Goal: Ask a question: Seek information or help from site administrators or community

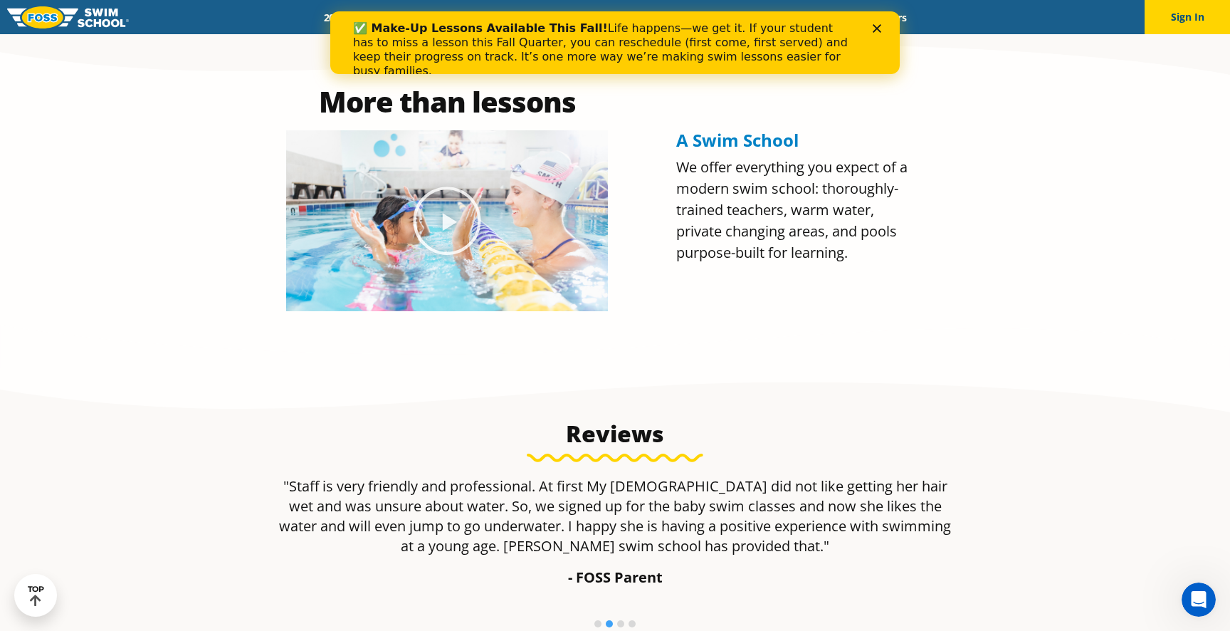
scroll to position [713, 0]
click at [874, 31] on icon "Close" at bounding box center [877, 28] width 9 height 9
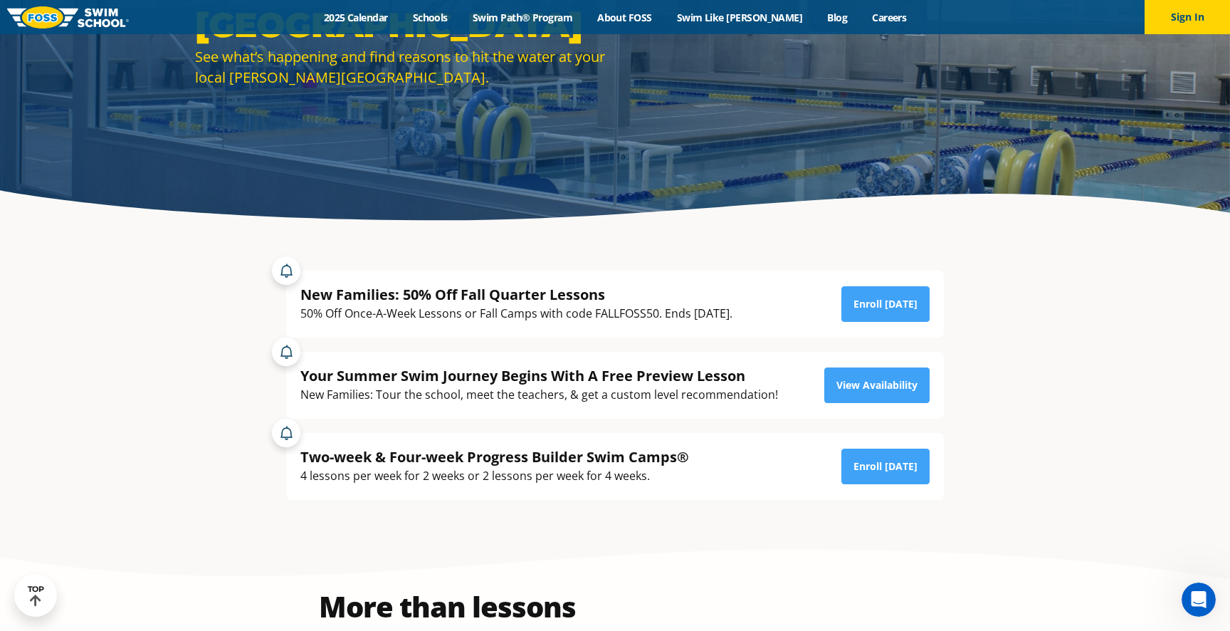
scroll to position [0, 0]
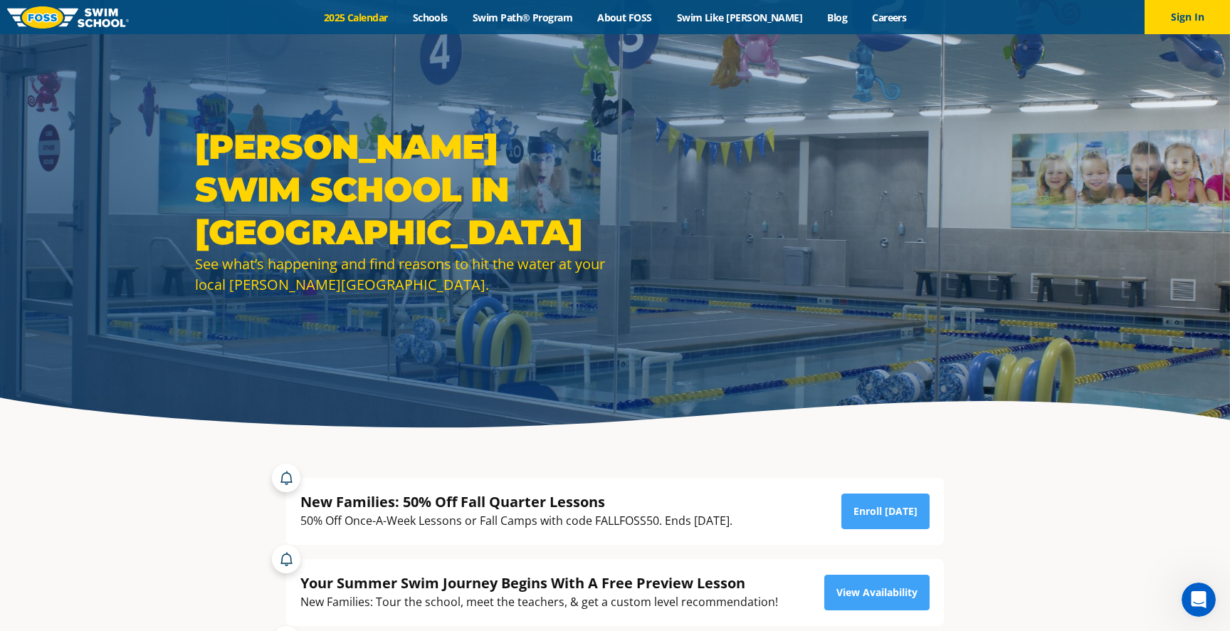
click at [393, 17] on link "2025 Calendar" at bounding box center [355, 18] width 89 height 14
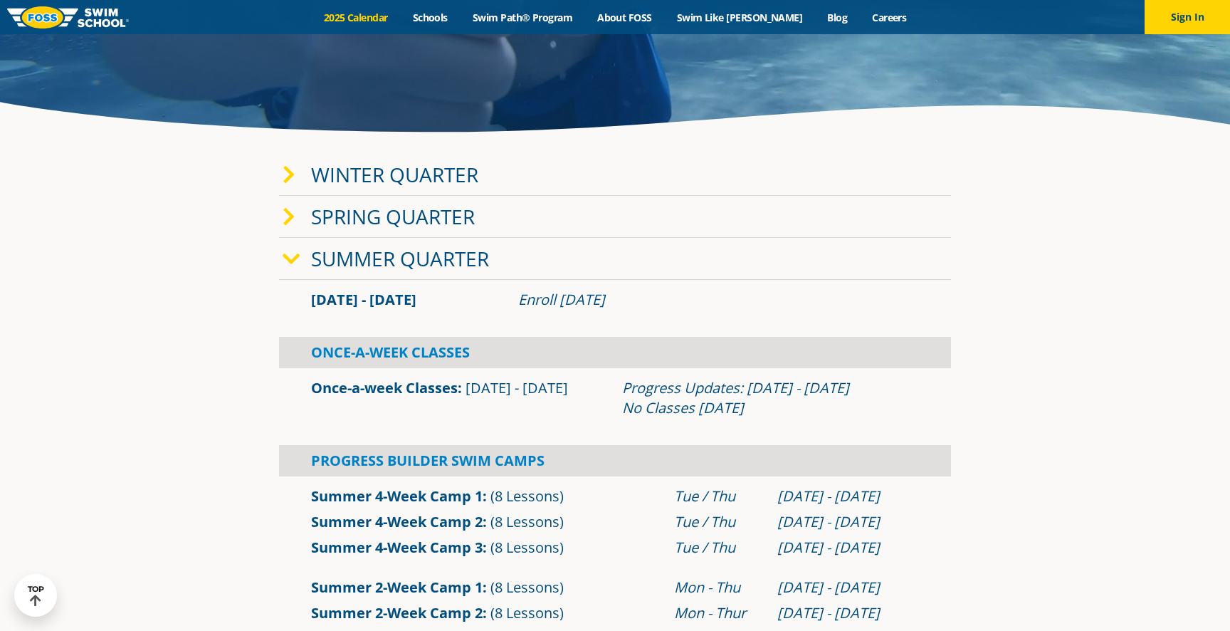
scroll to position [300, 0]
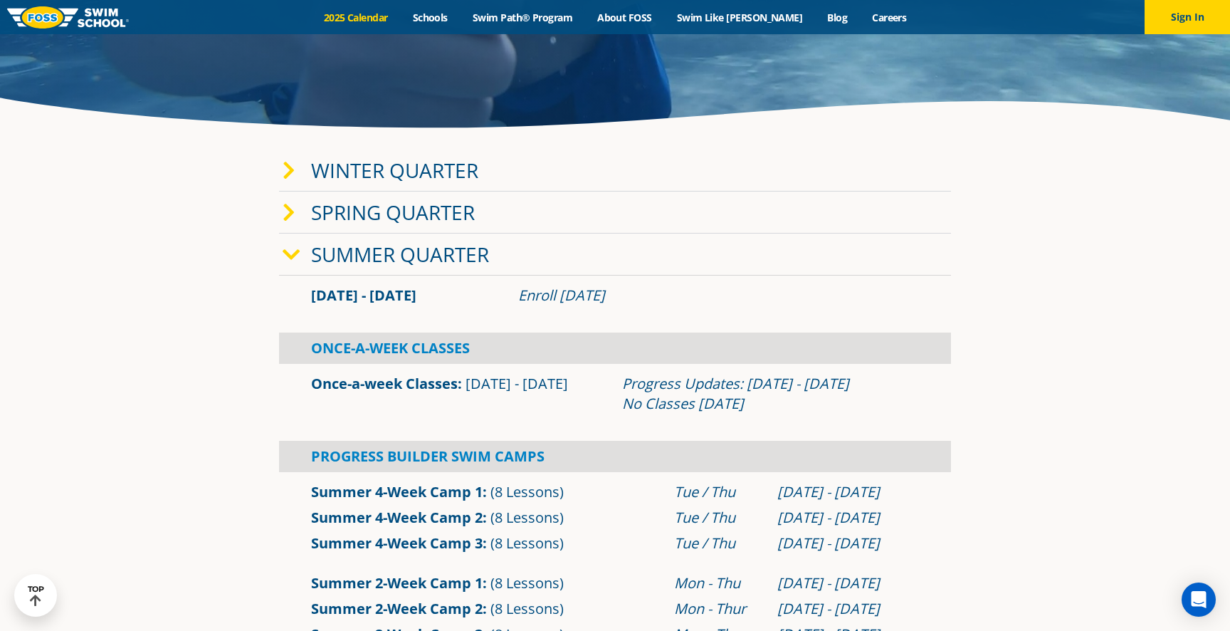
click at [453, 172] on link "Winter Quarter" at bounding box center [394, 170] width 167 height 27
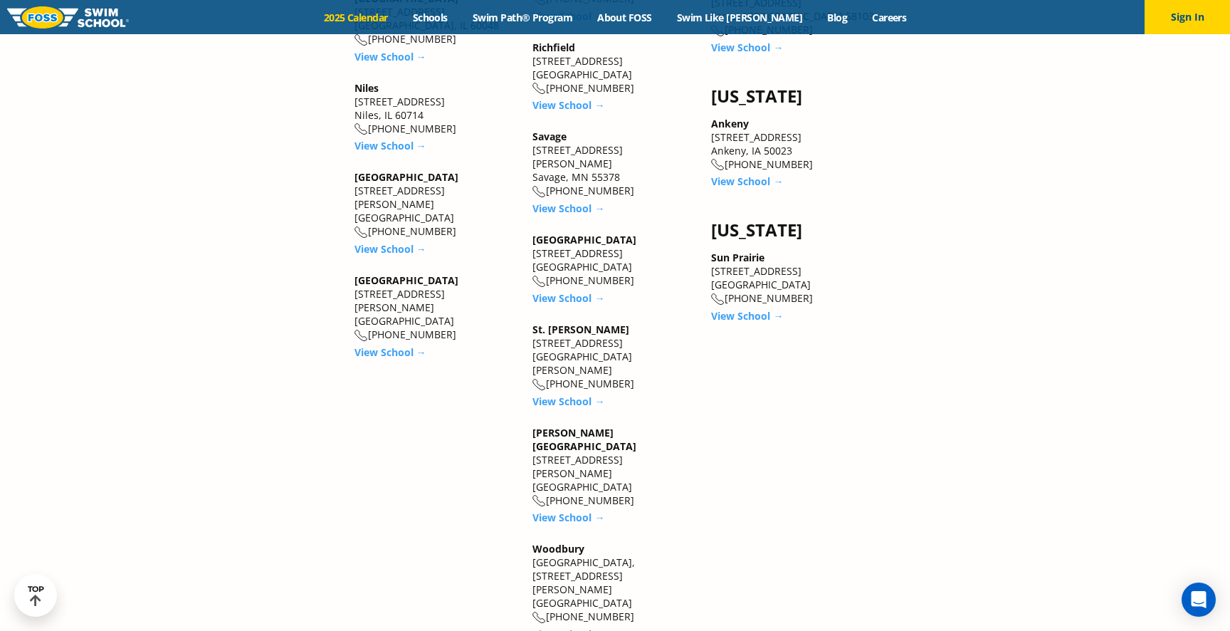
scroll to position [2707, 0]
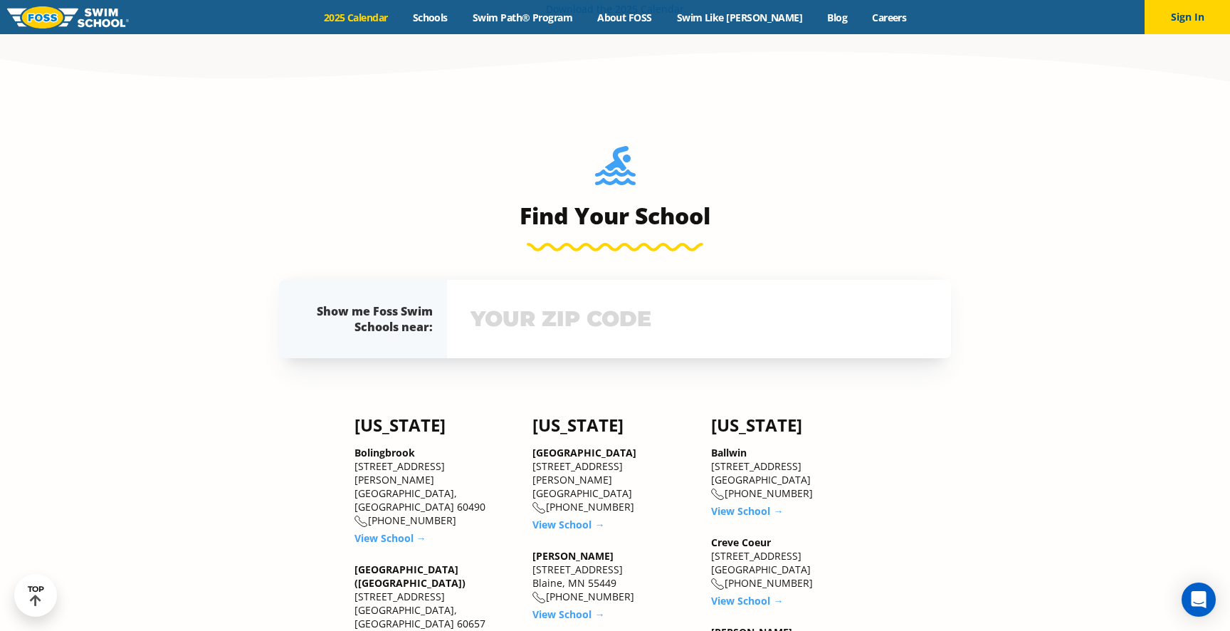
click at [739, 330] on input "text" at bounding box center [699, 318] width 464 height 41
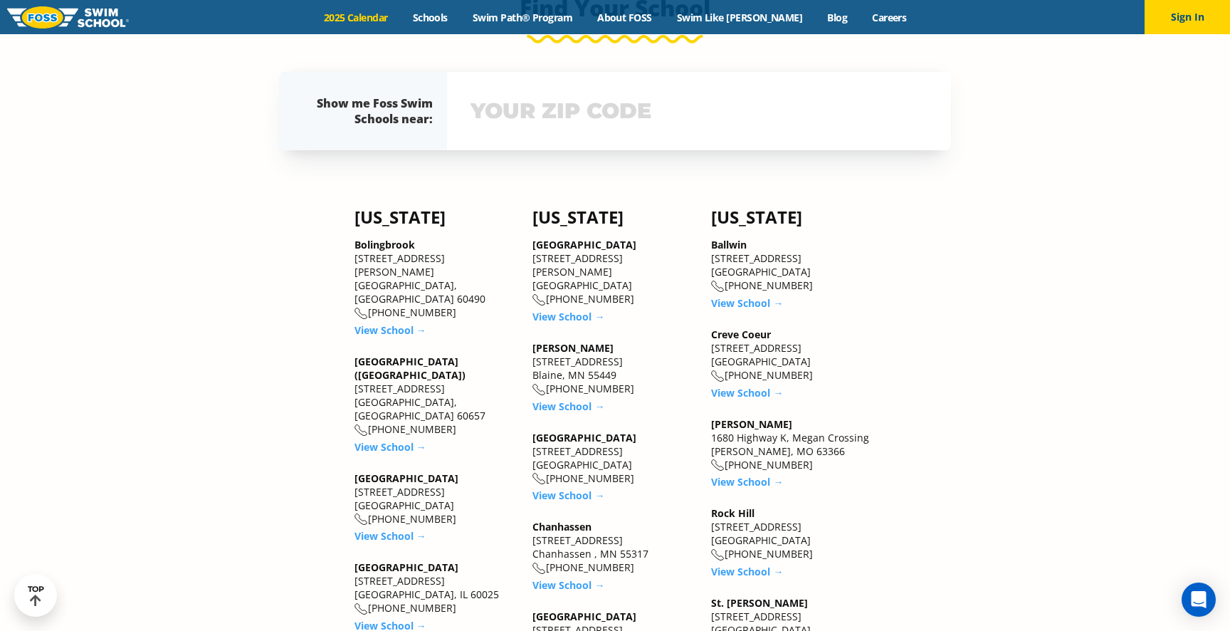
scroll to position [1935, 0]
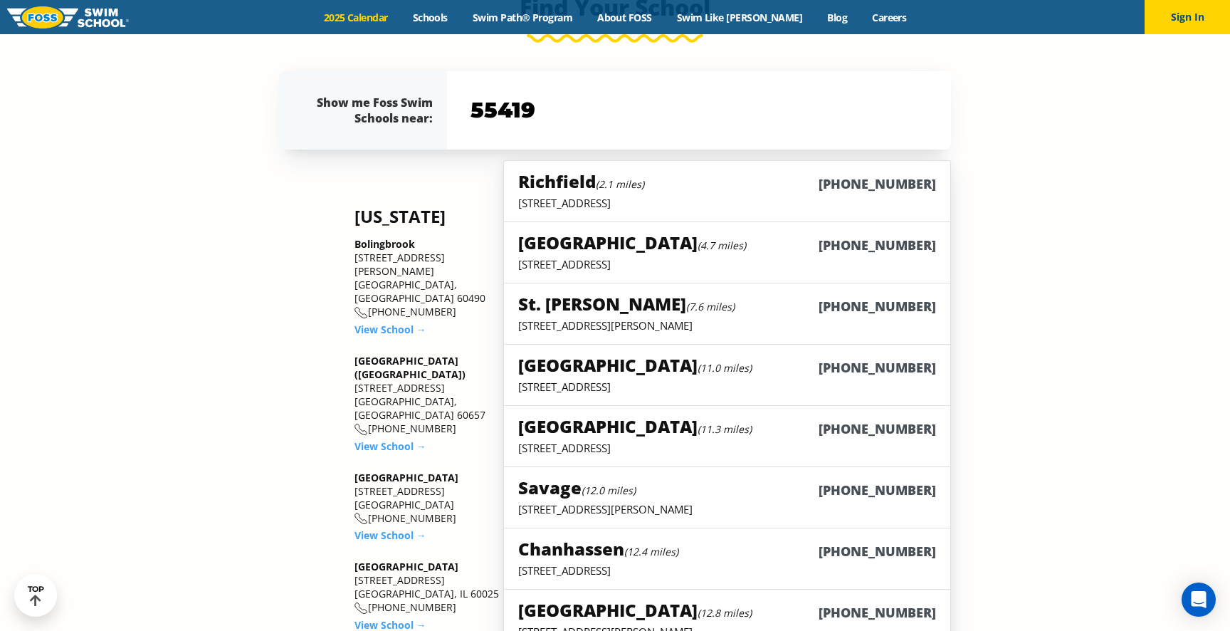
type input "55419"
click at [715, 200] on p "2902 W 66th Street, Richfield, MN 55423" at bounding box center [727, 203] width 418 height 14
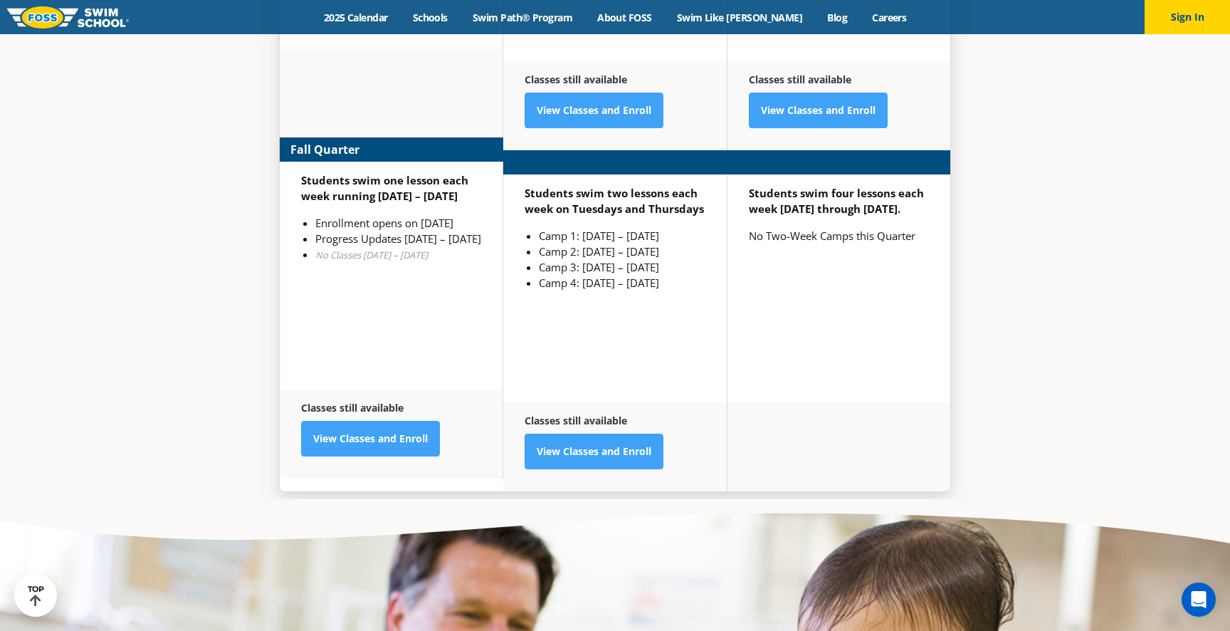
scroll to position [3737, 0]
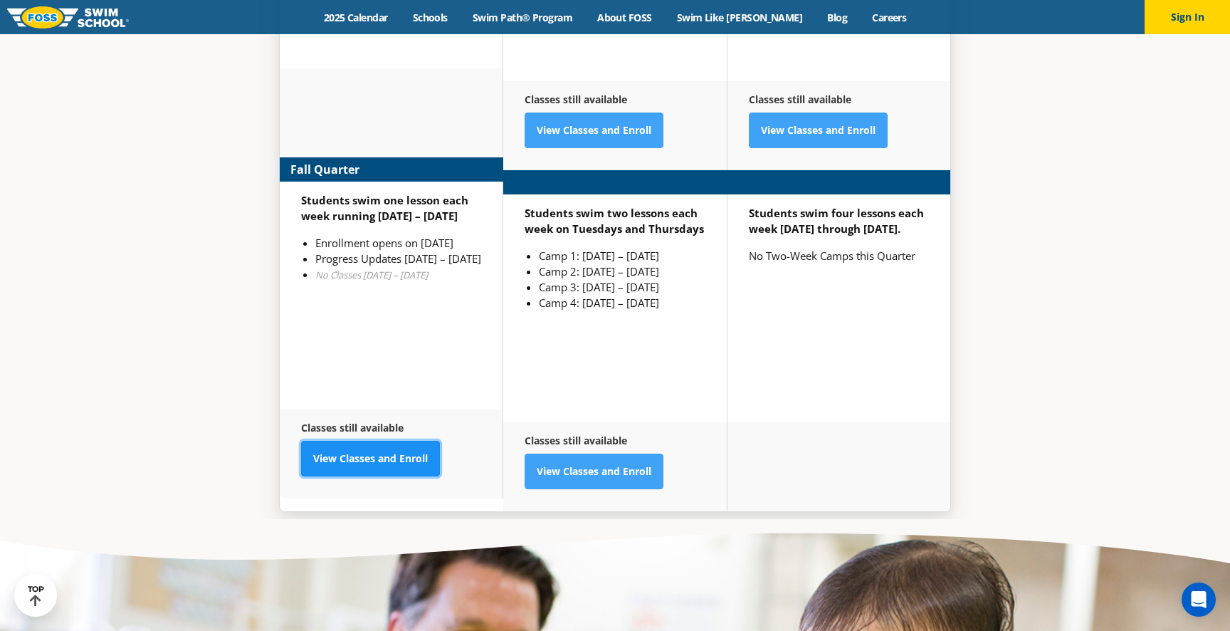
click at [372, 441] on link "View Classes and Enroll" at bounding box center [370, 459] width 139 height 36
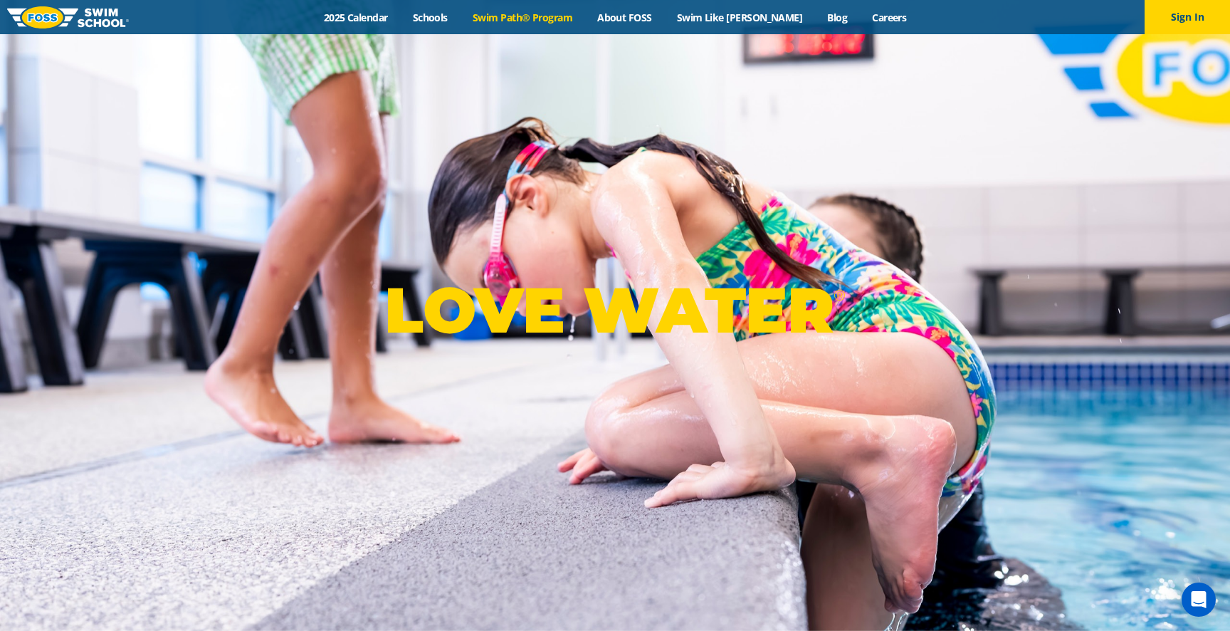
click at [547, 13] on link "Swim Path® Program" at bounding box center [522, 18] width 125 height 14
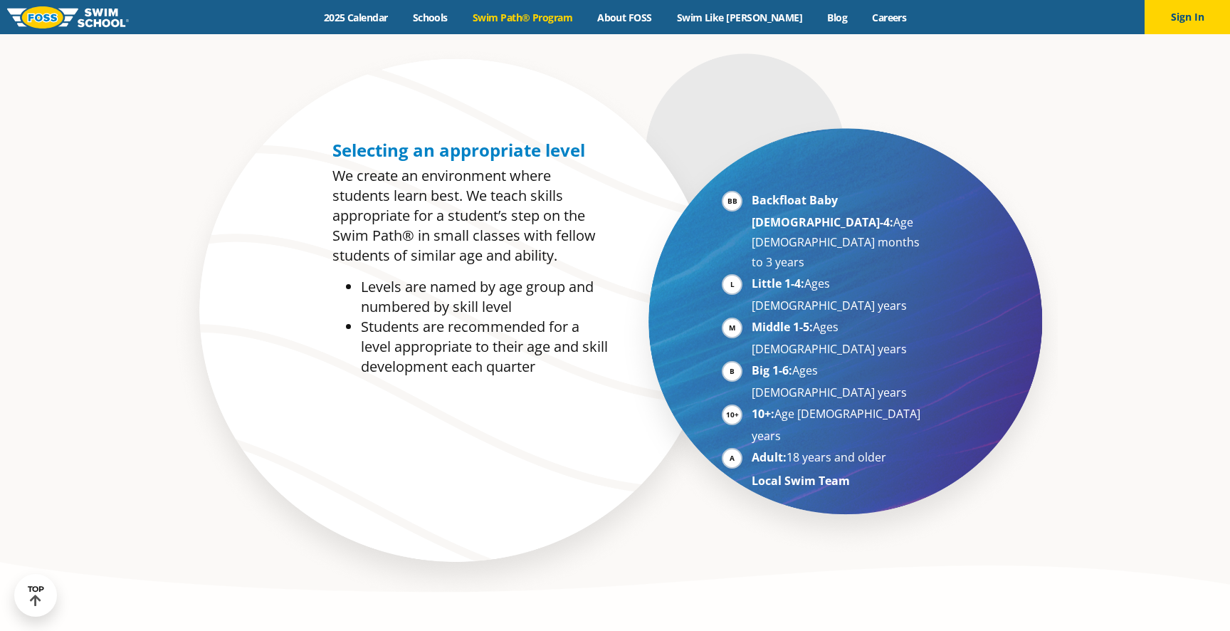
scroll to position [758, 0]
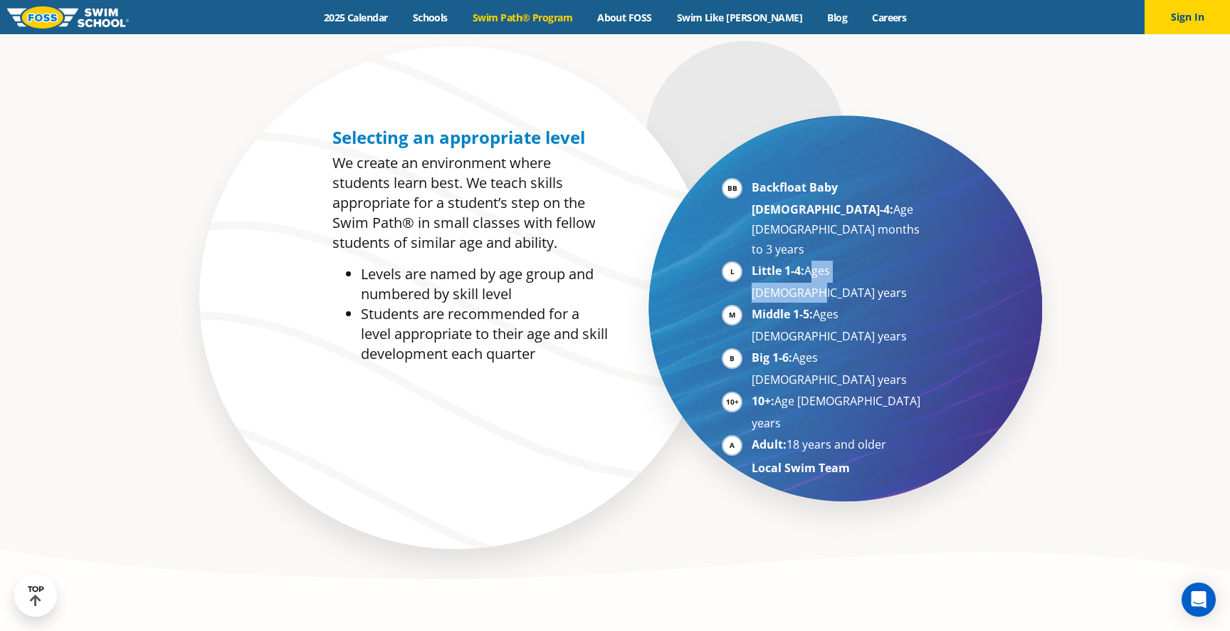
drag, startPoint x: 808, startPoint y: 235, endPoint x: 910, endPoint y: 238, distance: 102.5
click at [910, 261] on li "Little 1-4: Ages 3-5 years" at bounding box center [839, 282] width 174 height 42
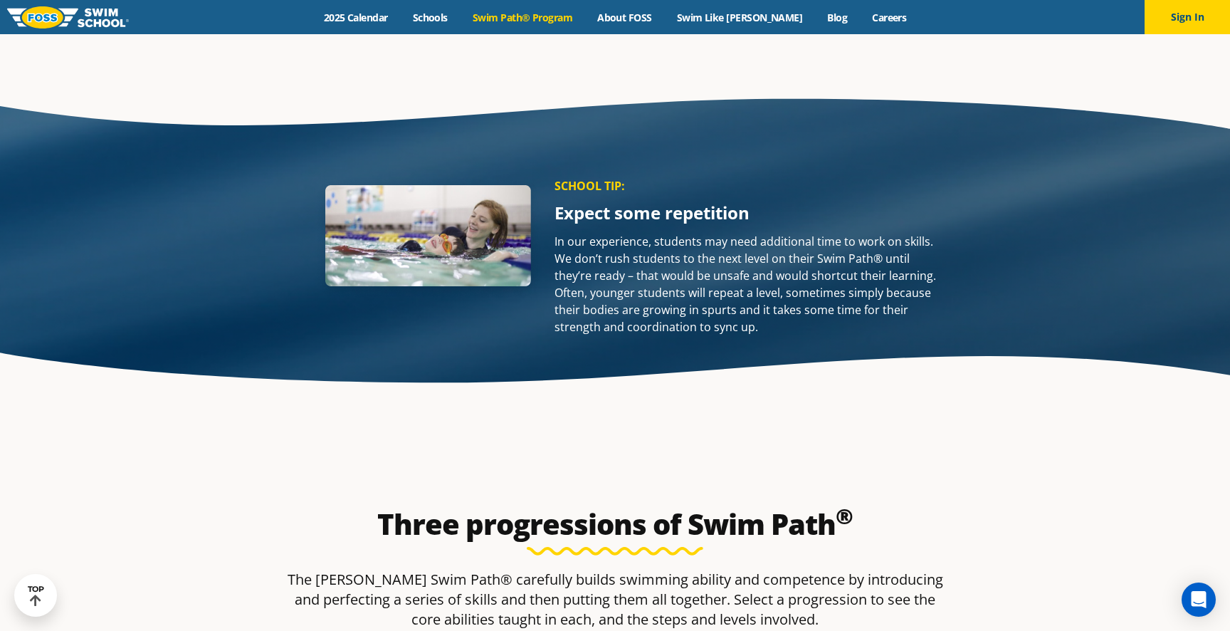
scroll to position [1910, 0]
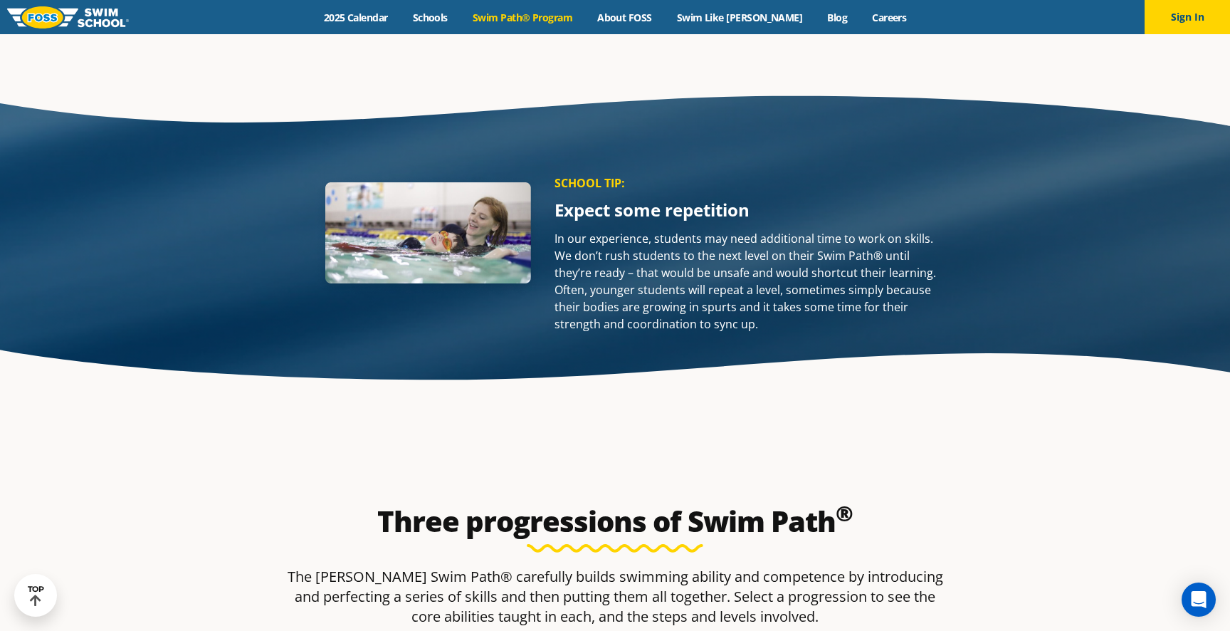
drag, startPoint x: 661, startPoint y: 137, endPoint x: 769, endPoint y: 216, distance: 133.8
click at [769, 230] on p "In our experience, students may need additional time to work on skills. We don’…" at bounding box center [749, 281] width 389 height 103
drag, startPoint x: 646, startPoint y: 142, endPoint x: 769, endPoint y: 223, distance: 147.7
click at [769, 230] on div "In our experience, students may need additional time to work on skills. We don’…" at bounding box center [749, 287] width 389 height 114
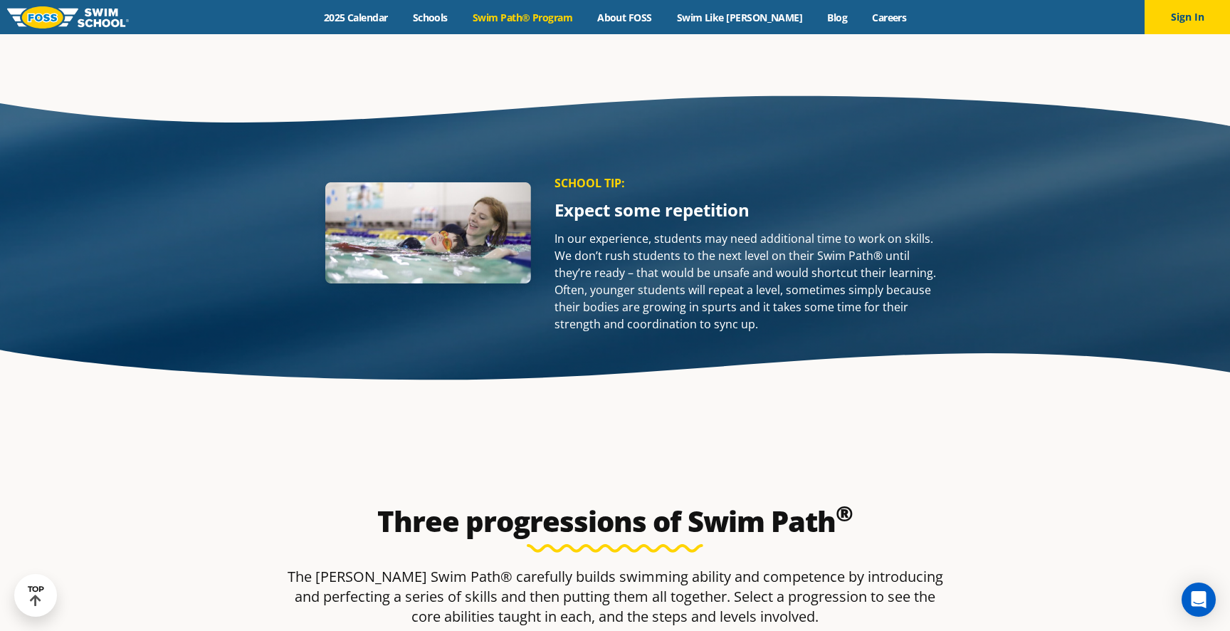
click at [769, 230] on div "In our experience, students may need additional time to work on skills. We don’…" at bounding box center [749, 287] width 389 height 114
drag, startPoint x: 658, startPoint y: 145, endPoint x: 772, endPoint y: 216, distance: 134.3
click at [772, 230] on p "In our experience, students may need additional time to work on skills. We don’…" at bounding box center [749, 281] width 389 height 103
drag, startPoint x: 701, startPoint y: 137, endPoint x: 761, endPoint y: 224, distance: 104.9
click at [761, 230] on div "In our experience, students may need additional time to work on skills. We don’…" at bounding box center [749, 287] width 389 height 114
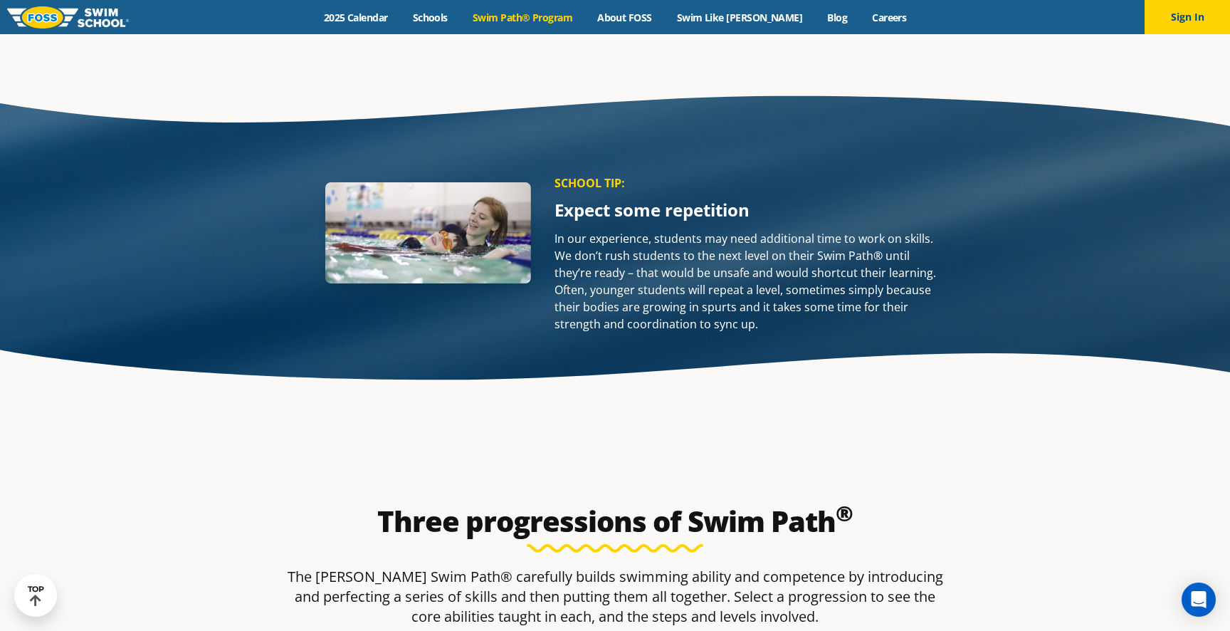
click at [761, 230] on div "In our experience, students may need additional time to work on skills. We don’…" at bounding box center [749, 287] width 389 height 114
drag, startPoint x: 761, startPoint y: 224, endPoint x: 661, endPoint y: 137, distance: 132.3
click at [661, 230] on div "In our experience, students may need additional time to work on skills. We don’…" at bounding box center [749, 287] width 389 height 114
click at [661, 230] on p "In our experience, students may need additional time to work on skills. We don’…" at bounding box center [749, 281] width 389 height 103
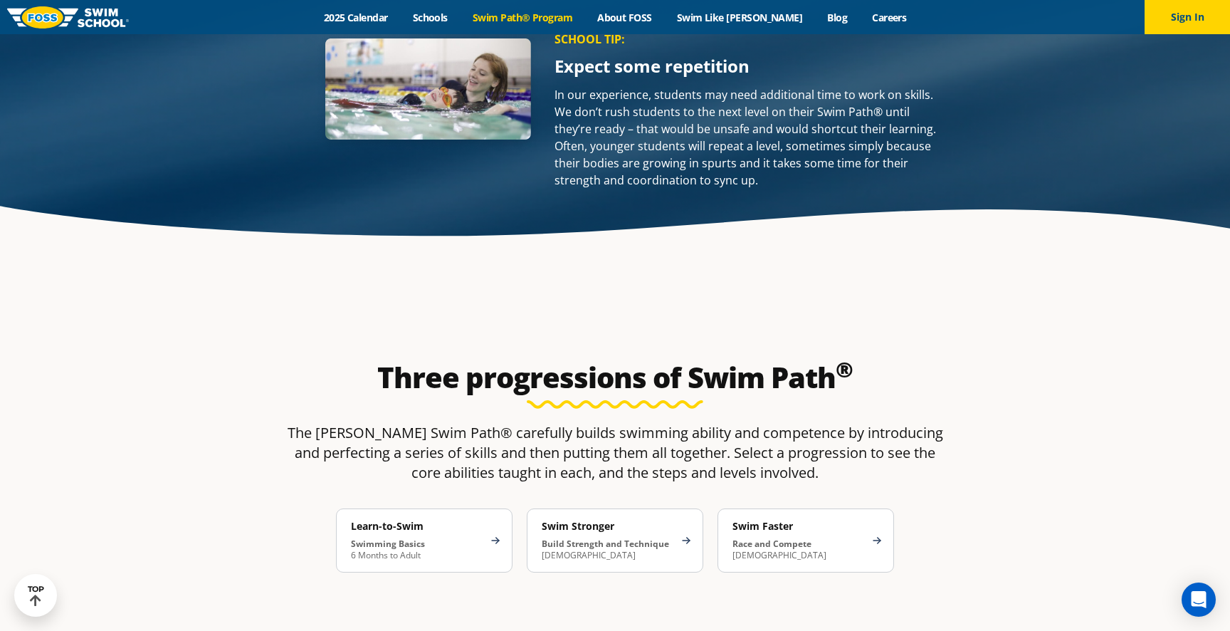
scroll to position [2059, 0]
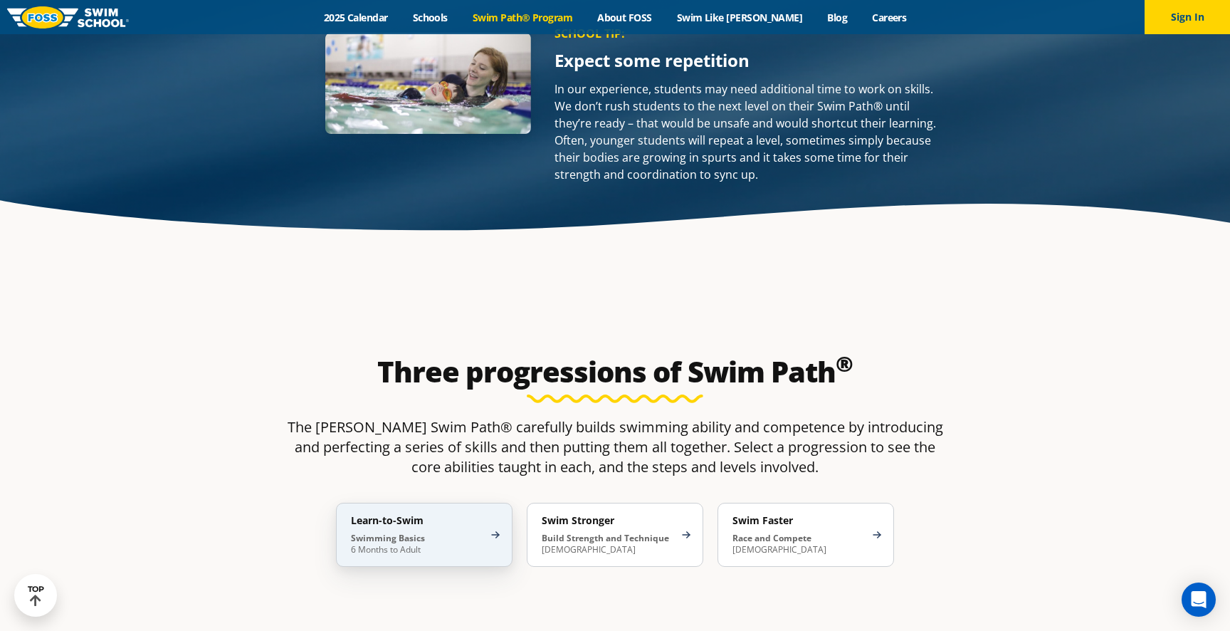
click at [405, 532] on p "Swimming Basics 6 Months to Adult" at bounding box center [417, 543] width 132 height 23
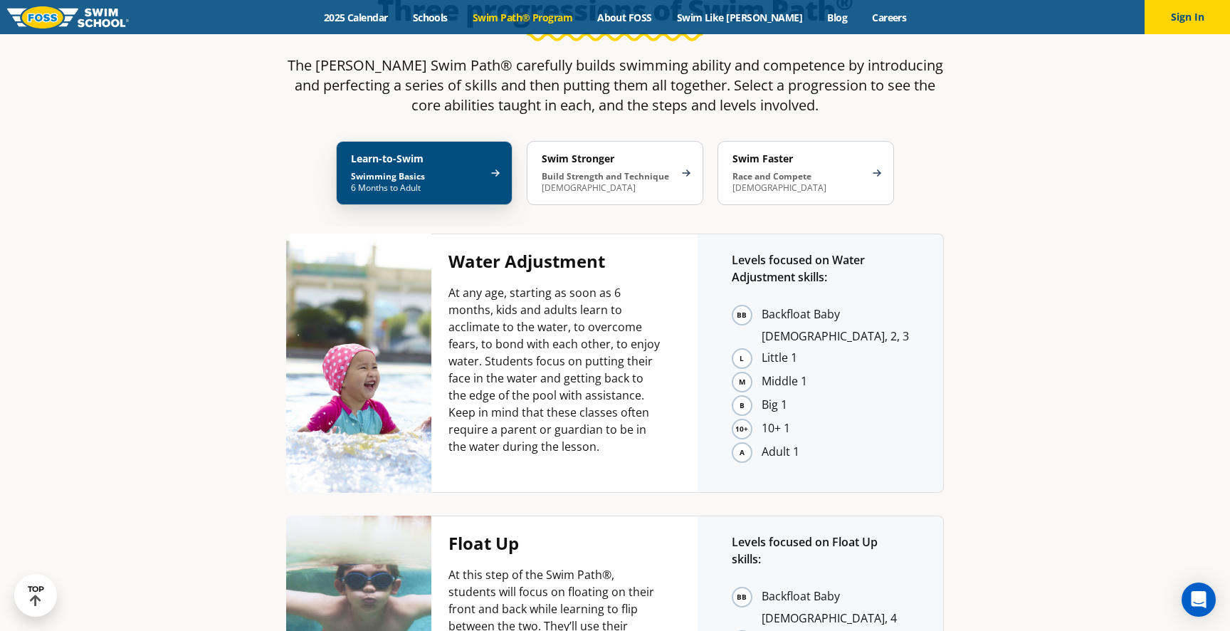
scroll to position [2426, 0]
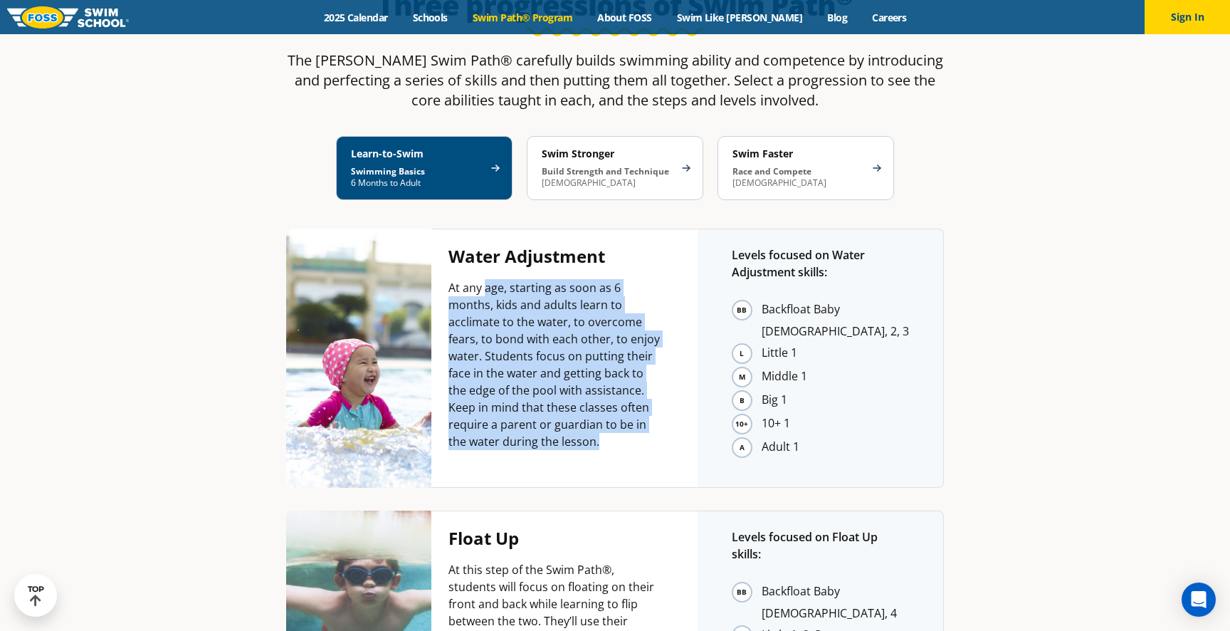
drag, startPoint x: 486, startPoint y: 172, endPoint x: 563, endPoint y: 325, distance: 171.9
click at [563, 325] on p "At any age, starting as soon as 6 months, kids and adults learn to acclimate to…" at bounding box center [555, 364] width 215 height 171
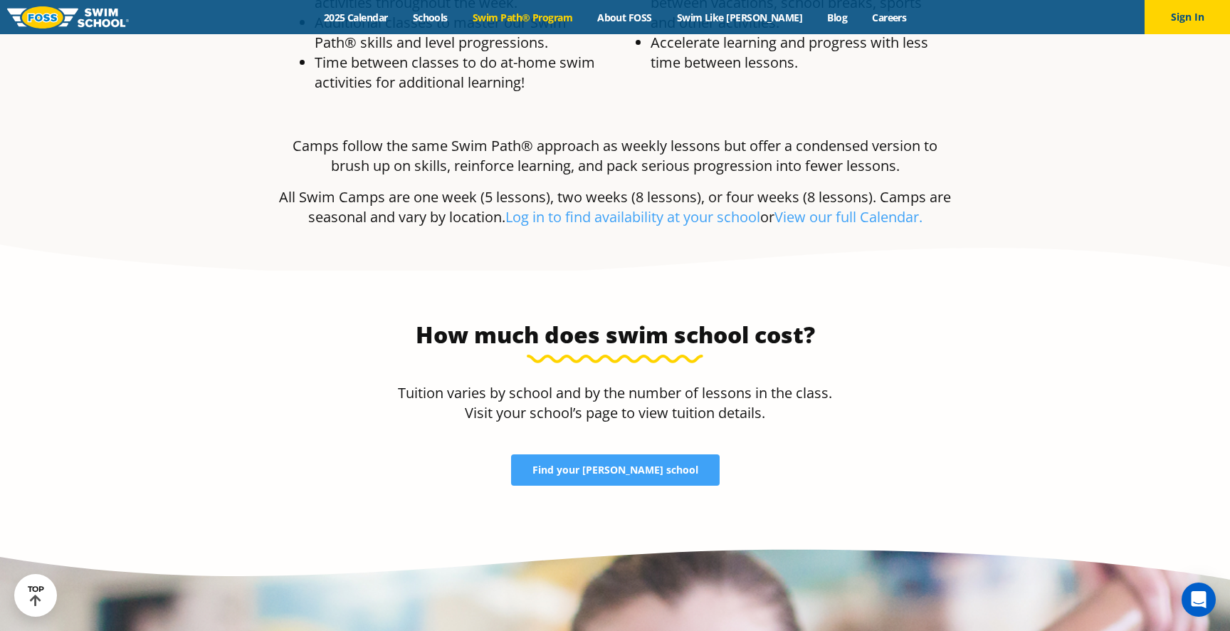
scroll to position [4087, 0]
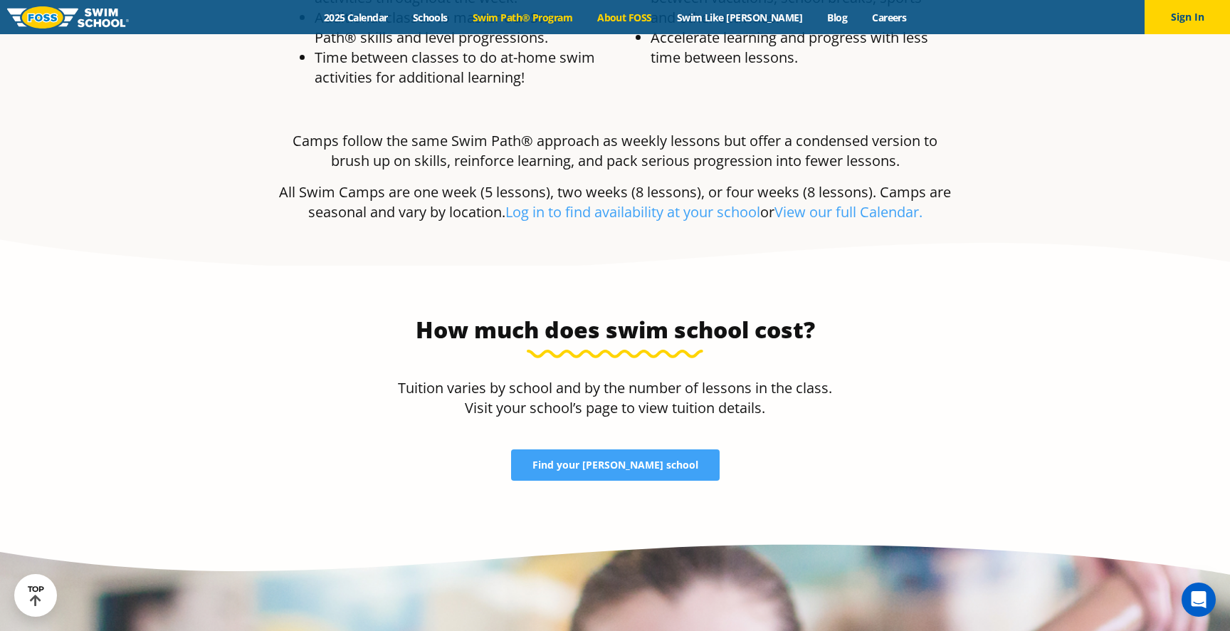
click at [640, 23] on link "About FOSS" at bounding box center [625, 18] width 80 height 14
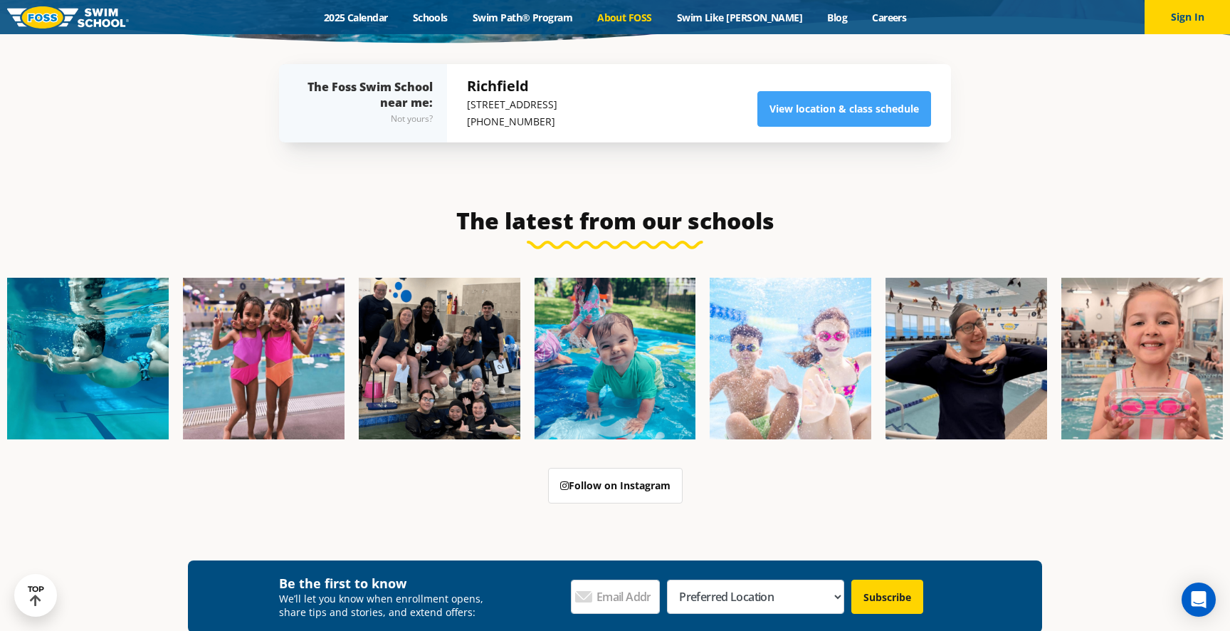
scroll to position [3365, 0]
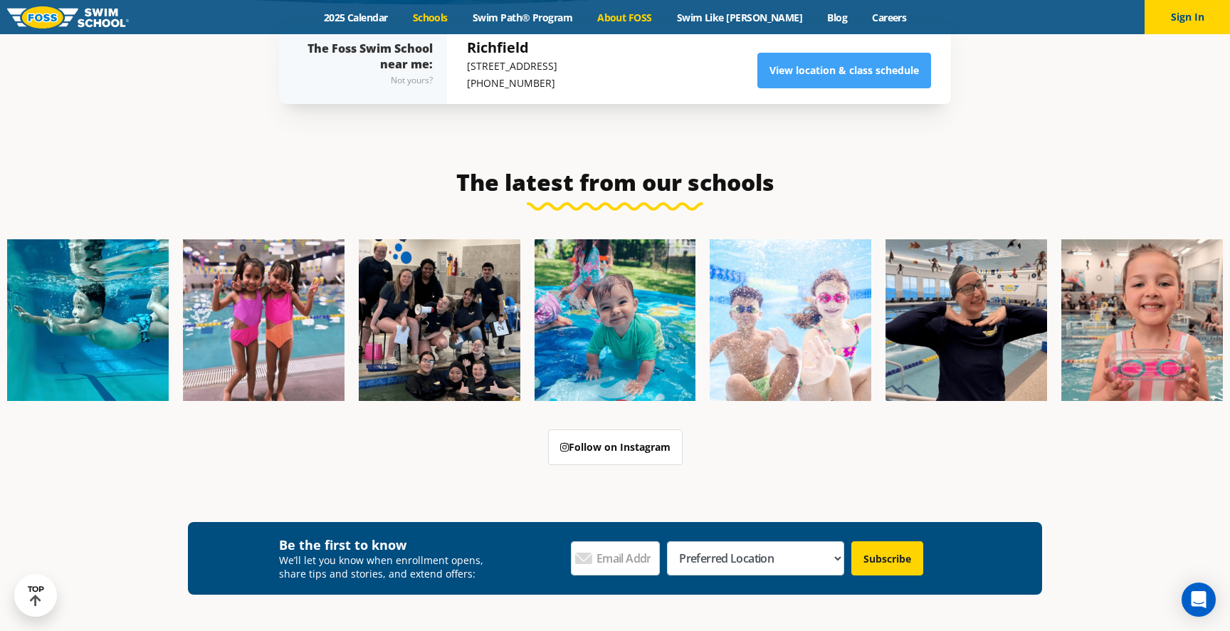
click at [445, 20] on link "Schools" at bounding box center [430, 18] width 60 height 14
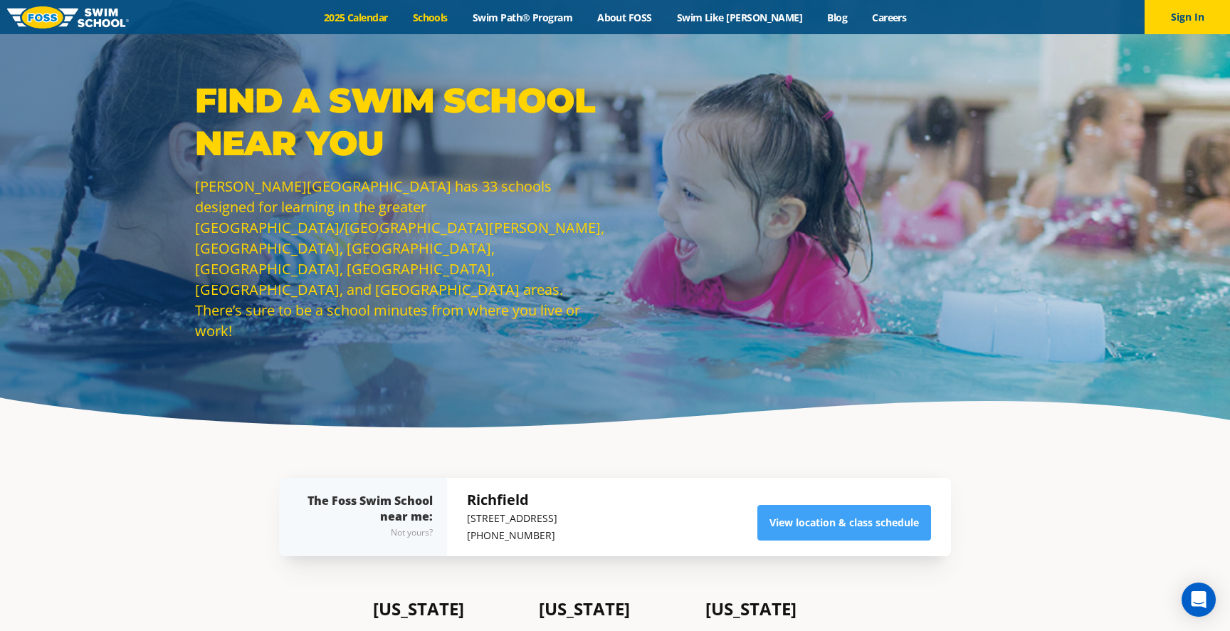
click at [377, 23] on link "2025 Calendar" at bounding box center [355, 18] width 89 height 14
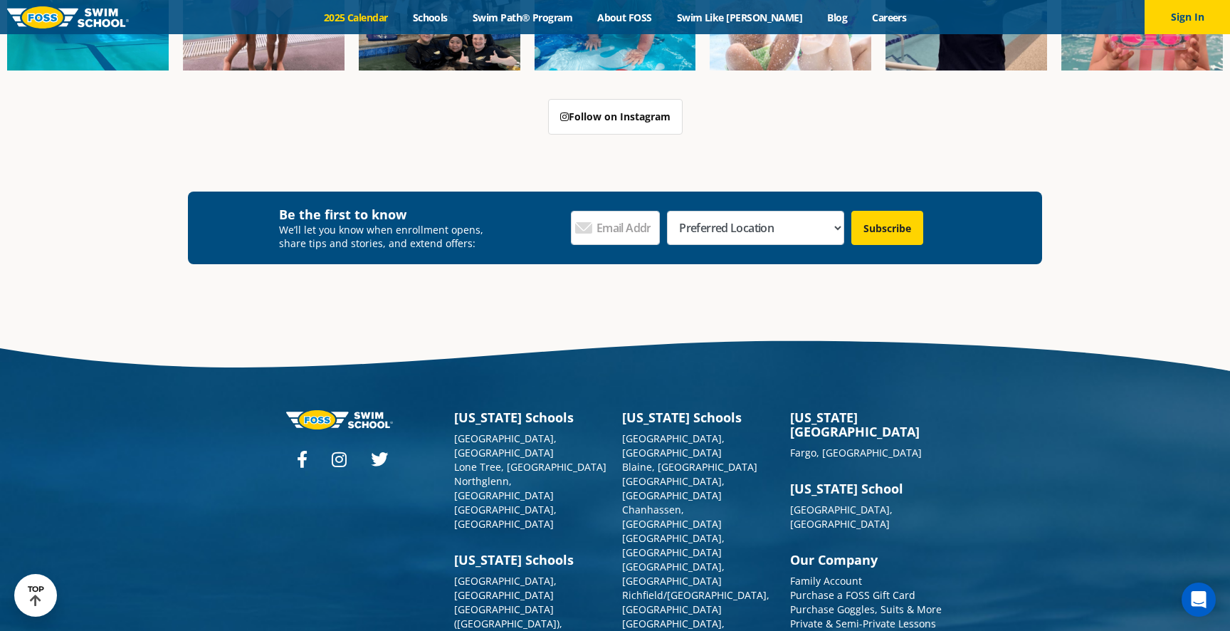
scroll to position [3393, 0]
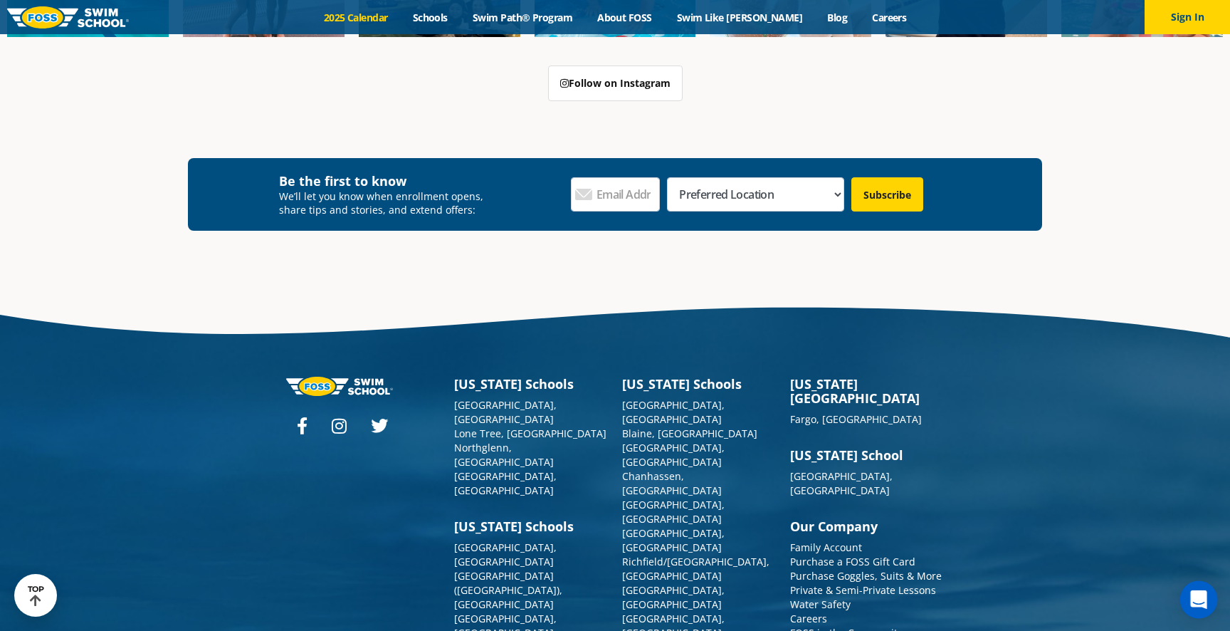
click at [1203, 602] on icon "Open Intercom Messenger" at bounding box center [1198, 599] width 19 height 19
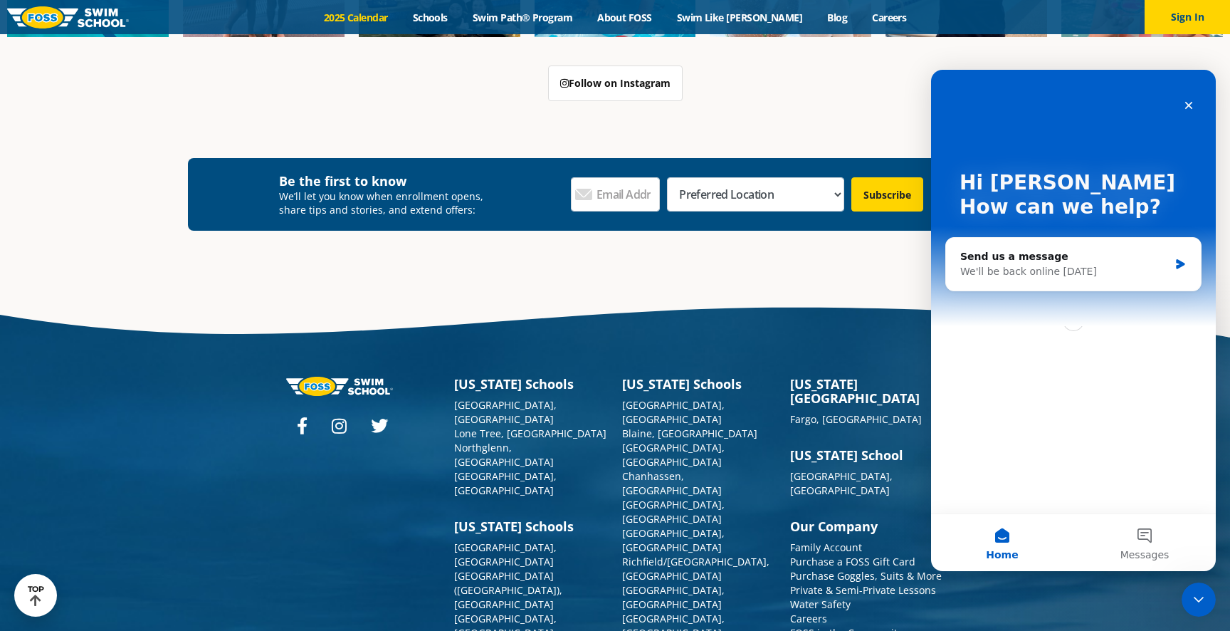
scroll to position [0, 0]
click at [1022, 263] on div "Send us a message" at bounding box center [1064, 256] width 209 height 15
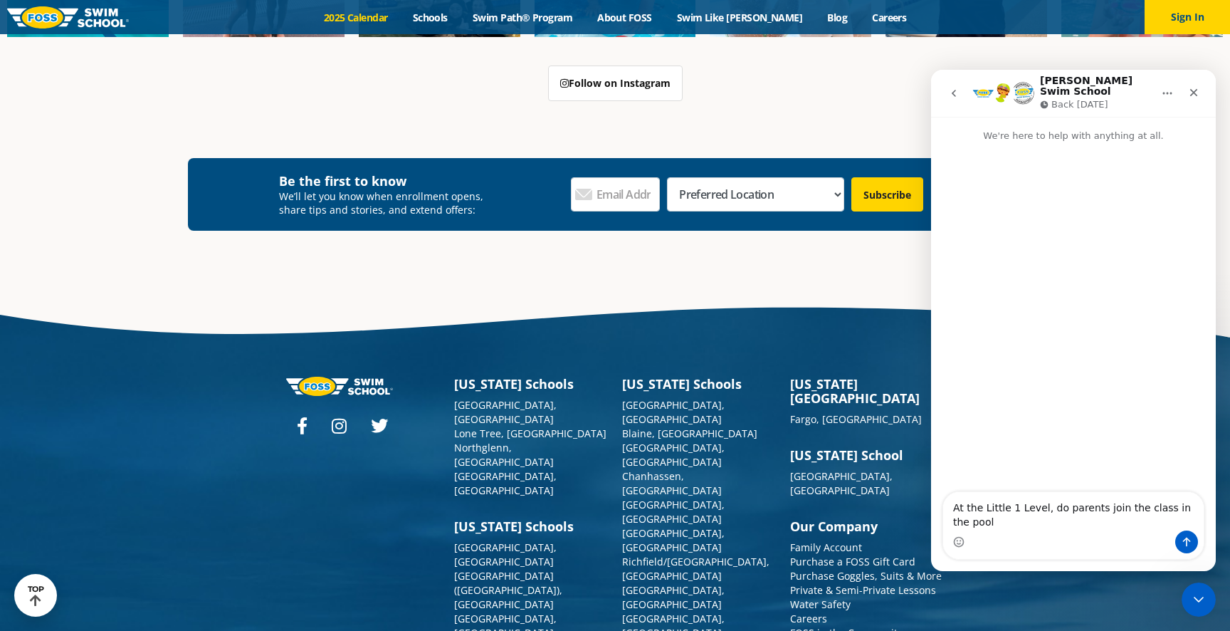
type textarea "At the Little 1 Level, do parents join the class in the pool?"
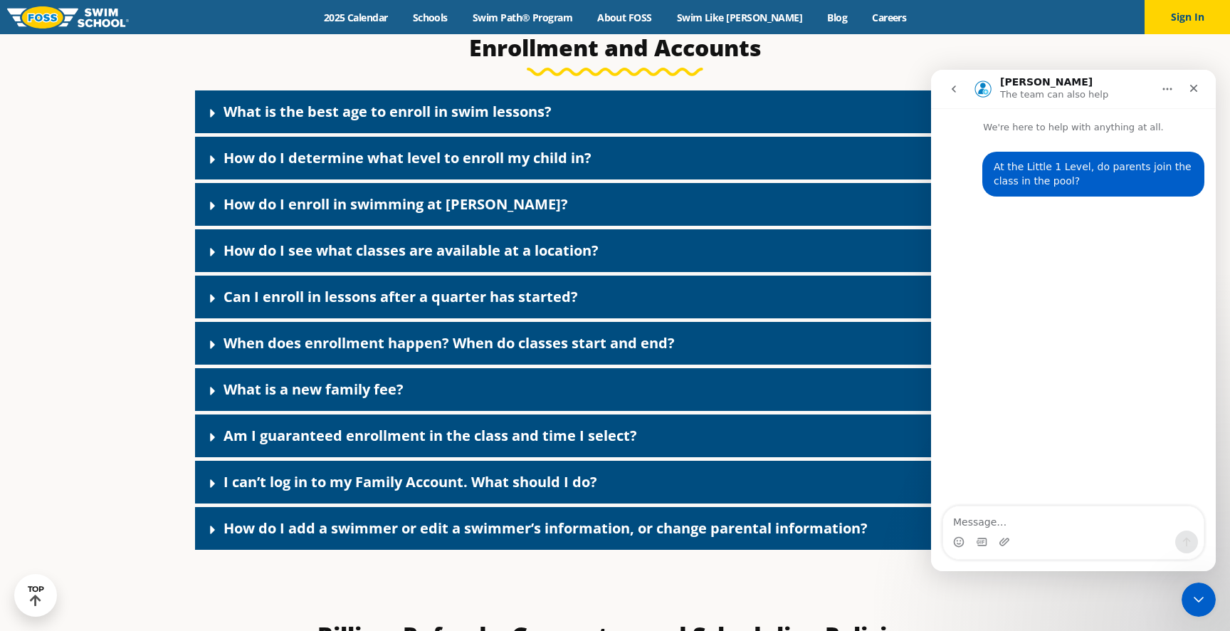
scroll to position [664, 0]
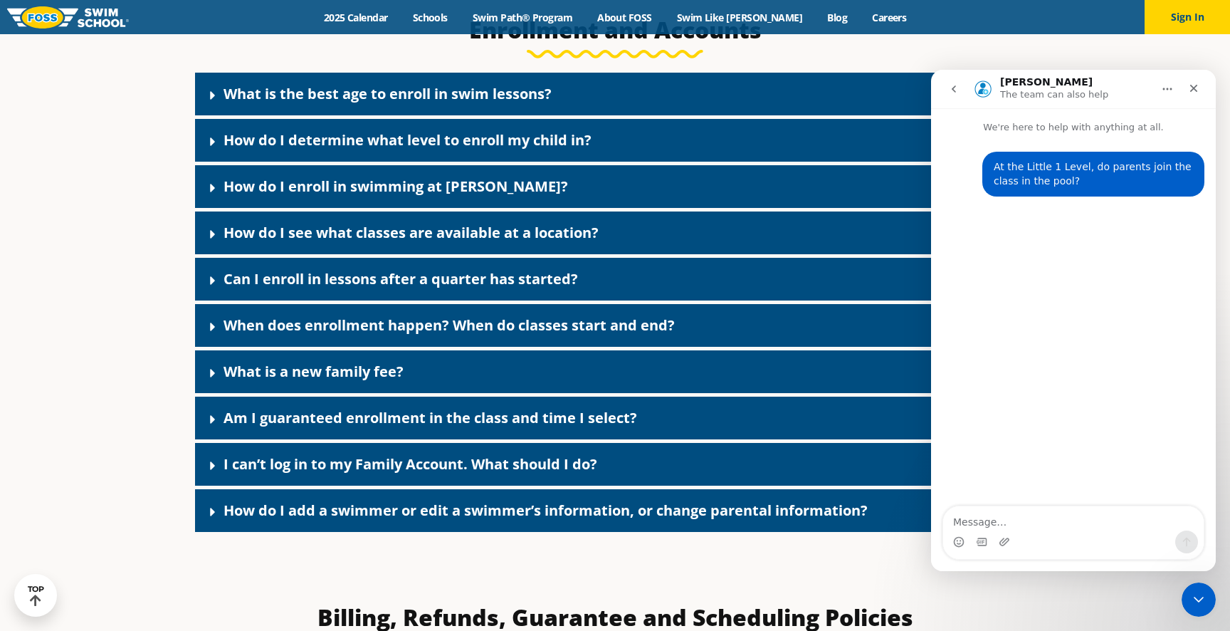
click at [495, 90] on link "What is the best age to enroll in swim lessons?" at bounding box center [388, 93] width 328 height 19
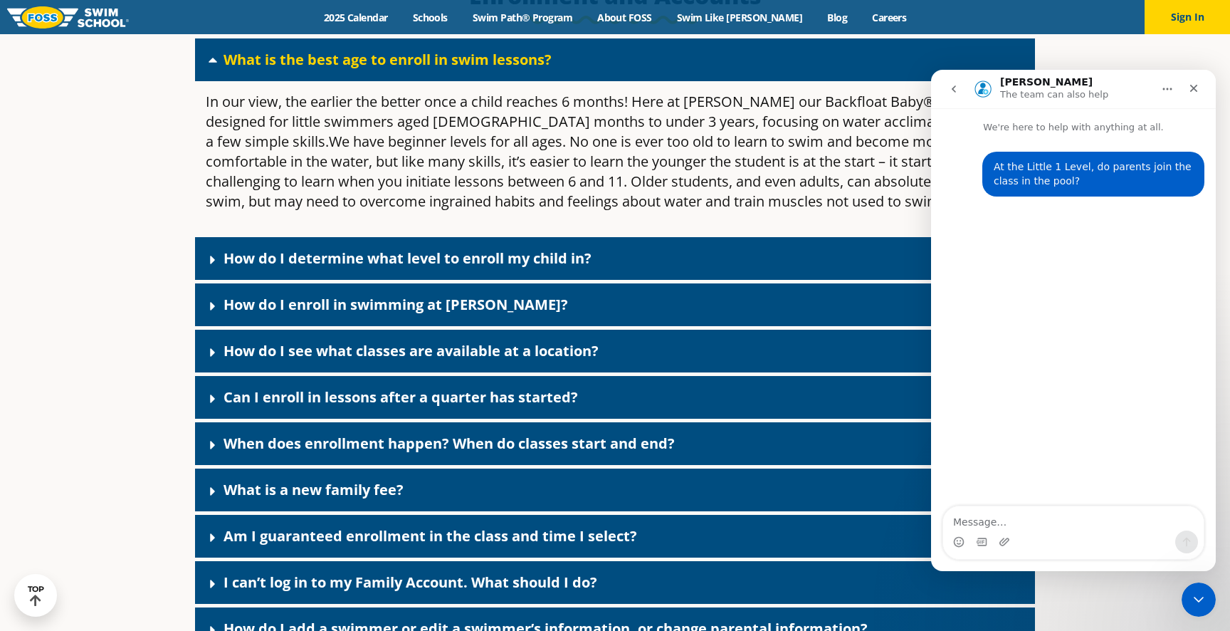
scroll to position [703, 0]
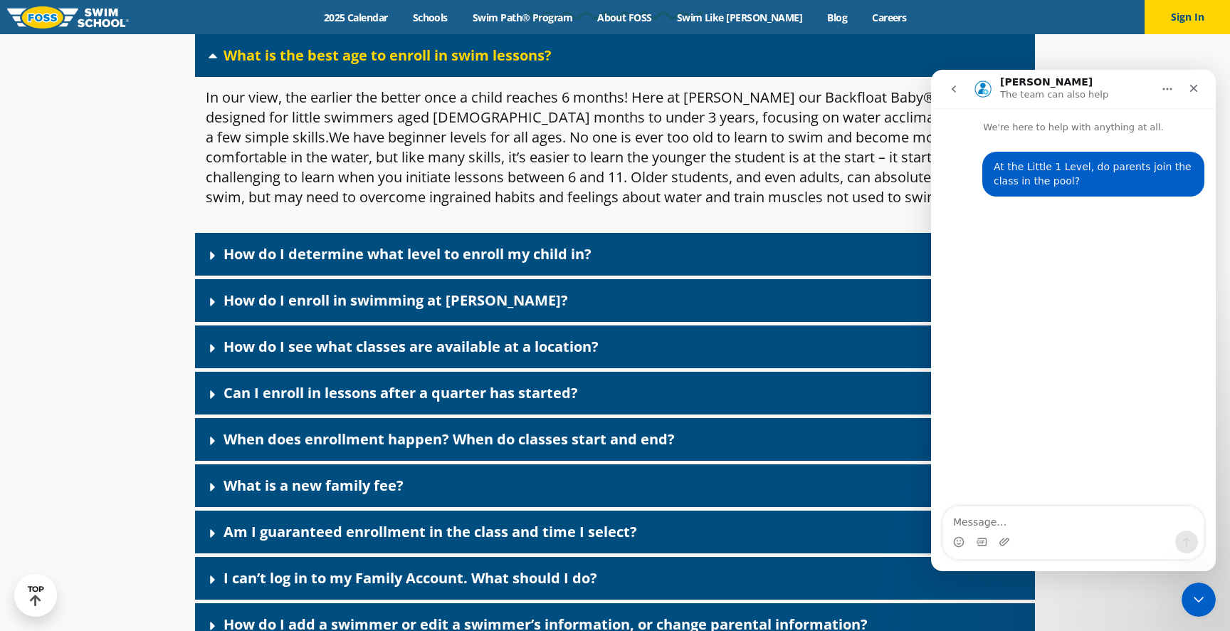
click at [465, 67] on div "What is the best age to enroll in swim lessons?" at bounding box center [615, 55] width 840 height 43
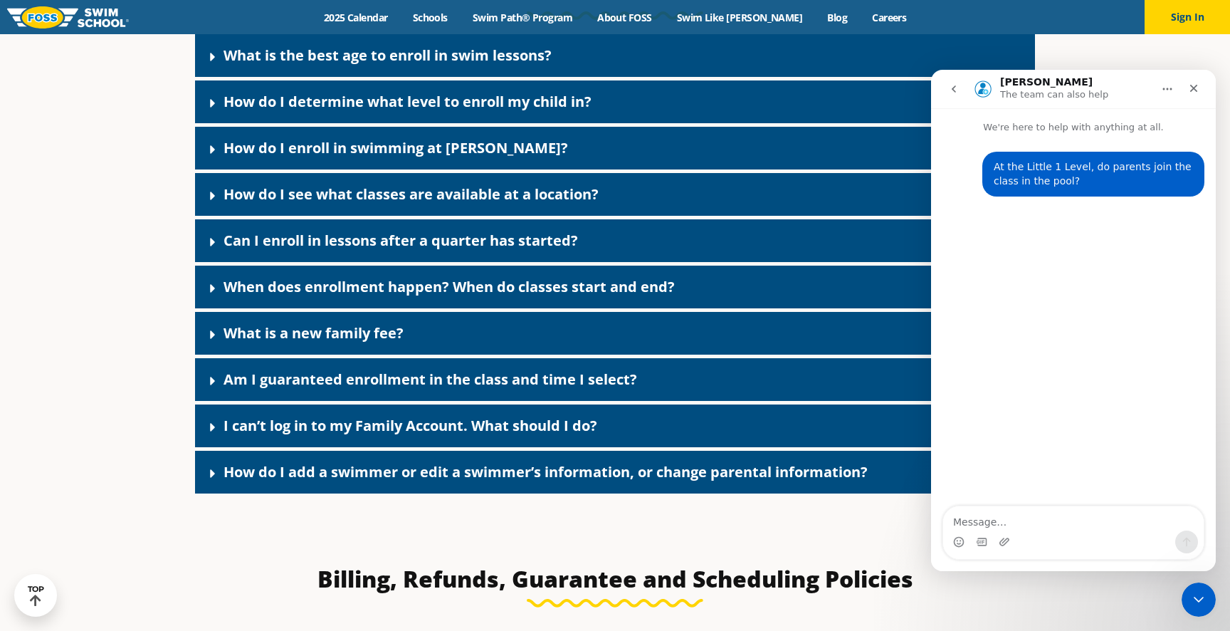
click at [448, 105] on link "How do I determine what level to enroll my child in?" at bounding box center [408, 101] width 368 height 19
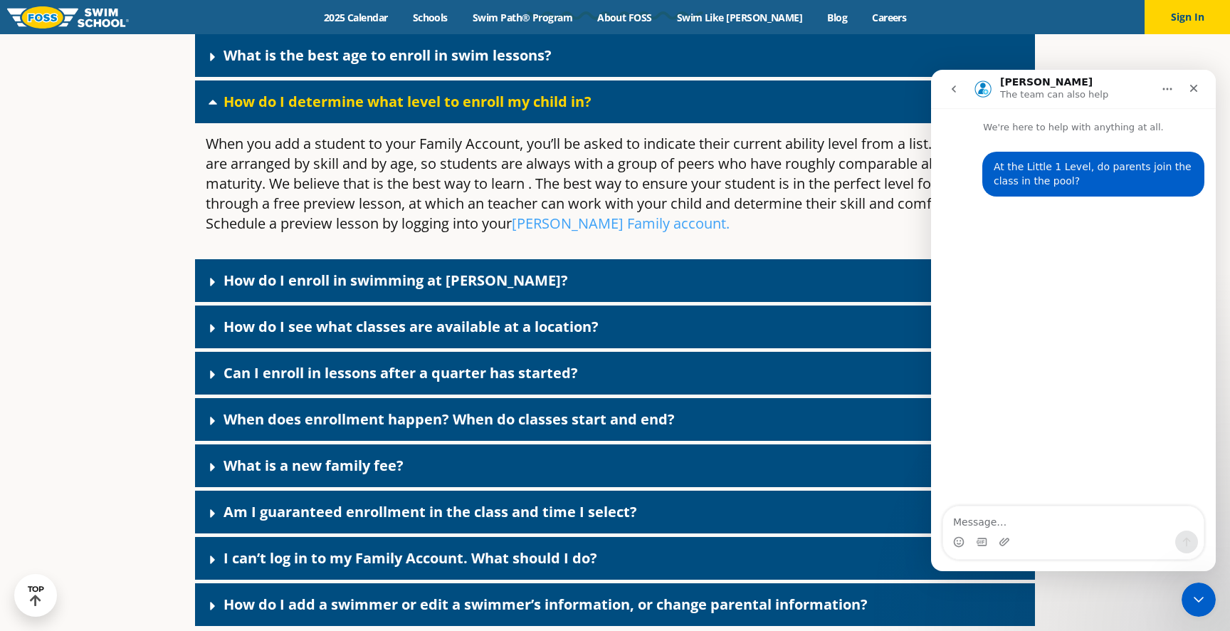
click at [448, 105] on link "How do I determine what level to enroll my child in?" at bounding box center [408, 101] width 368 height 19
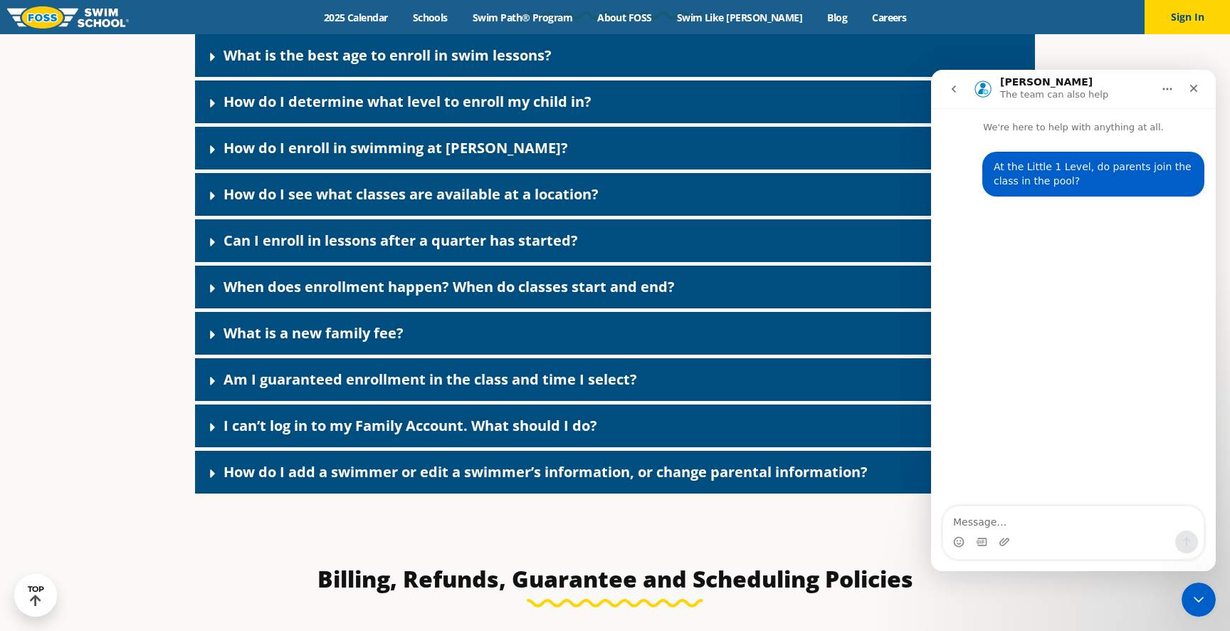
click at [441, 148] on link "How do I enroll in swimming at [PERSON_NAME]?" at bounding box center [396, 147] width 345 height 19
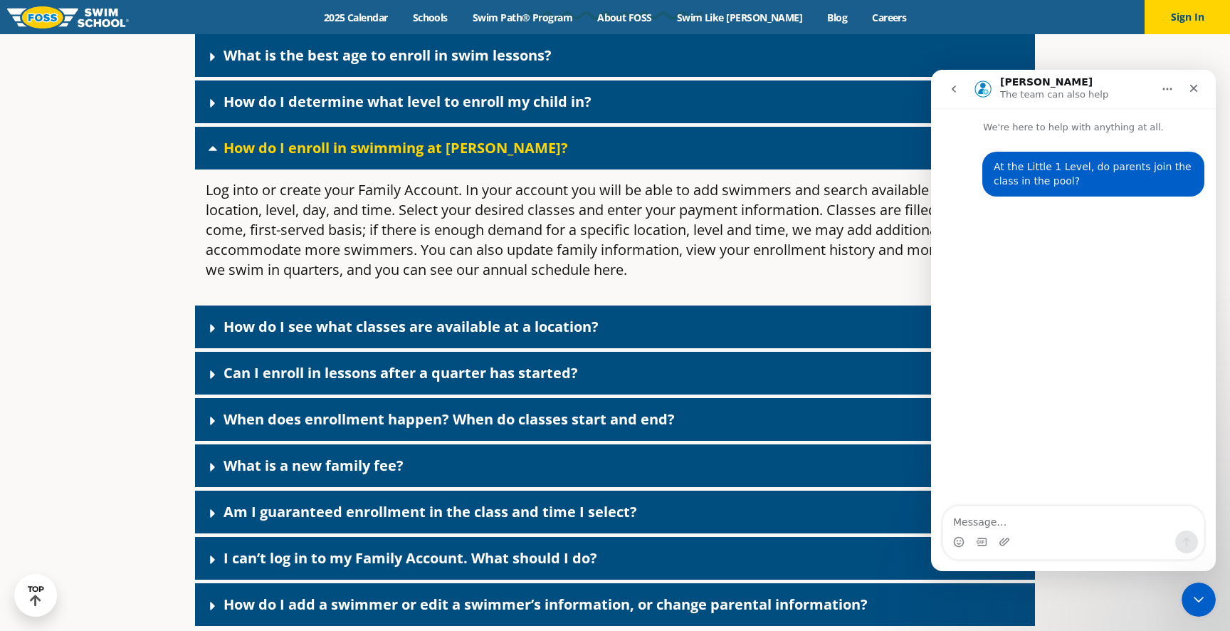
click at [441, 149] on link "How do I enroll in swimming at [PERSON_NAME]?" at bounding box center [396, 147] width 345 height 19
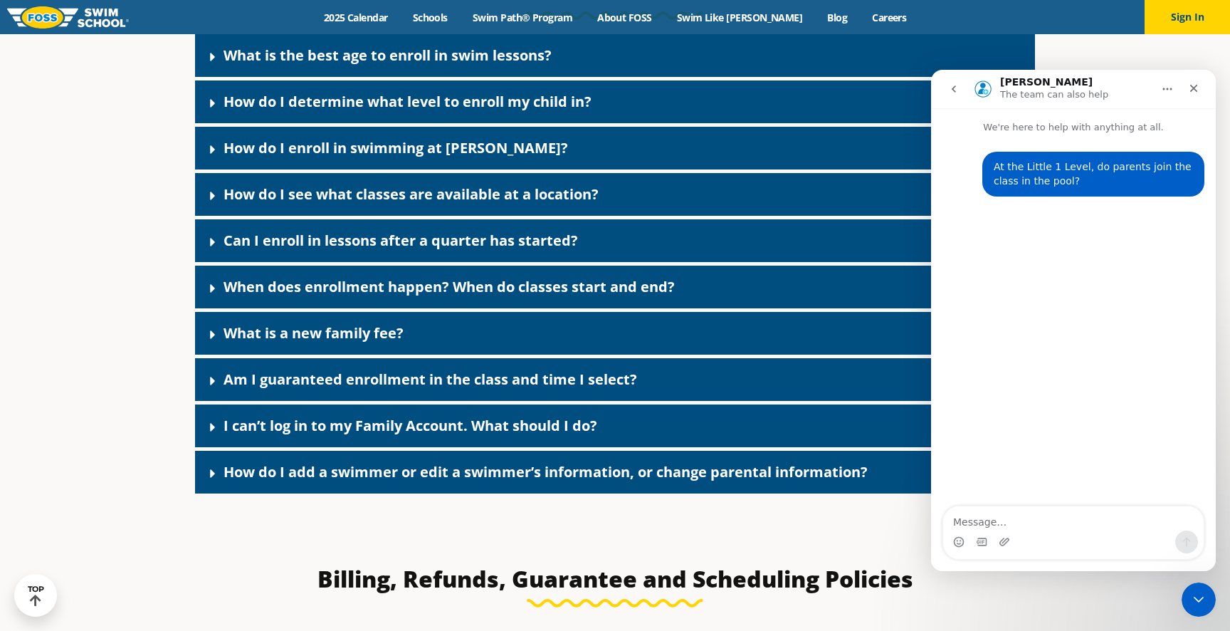
click at [450, 242] on link "Can I enroll in lessons after a quarter has started?" at bounding box center [401, 240] width 354 height 19
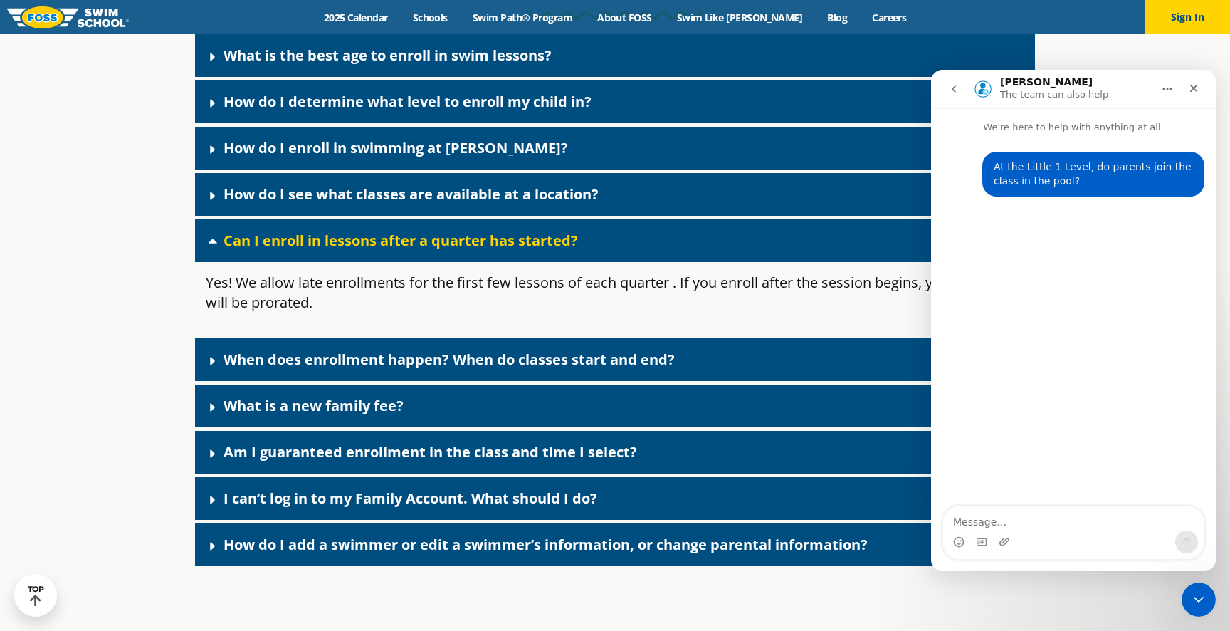
click at [450, 242] on link "Can I enroll in lessons after a quarter has started?" at bounding box center [401, 240] width 354 height 19
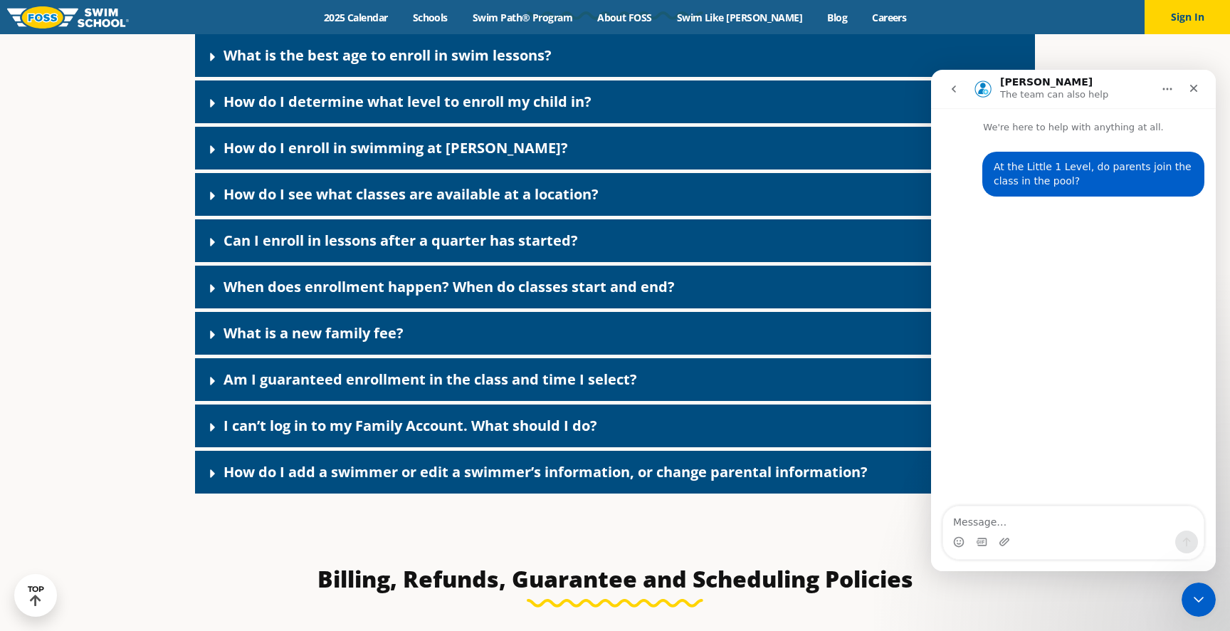
click at [452, 245] on link "Can I enroll in lessons after a quarter has started?" at bounding box center [401, 240] width 354 height 19
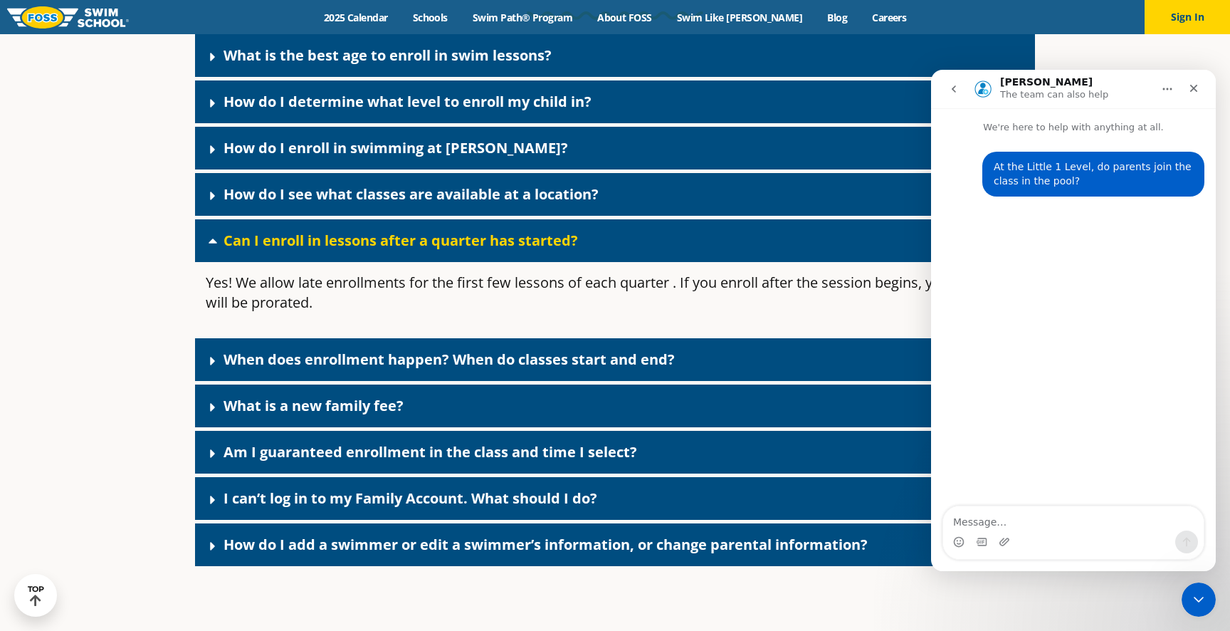
click at [452, 245] on link "Can I enroll in lessons after a quarter has started?" at bounding box center [401, 240] width 354 height 19
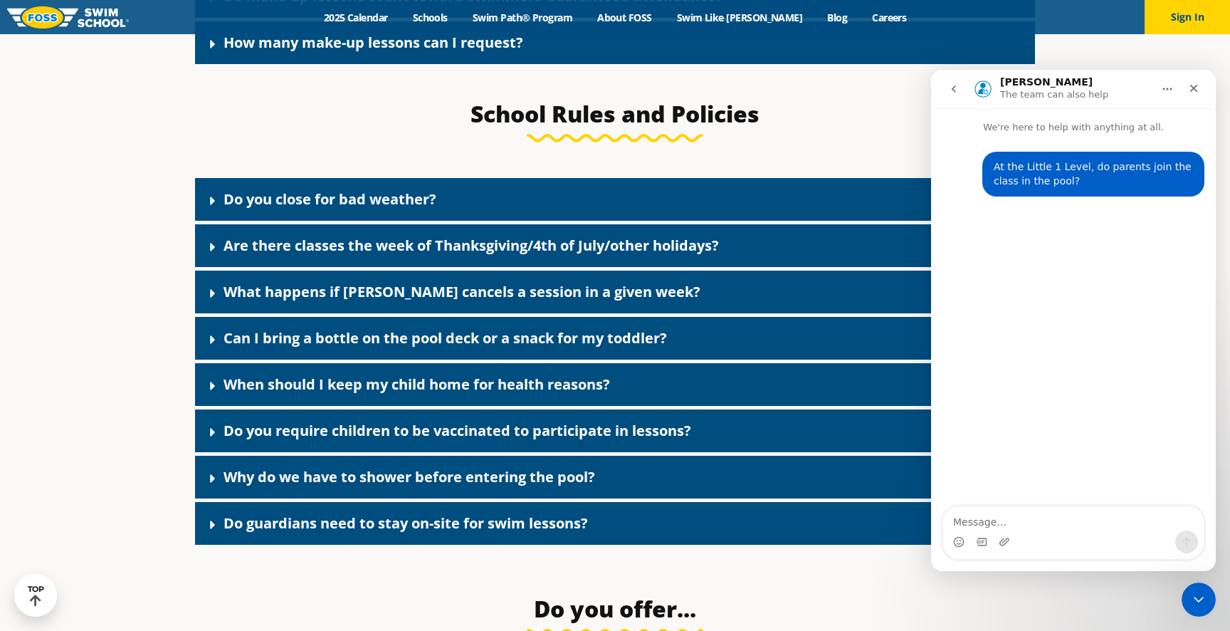
scroll to position [2007, 0]
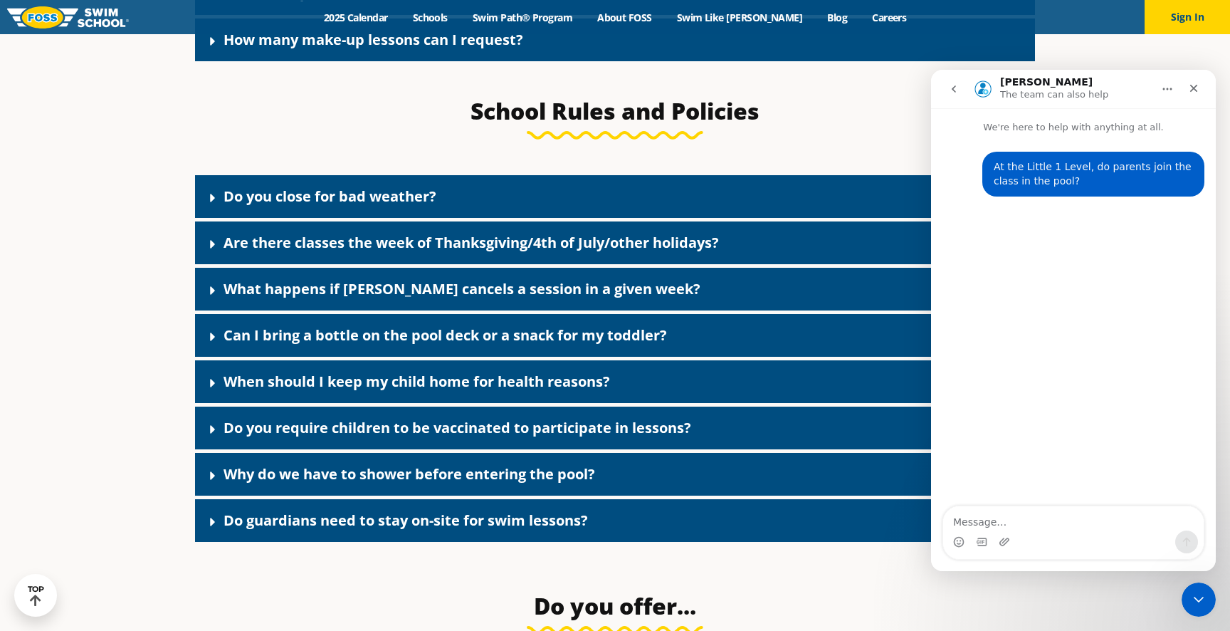
click at [467, 542] on div "Do guardians need to stay on-site for swim lessons?" at bounding box center [615, 520] width 840 height 43
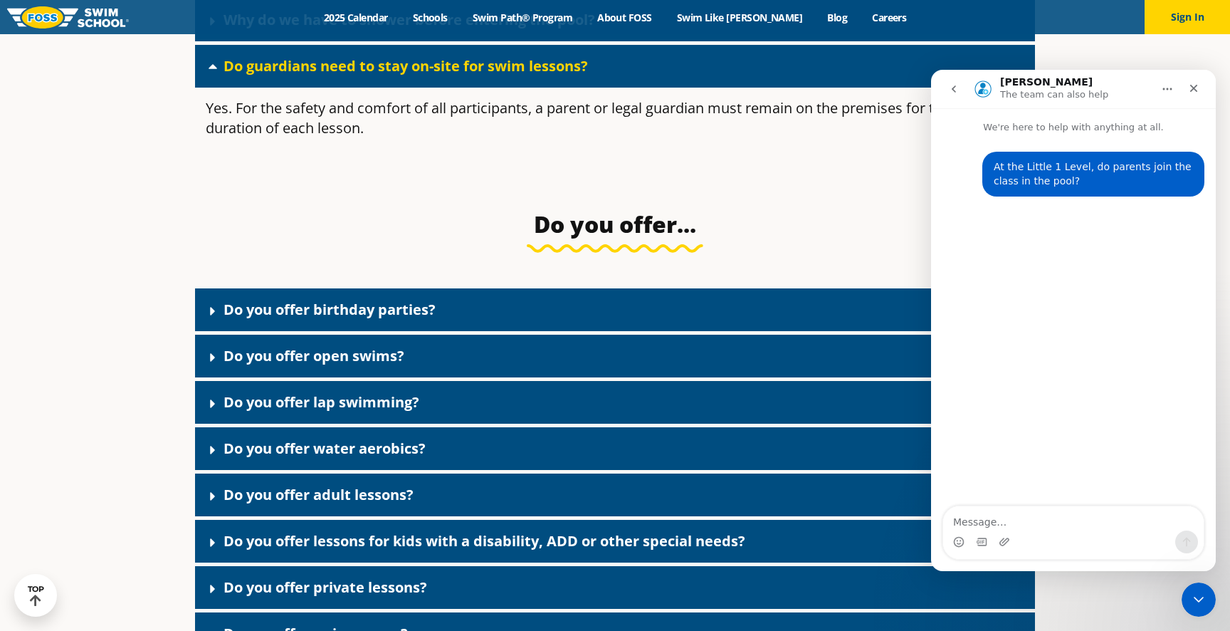
scroll to position [2444, 0]
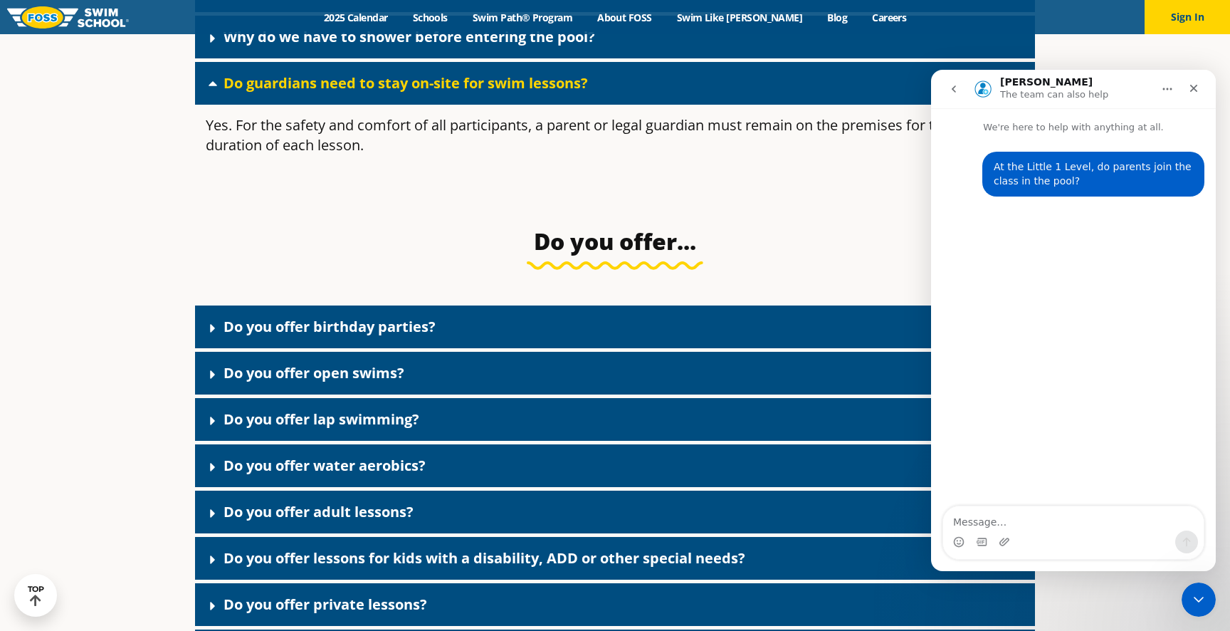
click at [438, 93] on link "Do guardians need to stay on-site for swim lessons?" at bounding box center [406, 82] width 364 height 19
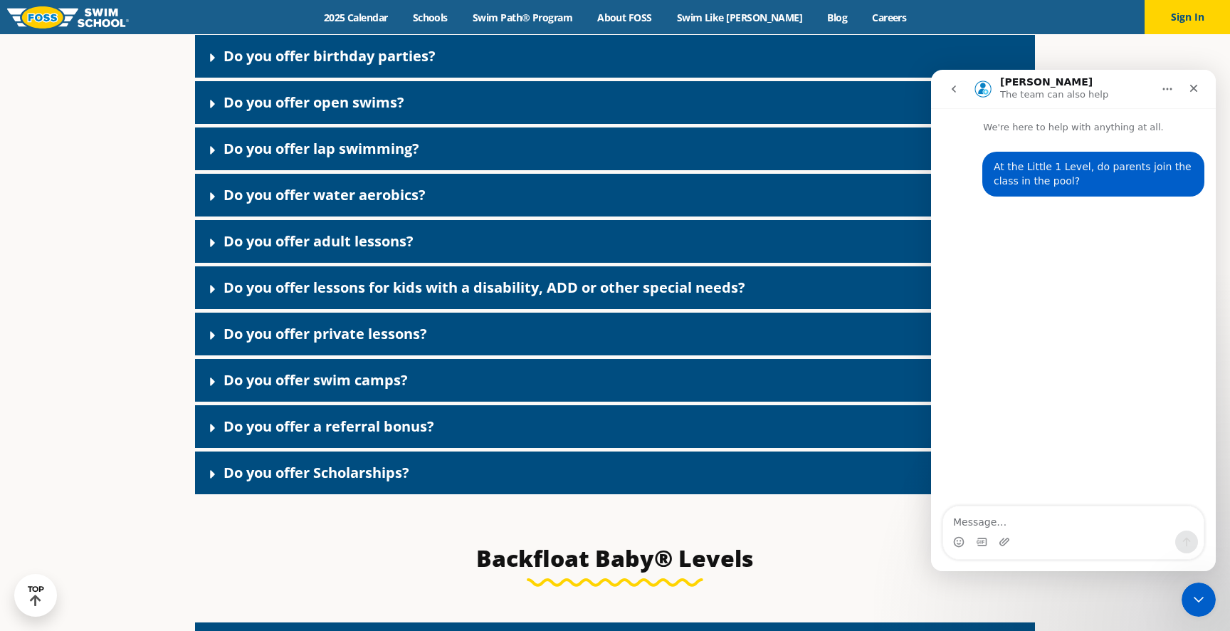
scroll to position [2646, 0]
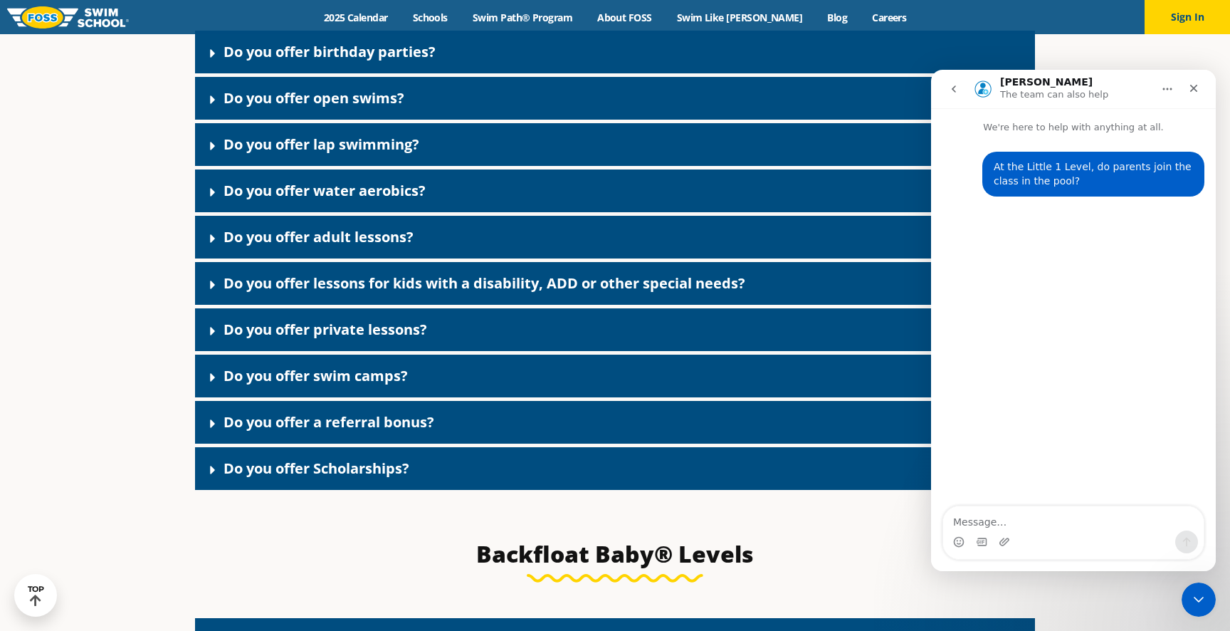
click at [458, 333] on div "Do you offer private lessons?" at bounding box center [615, 329] width 840 height 43
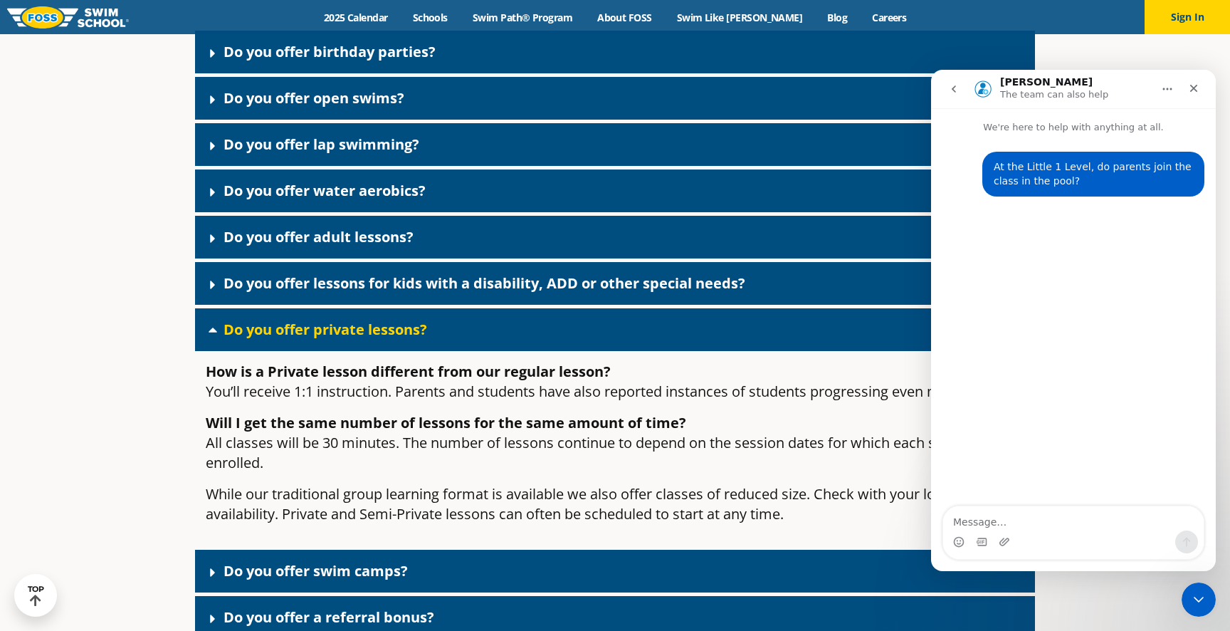
click at [455, 348] on div "Do you offer private lessons?" at bounding box center [615, 329] width 840 height 43
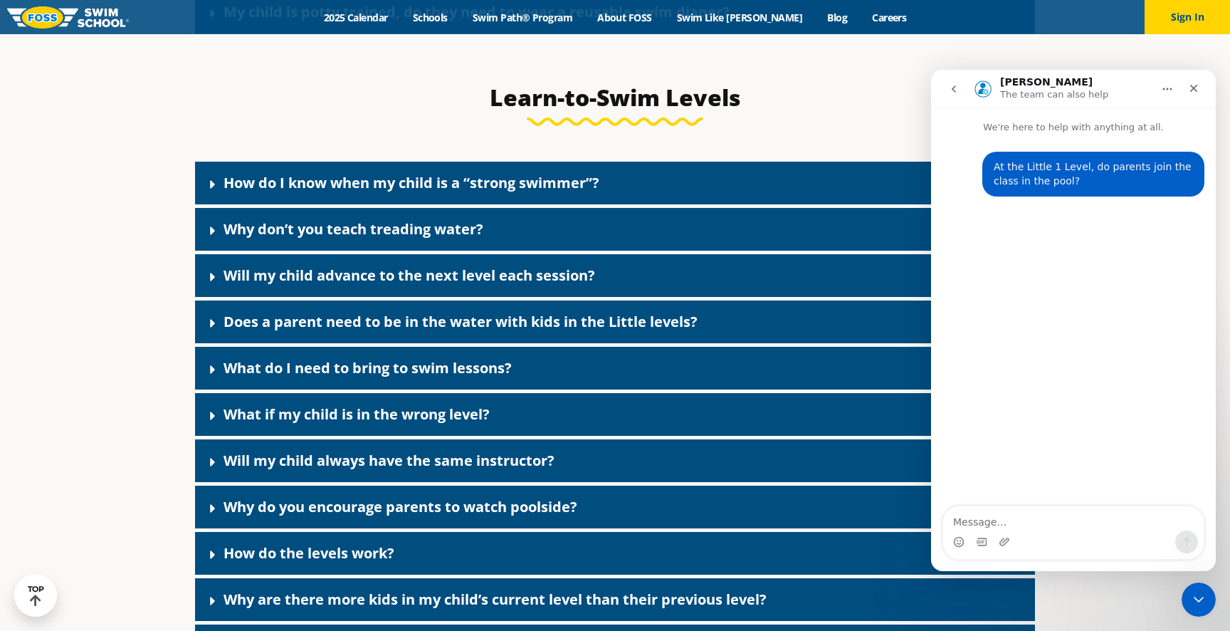
scroll to position [3644, 0]
click at [450, 330] on link "Does a parent need to be in the water with kids in the Little levels?" at bounding box center [461, 320] width 474 height 19
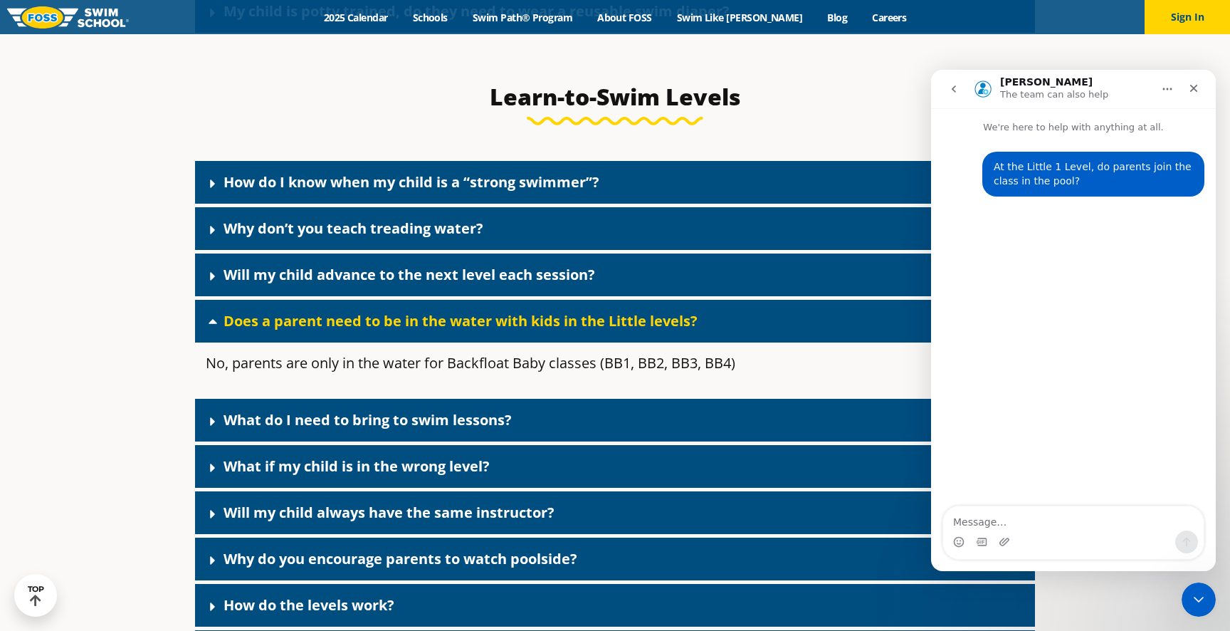
click at [450, 330] on link "Does a parent need to be in the water with kids in the Little levels?" at bounding box center [461, 320] width 474 height 19
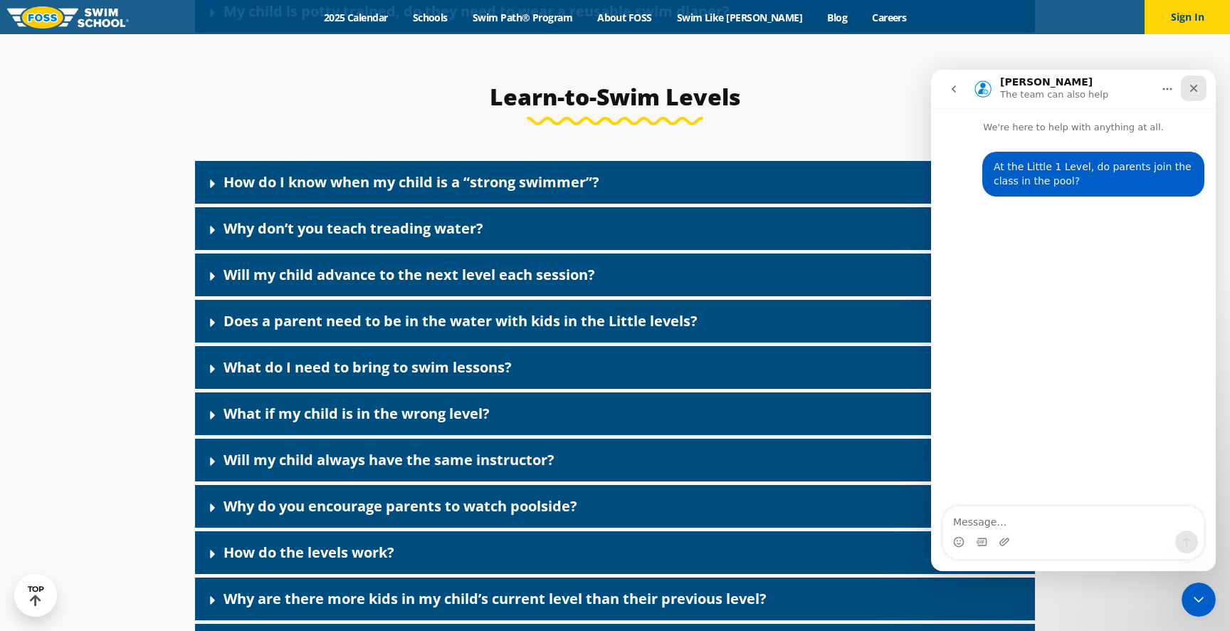
click at [1198, 87] on icon "Close" at bounding box center [1193, 88] width 11 height 11
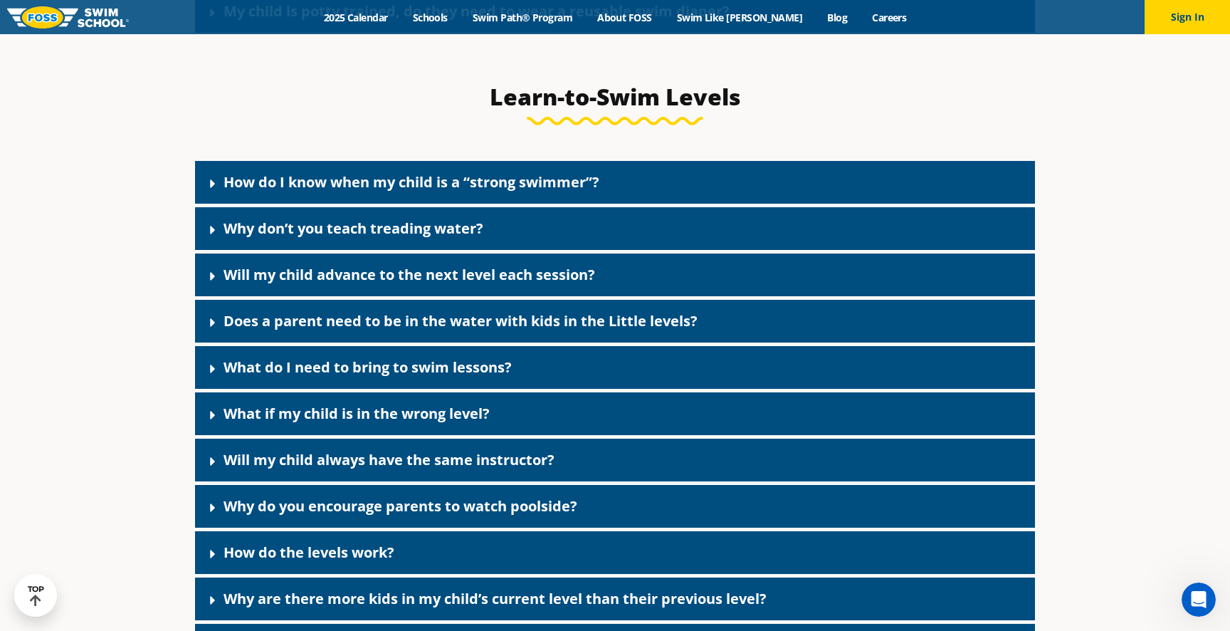
scroll to position [0, 0]
click at [552, 389] on div "What do I need to bring to swim lessons?" at bounding box center [615, 367] width 840 height 43
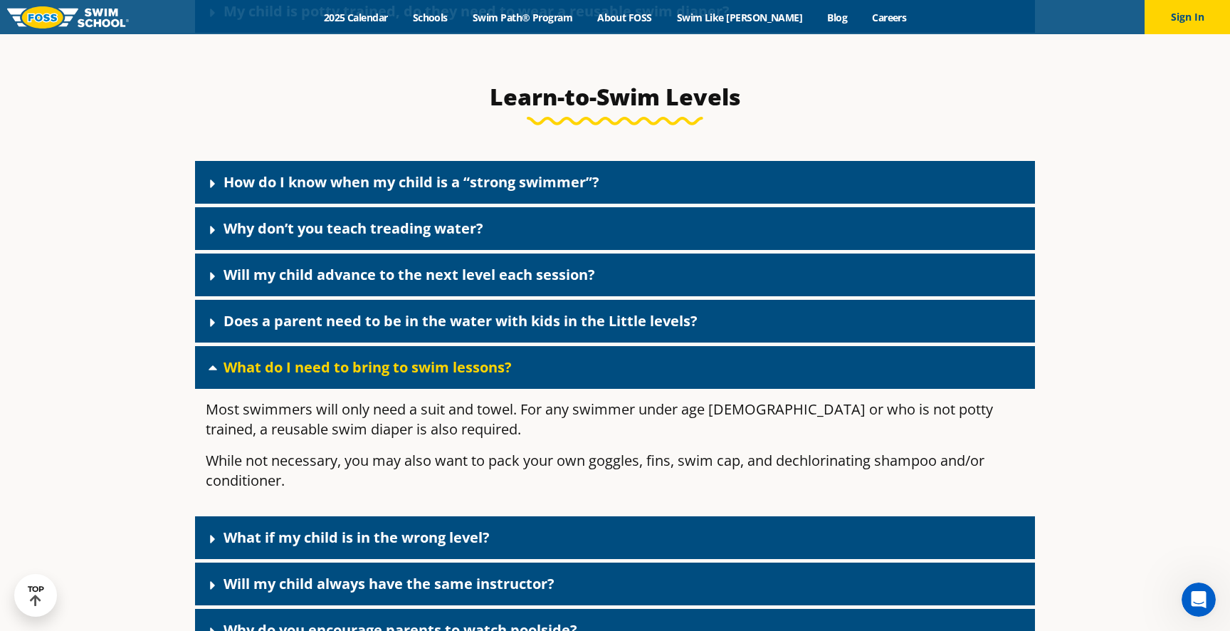
click at [552, 389] on div "What do I need to bring to swim lessons?" at bounding box center [615, 367] width 840 height 43
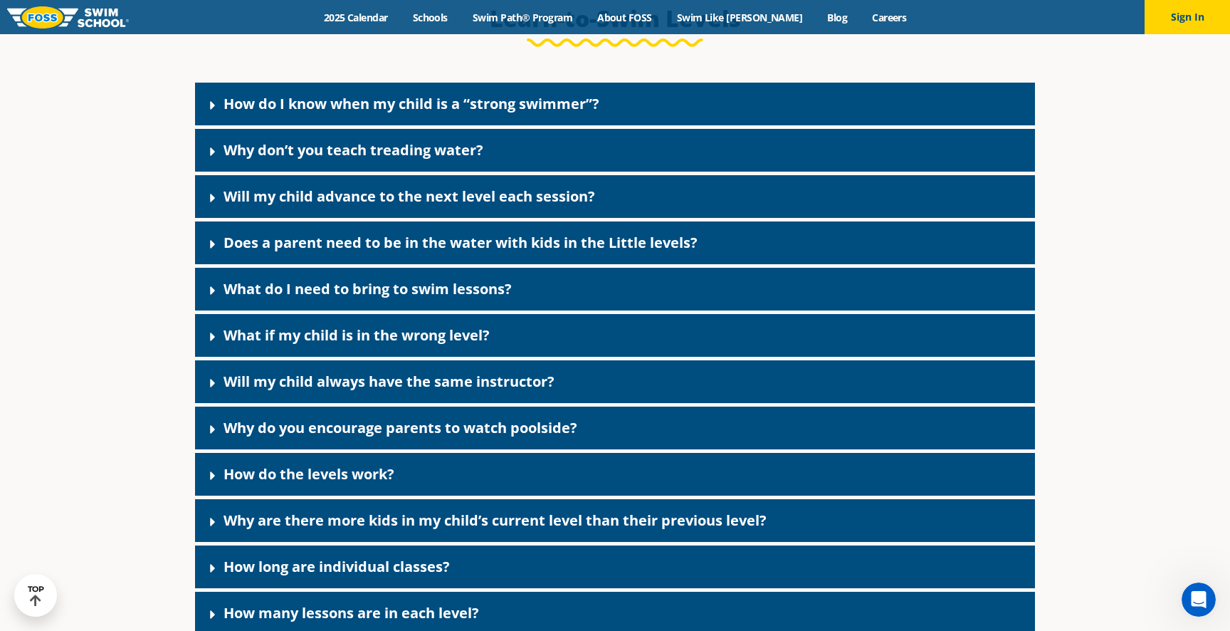
scroll to position [3730, 0]
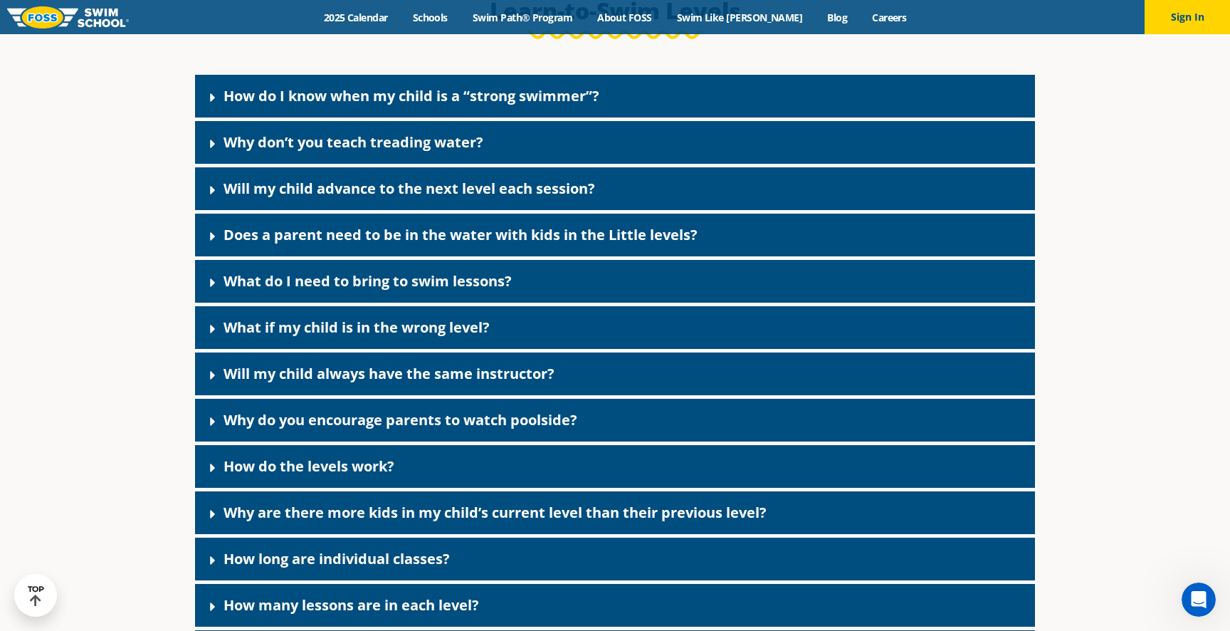
click at [538, 383] on link "Will my child always have the same instructor?" at bounding box center [389, 373] width 331 height 19
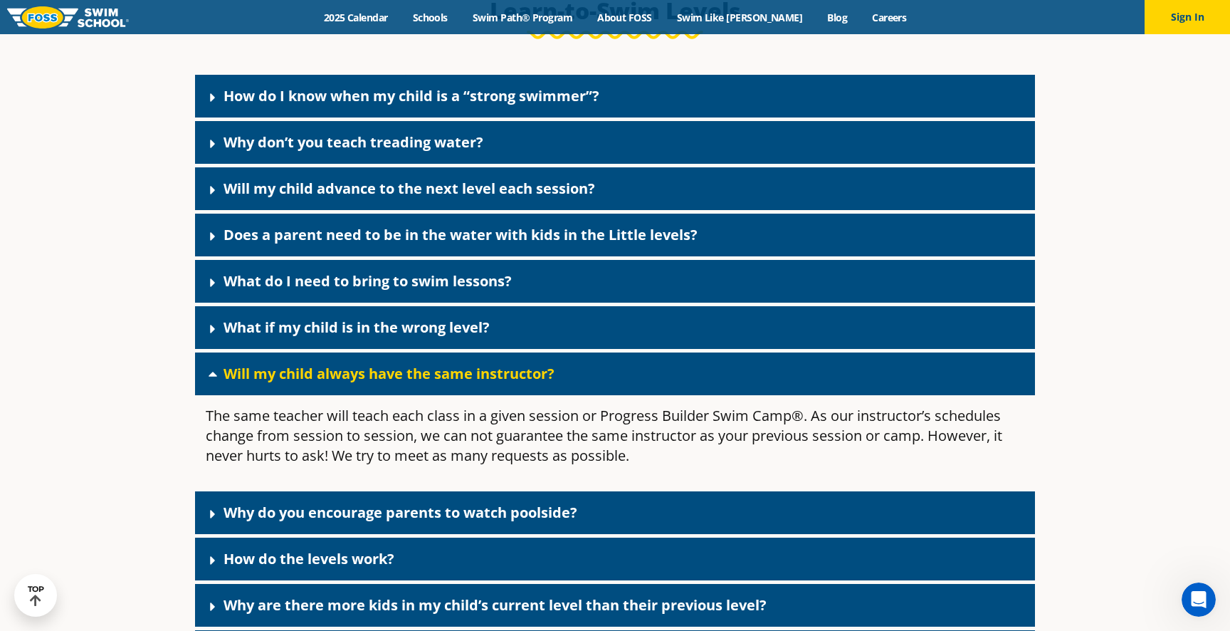
click at [538, 383] on link "Will my child always have the same instructor?" at bounding box center [389, 373] width 331 height 19
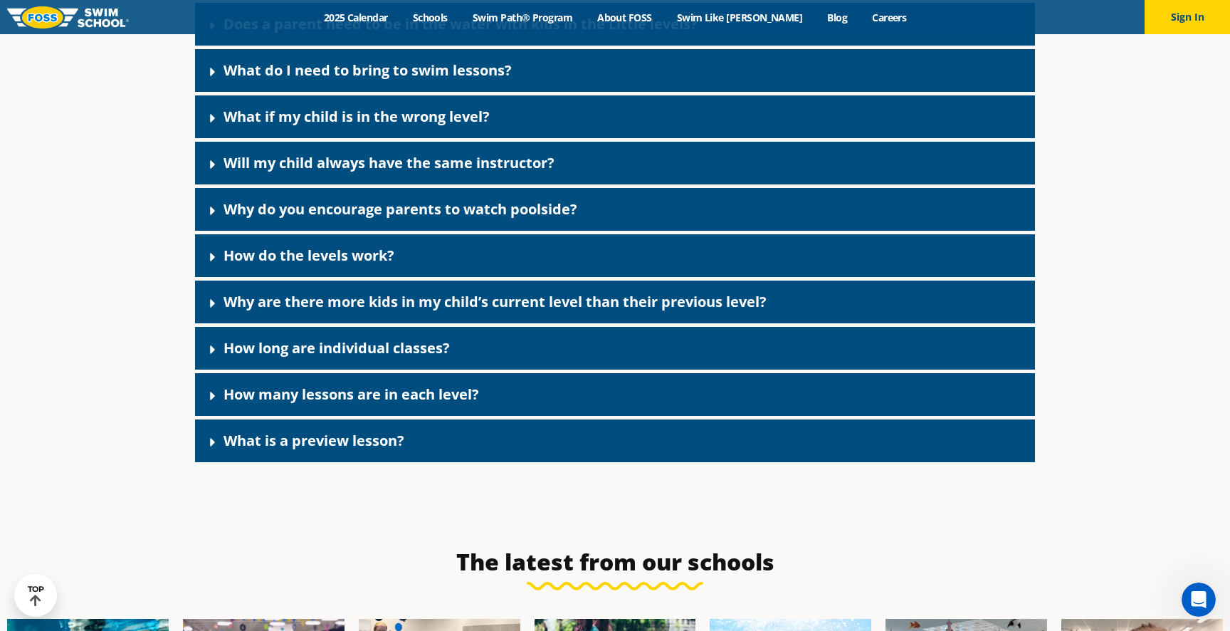
scroll to position [3949, 0]
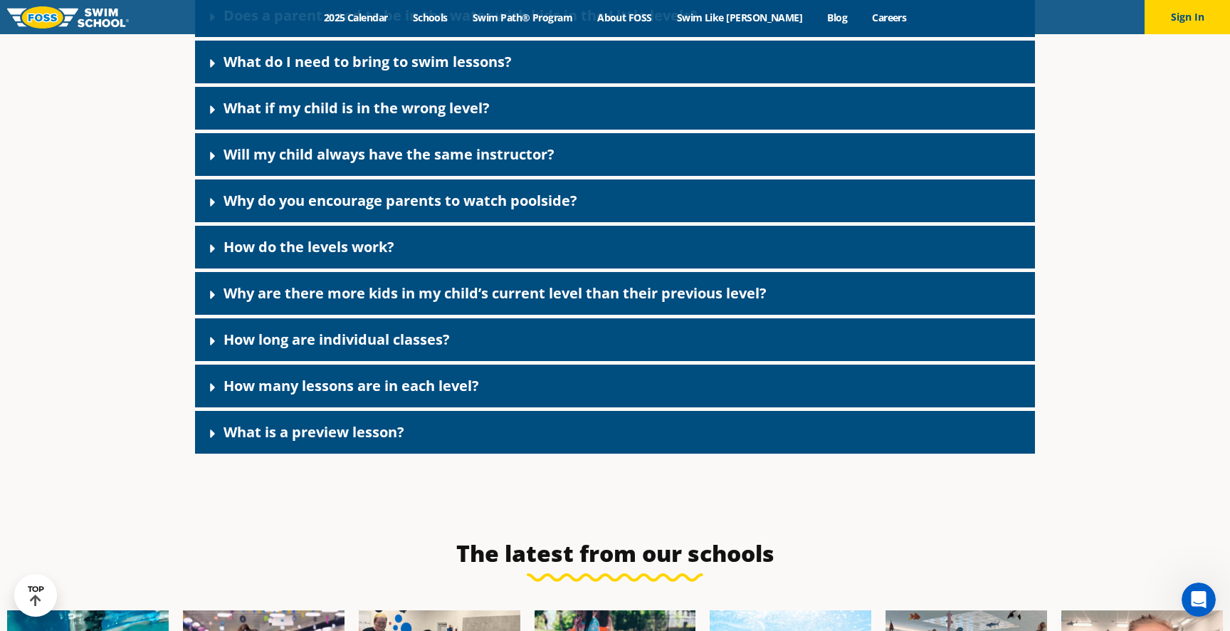
click at [507, 361] on div "How long are individual classes?" at bounding box center [615, 339] width 840 height 43
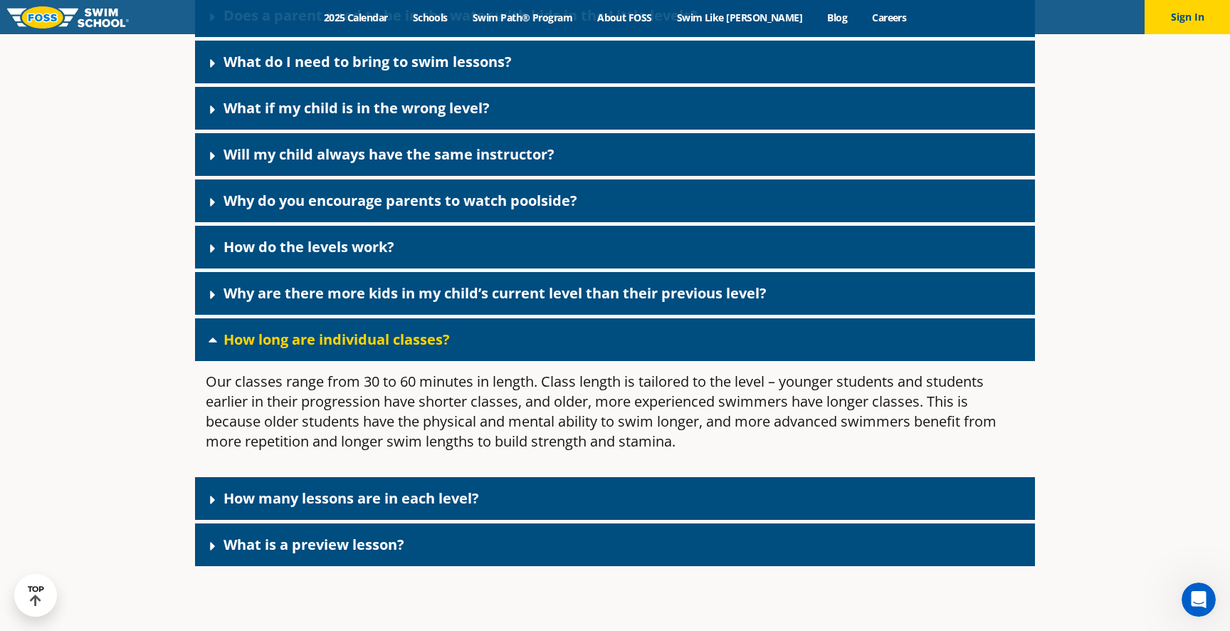
click at [507, 361] on div "How long are individual classes?" at bounding box center [615, 339] width 840 height 43
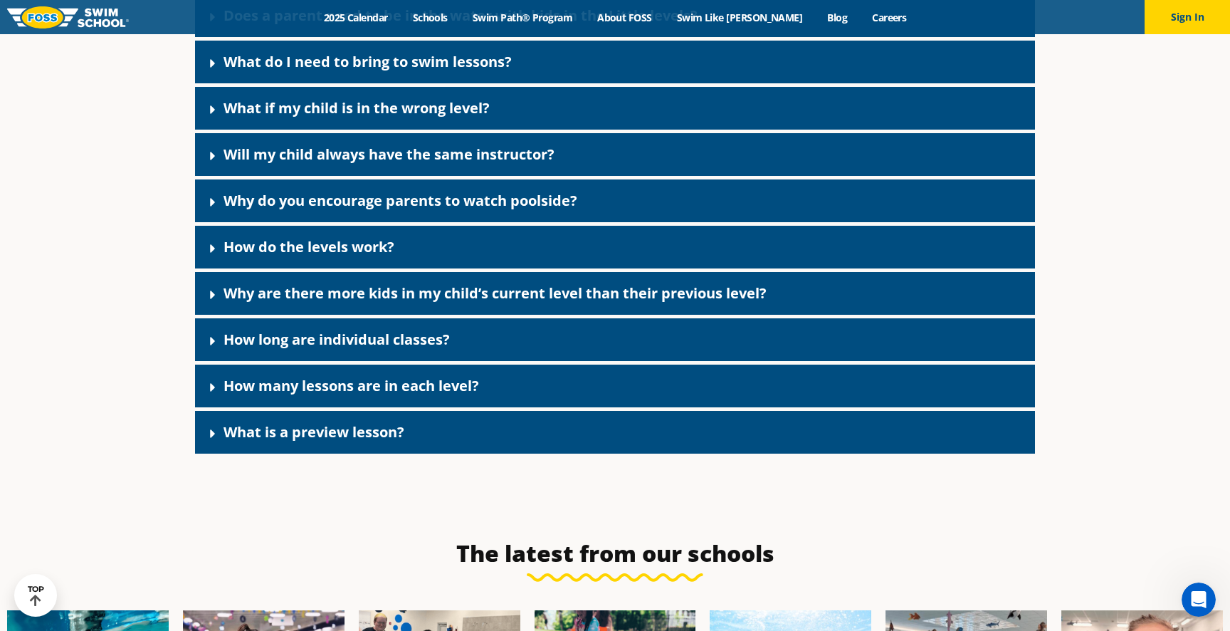
click at [493, 407] on div "How many lessons are in each level?" at bounding box center [615, 385] width 840 height 43
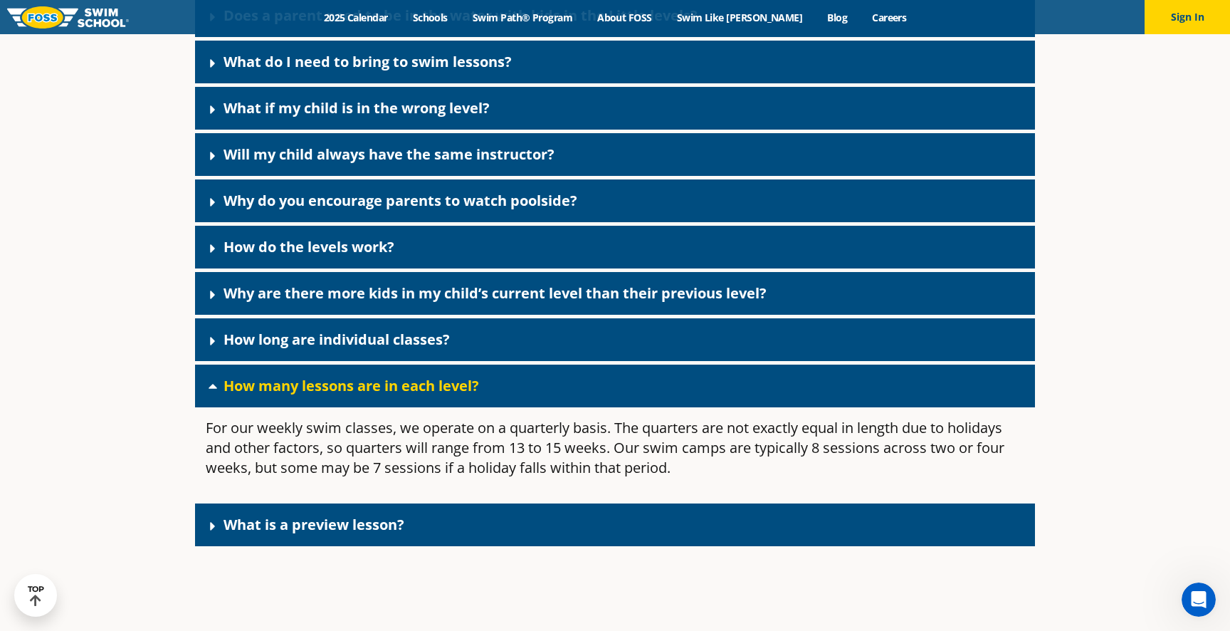
click at [493, 407] on div "How many lessons are in each level?" at bounding box center [615, 385] width 840 height 43
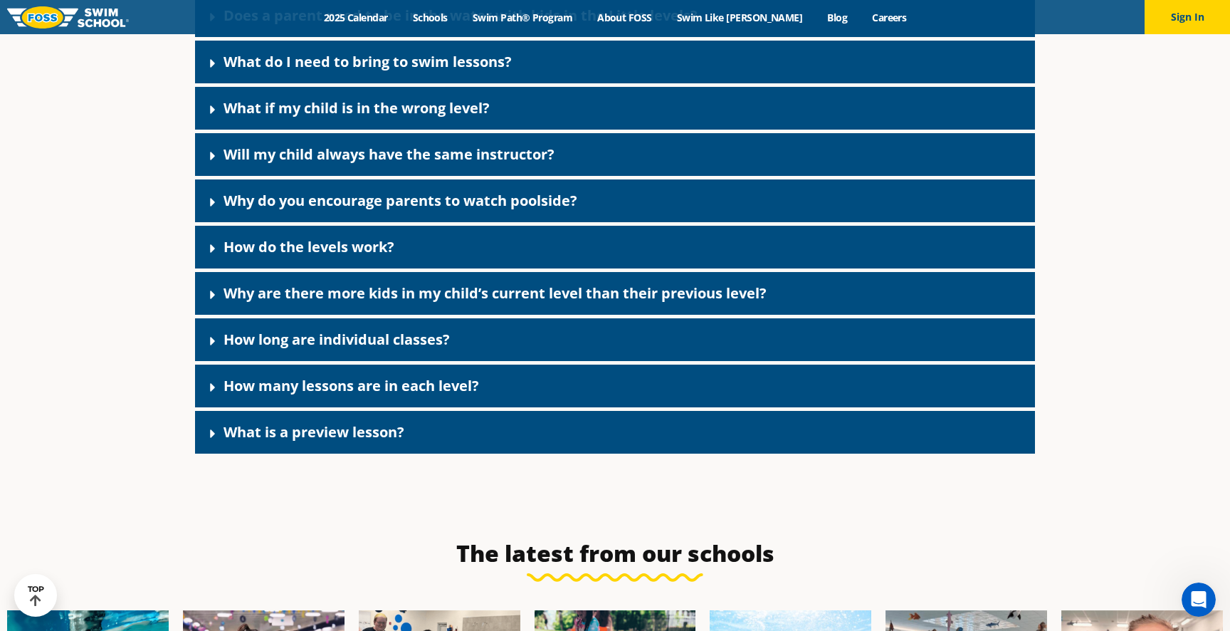
click at [460, 453] on div "What is a preview lesson?" at bounding box center [615, 432] width 840 height 43
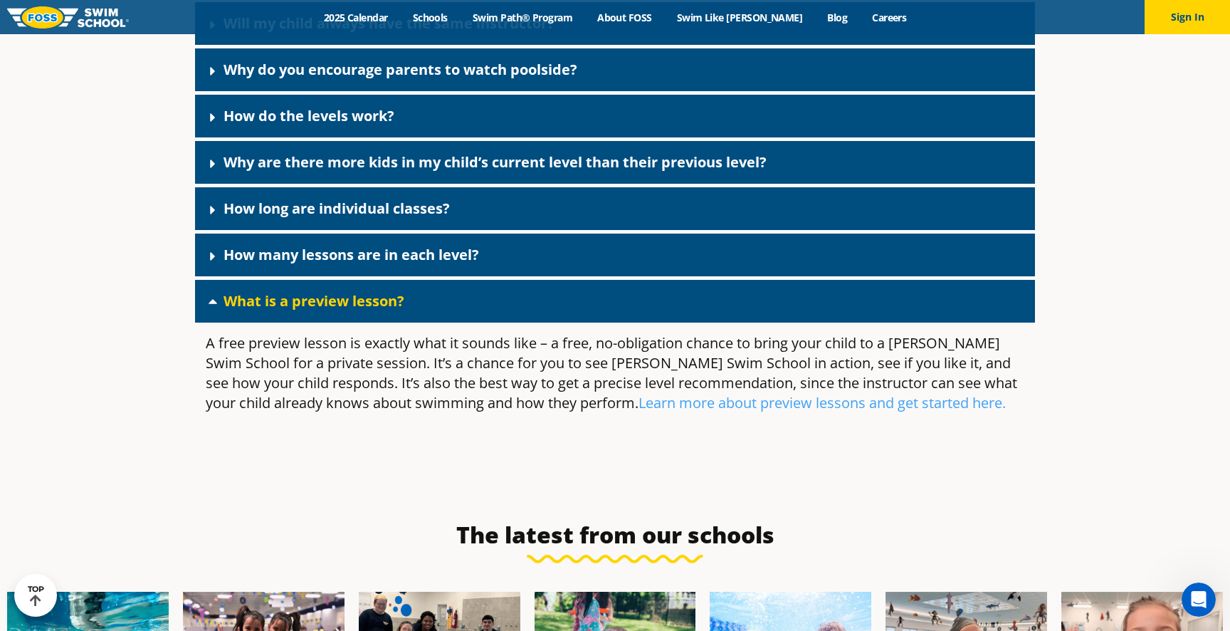
scroll to position [4085, 0]
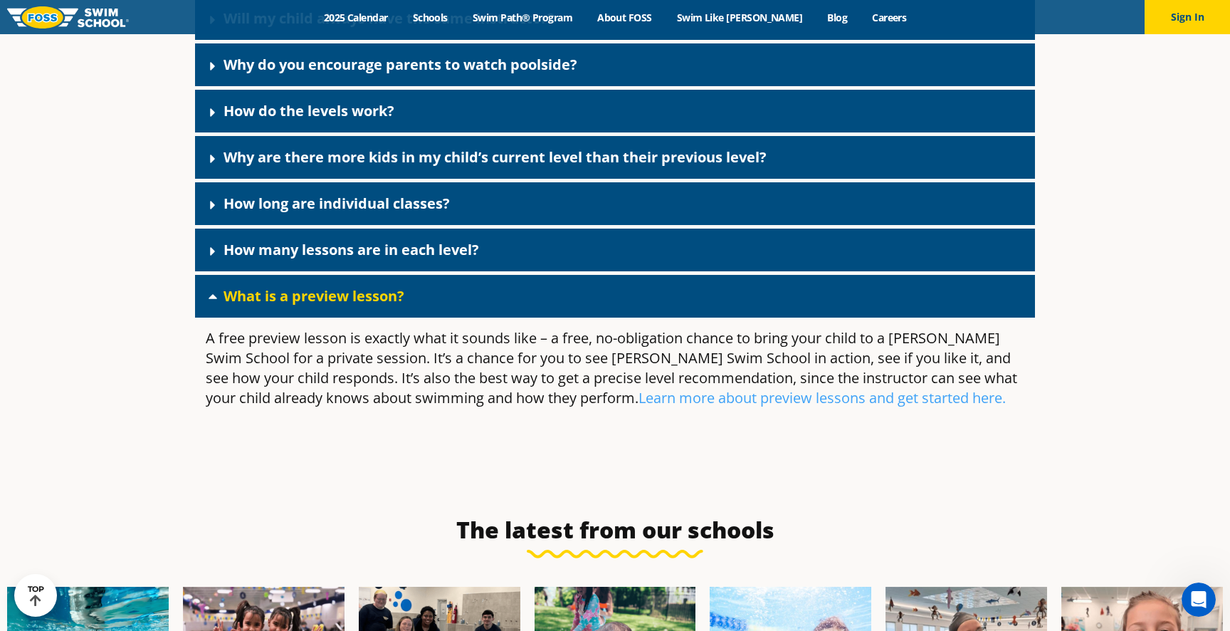
click at [475, 317] on div "What is a preview lesson?" at bounding box center [615, 296] width 840 height 43
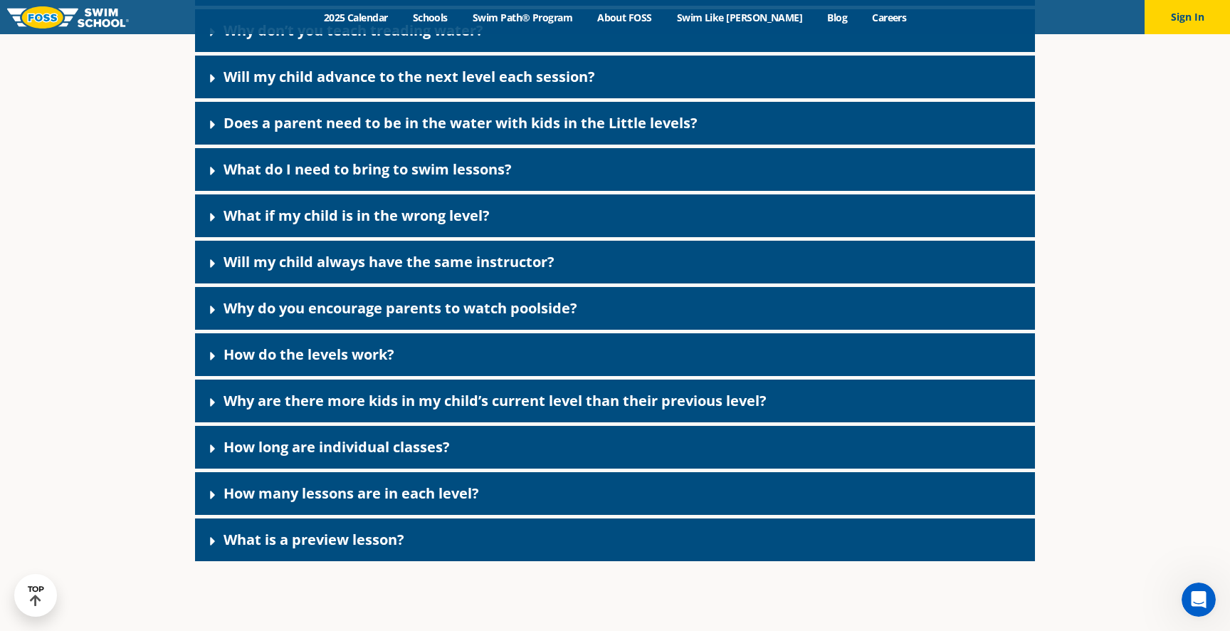
scroll to position [3837, 0]
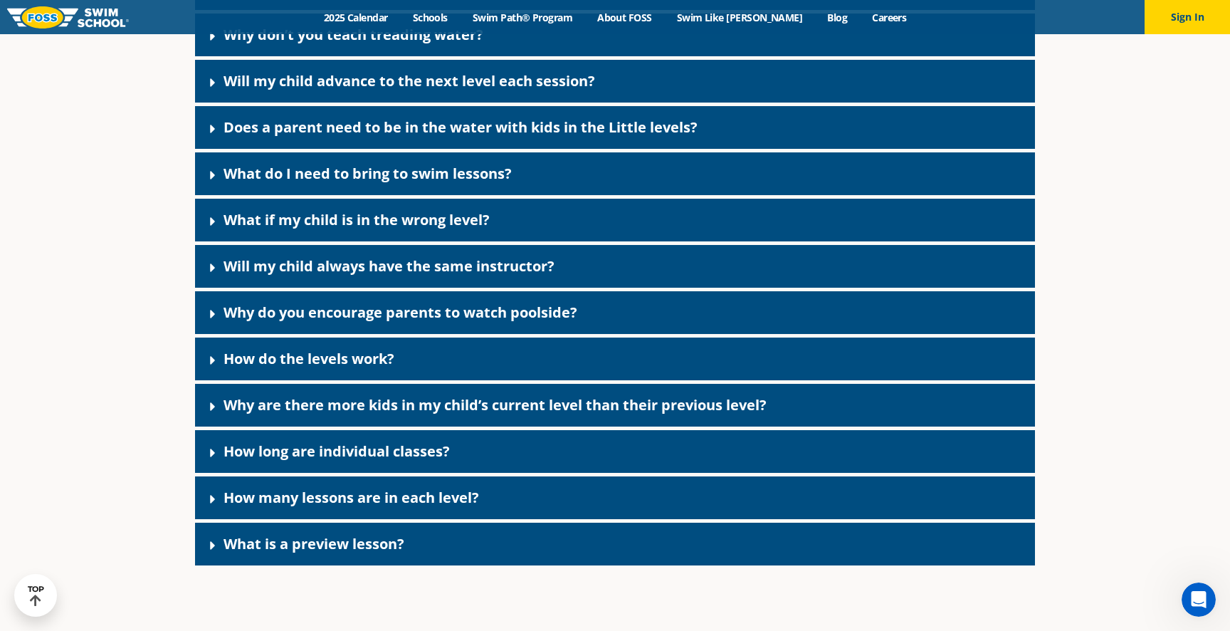
click at [473, 229] on link "What if my child is in the wrong level?" at bounding box center [357, 219] width 266 height 19
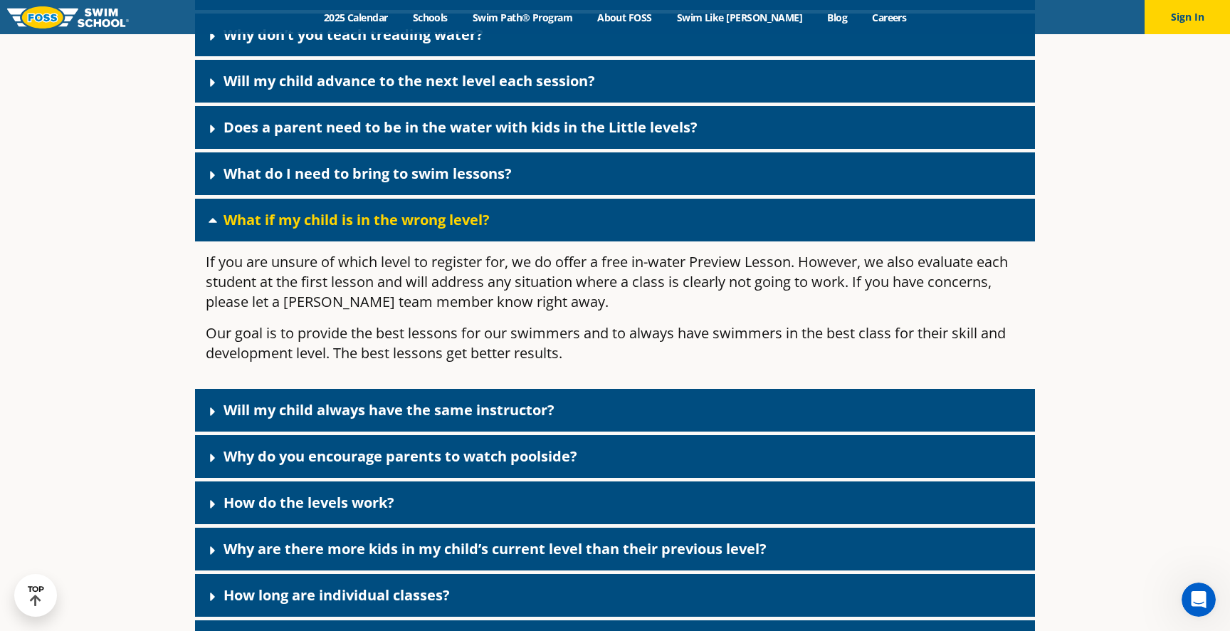
click at [473, 229] on link "What if my child is in the wrong level?" at bounding box center [357, 219] width 266 height 19
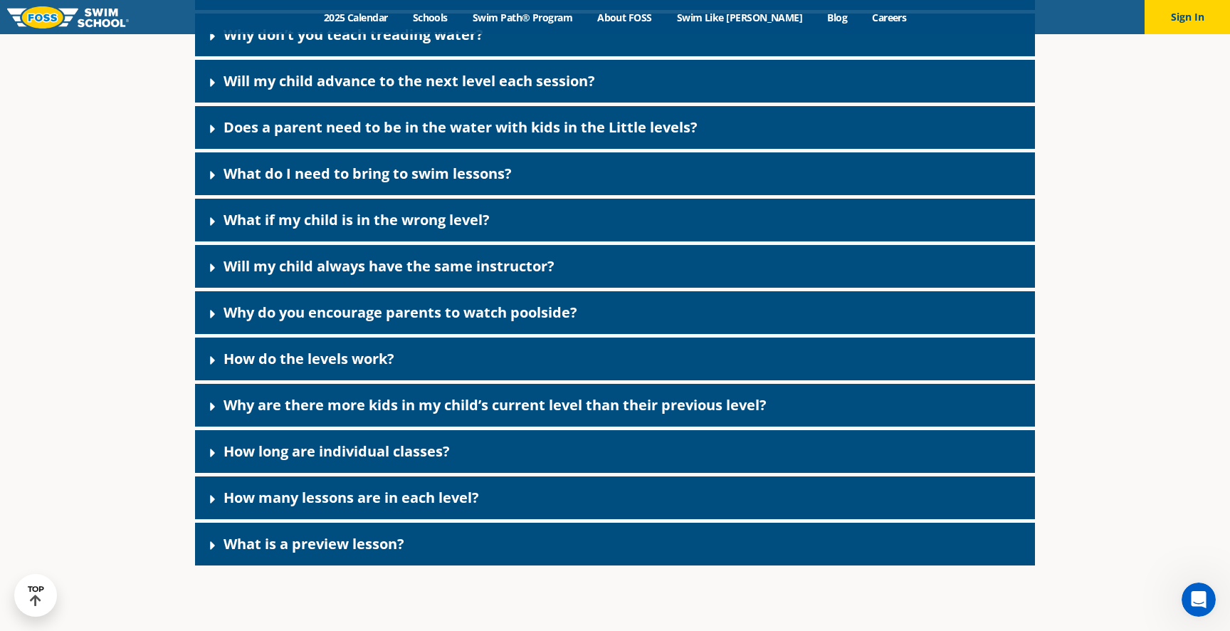
click at [471, 183] on link "What do I need to bring to swim lessons?" at bounding box center [368, 173] width 288 height 19
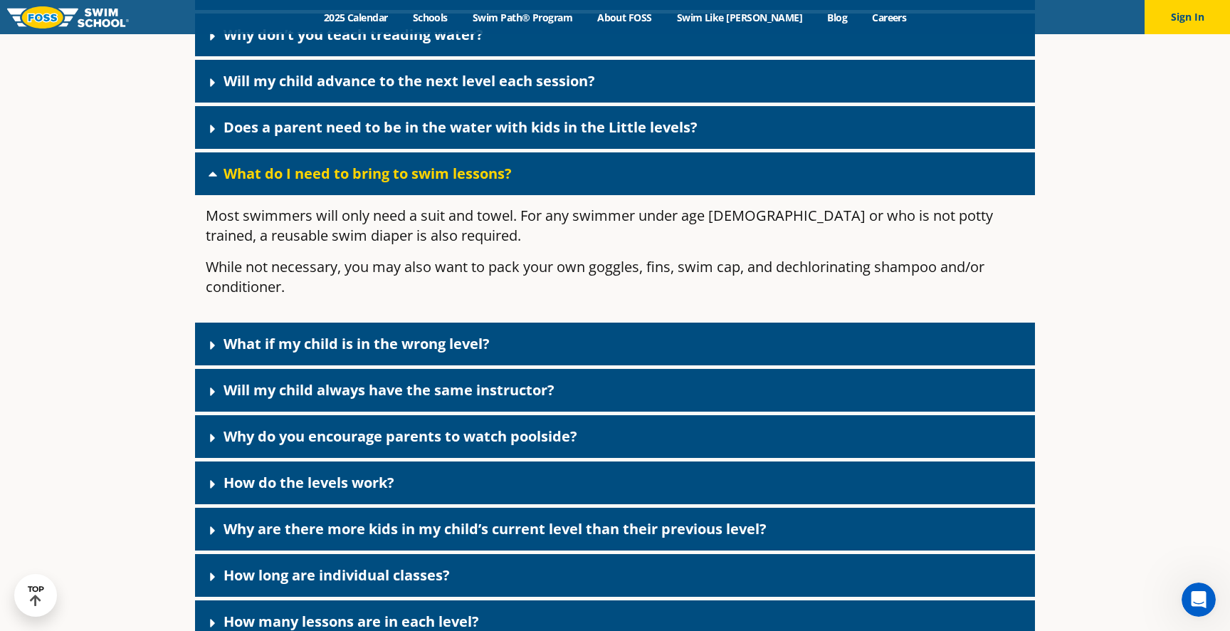
click at [469, 183] on link "What do I need to bring to swim lessons?" at bounding box center [368, 173] width 288 height 19
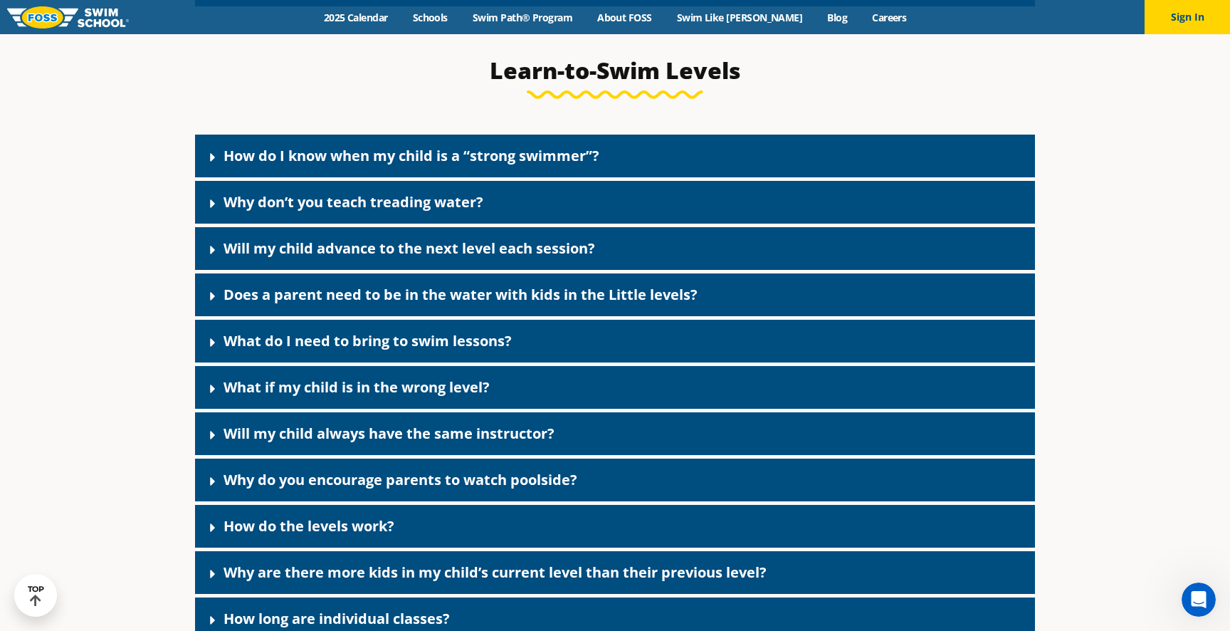
scroll to position [3669, 0]
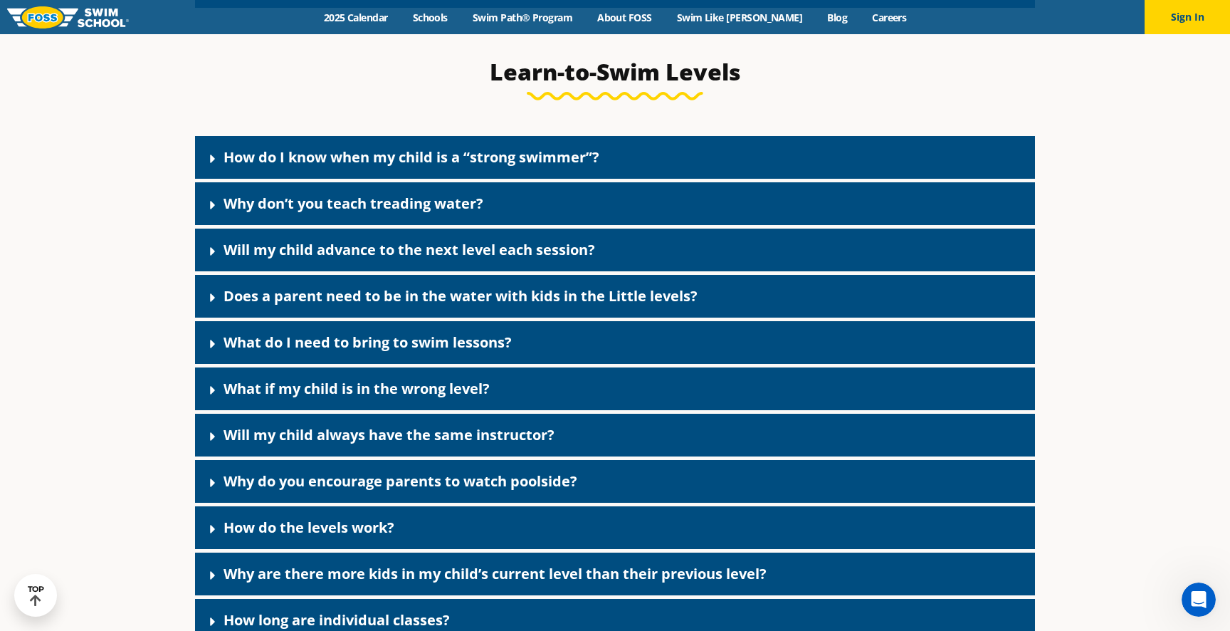
click at [473, 213] on link "Why don’t you teach treading water?" at bounding box center [354, 203] width 260 height 19
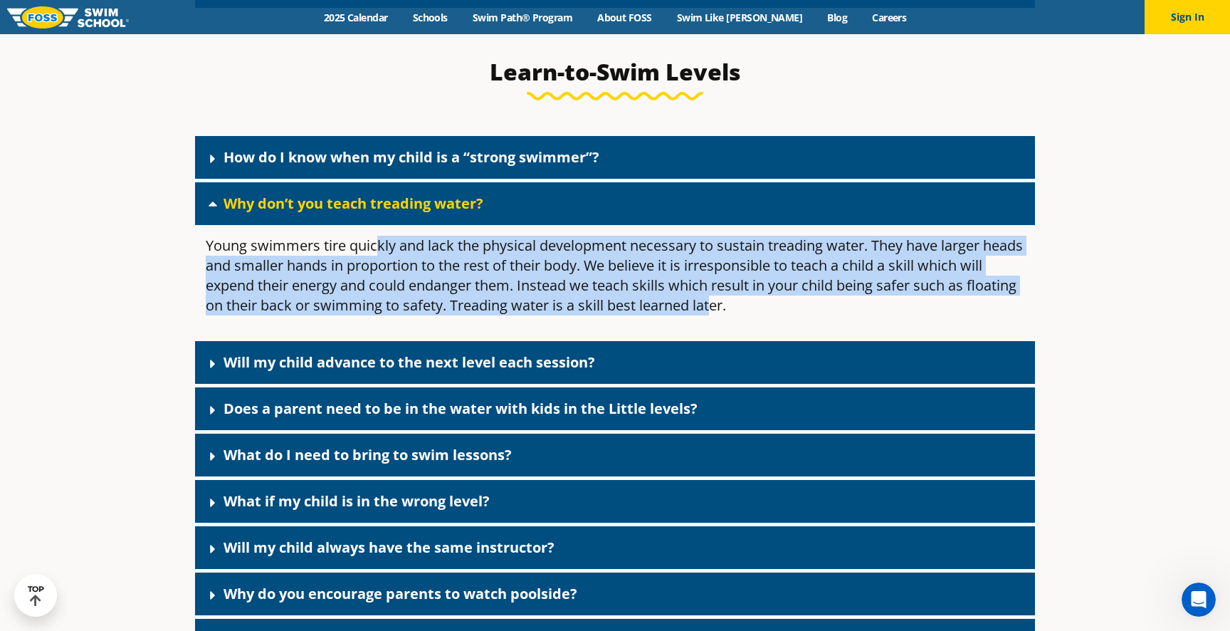
drag, startPoint x: 377, startPoint y: 275, endPoint x: 764, endPoint y: 330, distance: 391.9
click at [764, 315] on p "Young swimmers tire quickly and lack the physical development necessary to sust…" at bounding box center [615, 276] width 819 height 80
drag, startPoint x: 635, startPoint y: 263, endPoint x: 791, endPoint y: 330, distance: 169.6
click at [791, 315] on p "Young swimmers tire quickly and lack the physical development necessary to sust…" at bounding box center [615, 276] width 819 height 80
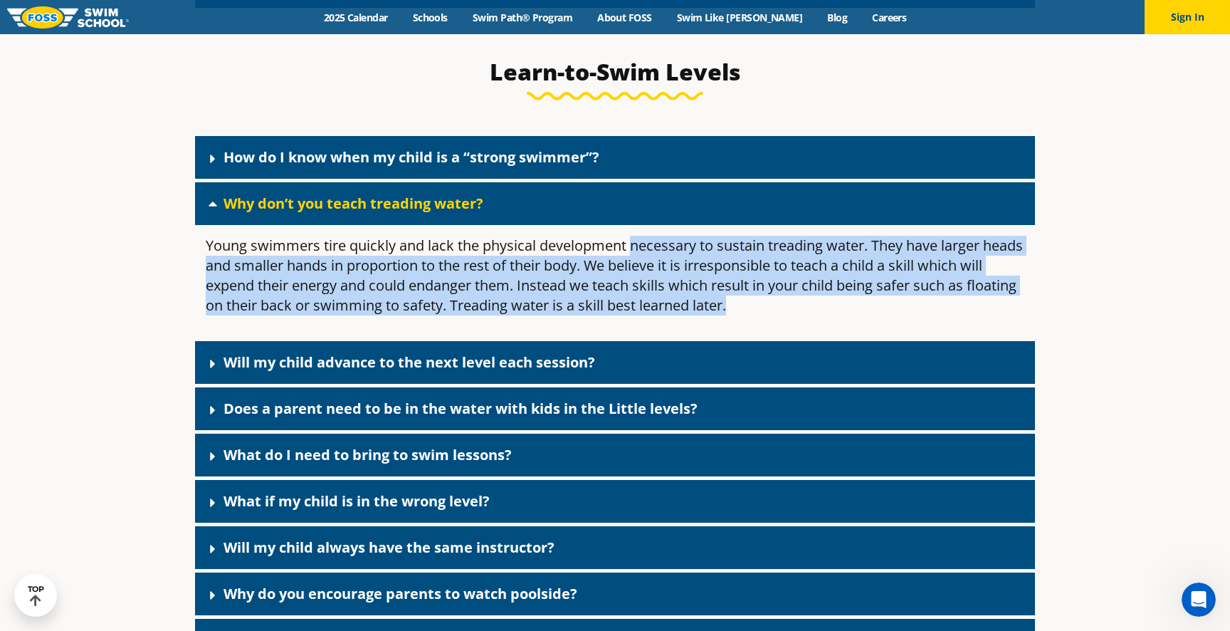
click at [791, 315] on p "Young swimmers tire quickly and lack the physical development necessary to sust…" at bounding box center [615, 276] width 819 height 80
drag, startPoint x: 639, startPoint y: 256, endPoint x: 790, endPoint y: 335, distance: 171.3
click at [790, 335] on div "Young swimmers tire quickly and lack the physical development necessary to sust…" at bounding box center [615, 281] width 840 height 112
click at [790, 315] on p "Young swimmers tire quickly and lack the physical development necessary to sust…" at bounding box center [615, 276] width 819 height 80
drag, startPoint x: 505, startPoint y: 254, endPoint x: 713, endPoint y: 340, distance: 224.1
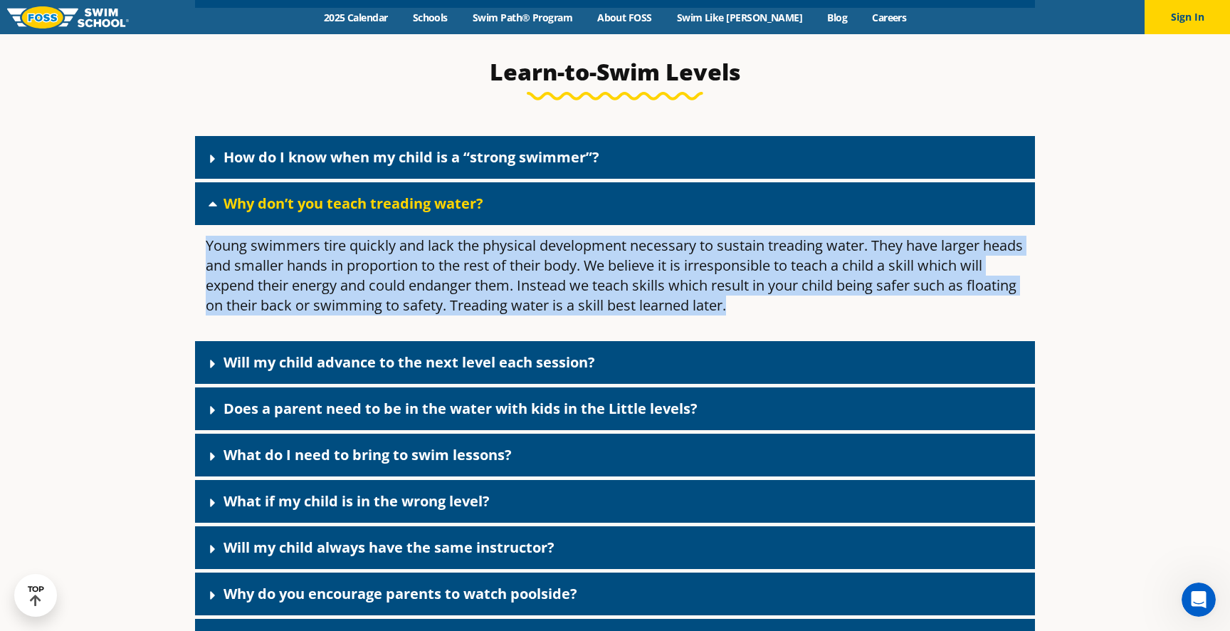
click at [713, 337] on div "Young swimmers tire quickly and lack the physical development necessary to sust…" at bounding box center [615, 281] width 840 height 112
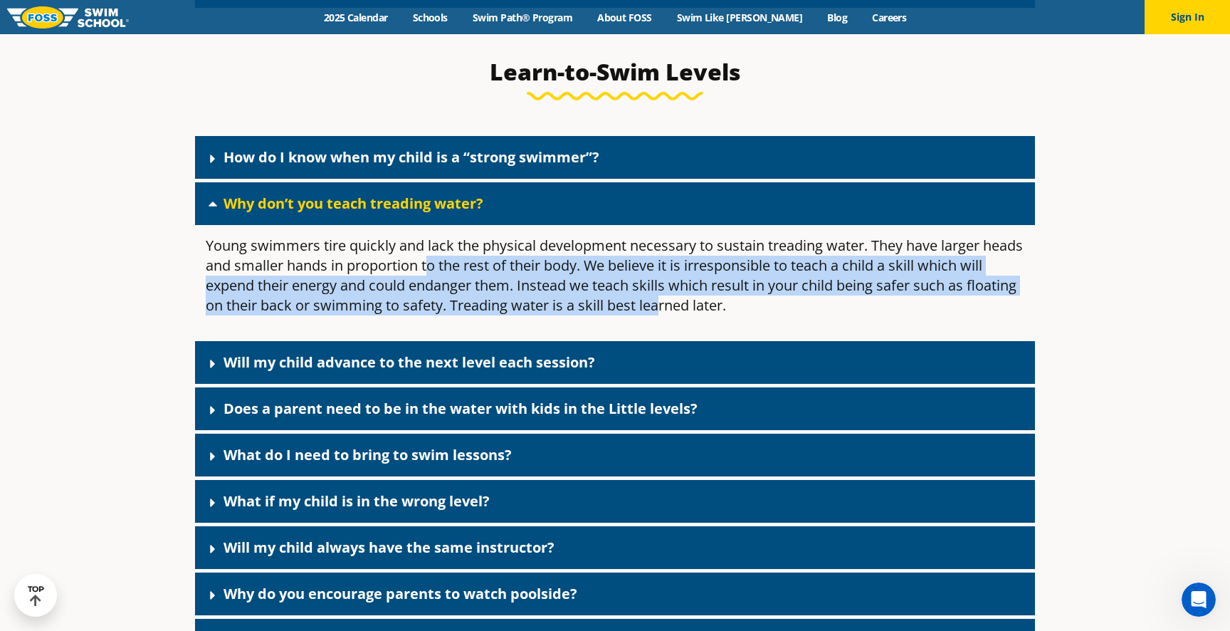
drag, startPoint x: 711, startPoint y: 330, endPoint x: 480, endPoint y: 286, distance: 235.4
click at [477, 287] on p "Young swimmers tire quickly and lack the physical development necessary to sust…" at bounding box center [615, 276] width 819 height 80
click at [480, 286] on p "Young swimmers tire quickly and lack the physical development necessary to sust…" at bounding box center [615, 276] width 819 height 80
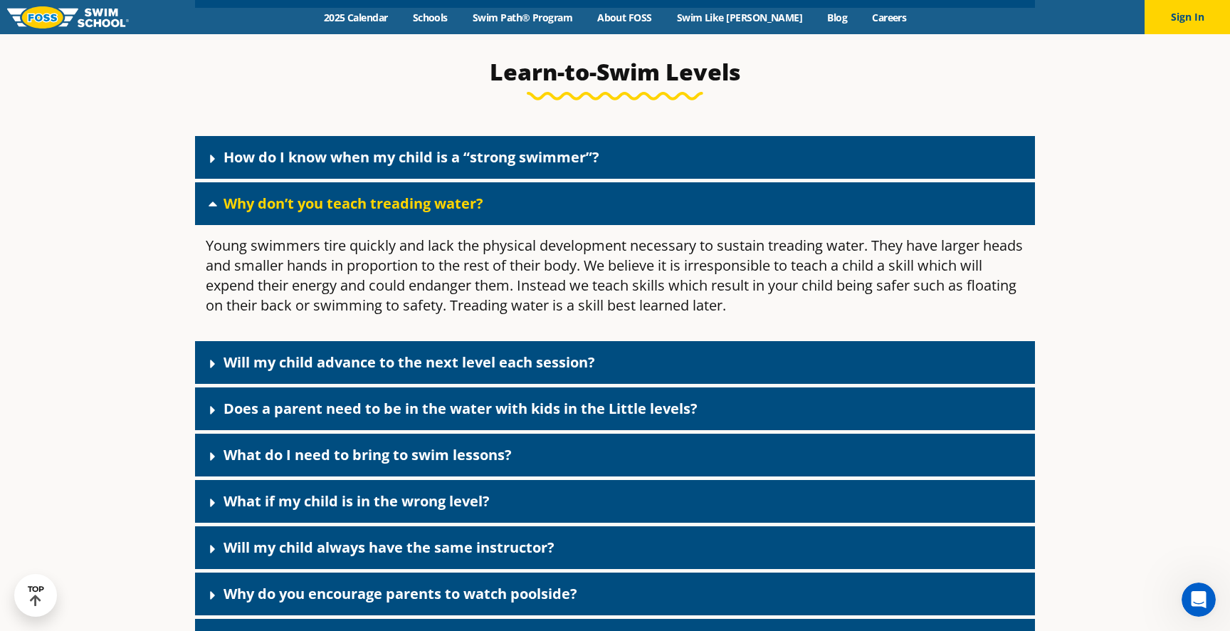
click at [446, 225] on div "Why don’t you teach treading water?" at bounding box center [615, 203] width 840 height 43
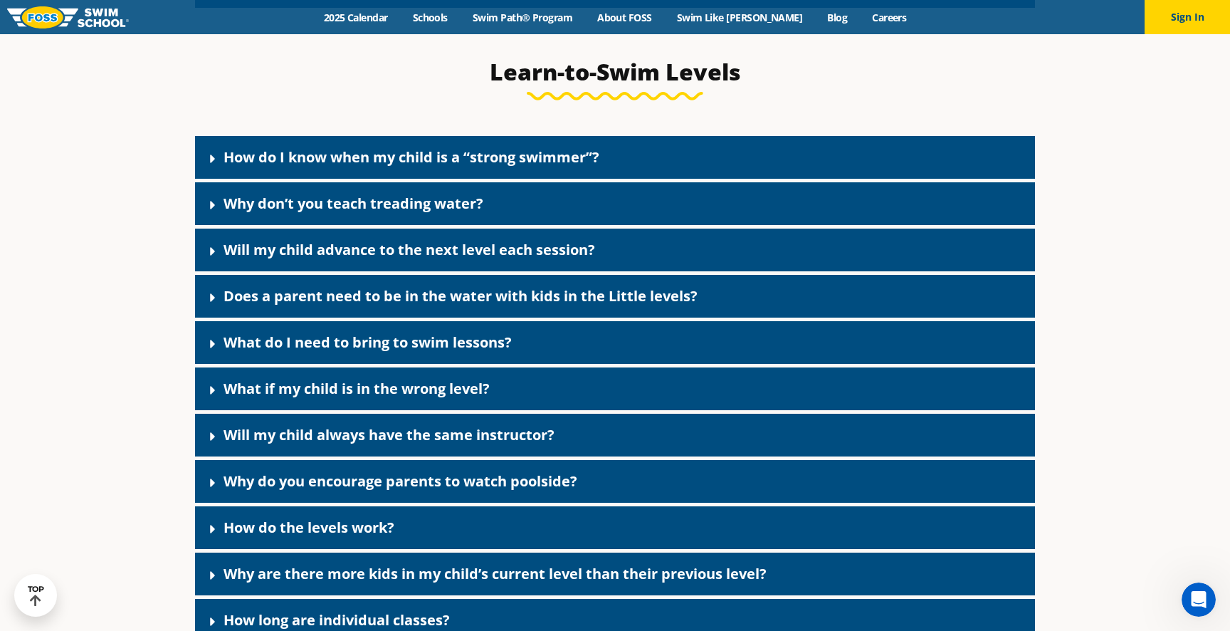
click at [468, 167] on link "How do I know when my child is a “strong swimmer”?" at bounding box center [412, 156] width 376 height 19
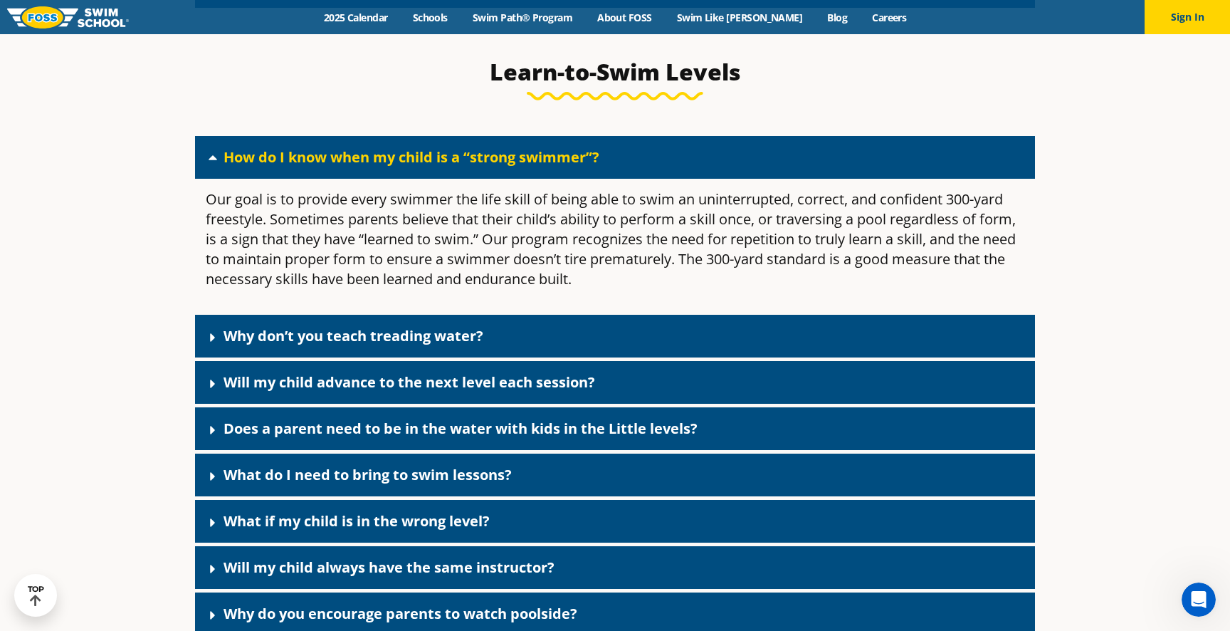
click at [468, 167] on link "How do I know when my child is a “strong swimmer”?" at bounding box center [412, 156] width 376 height 19
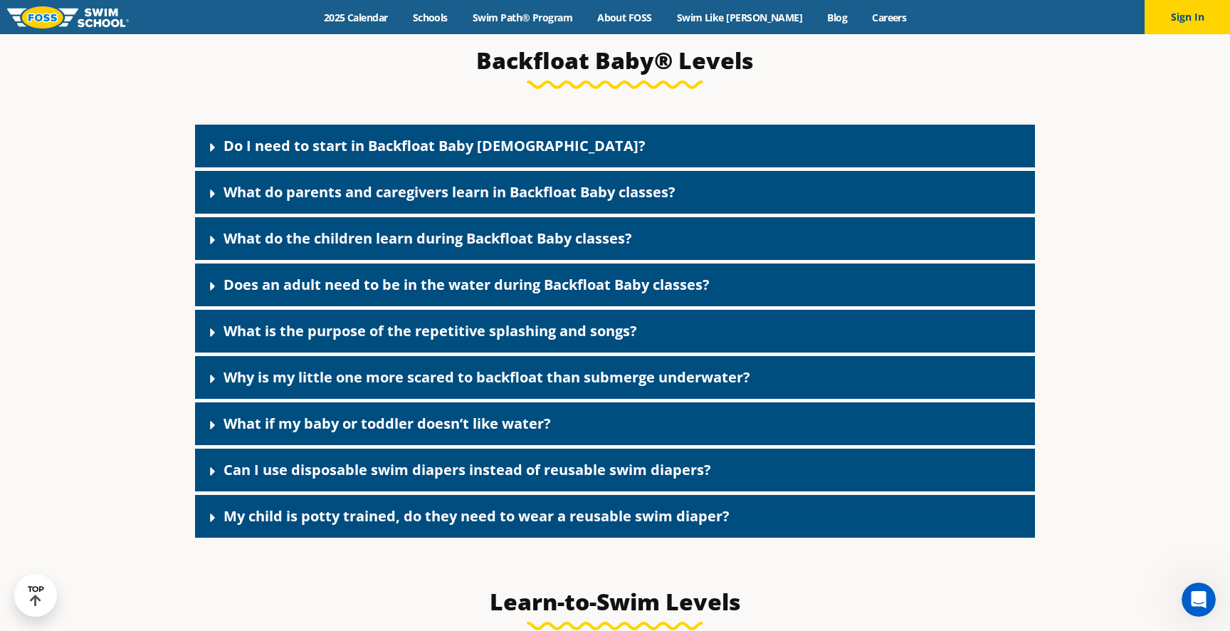
scroll to position [3153, 0]
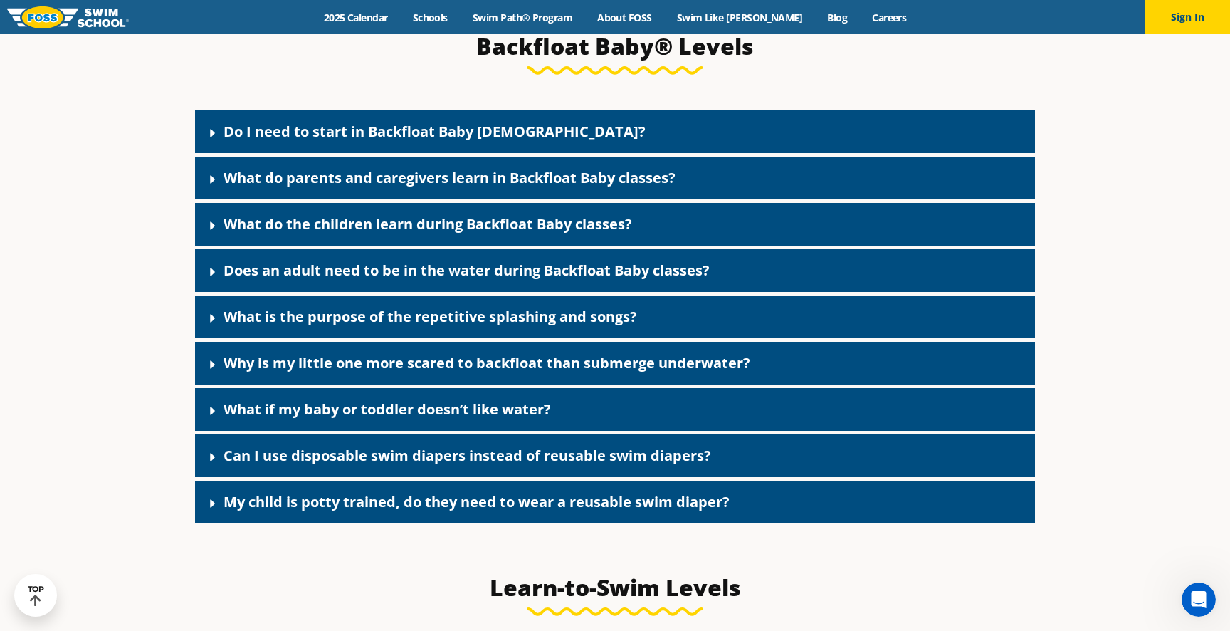
click at [542, 187] on link "What do parents and caregivers learn in Backfloat Baby classes?" at bounding box center [450, 177] width 452 height 19
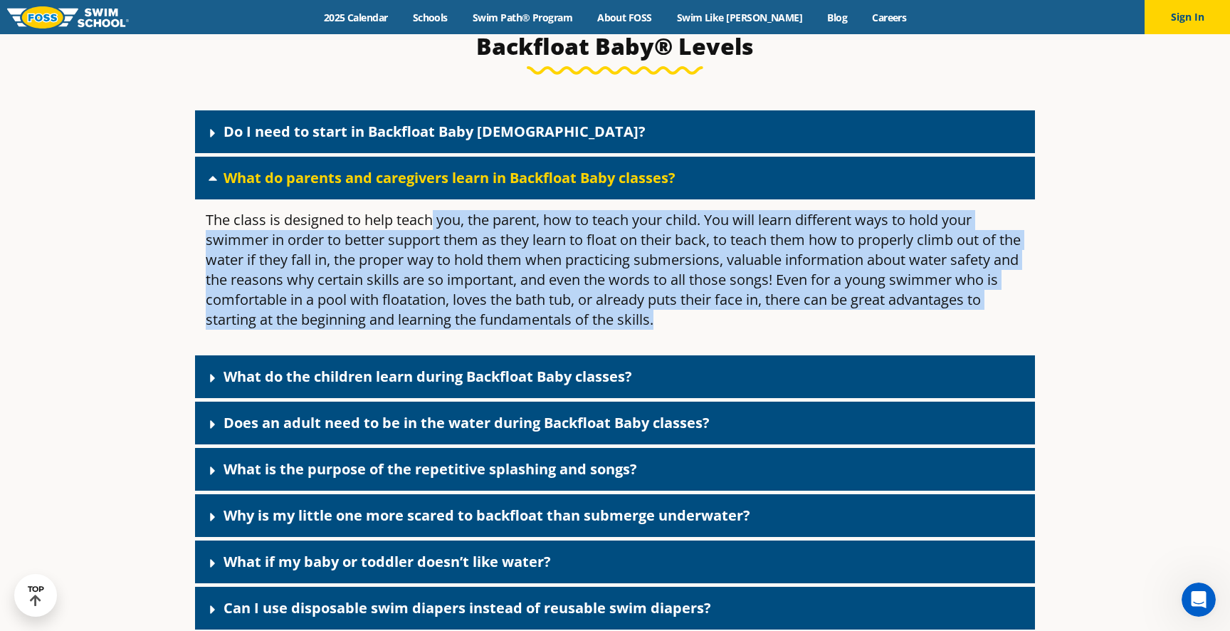
drag, startPoint x: 431, startPoint y: 237, endPoint x: 701, endPoint y: 340, distance: 288.9
click at [701, 330] on p "The class is designed to help teach you, the parent, how to teach your child. Y…" at bounding box center [615, 270] width 819 height 120
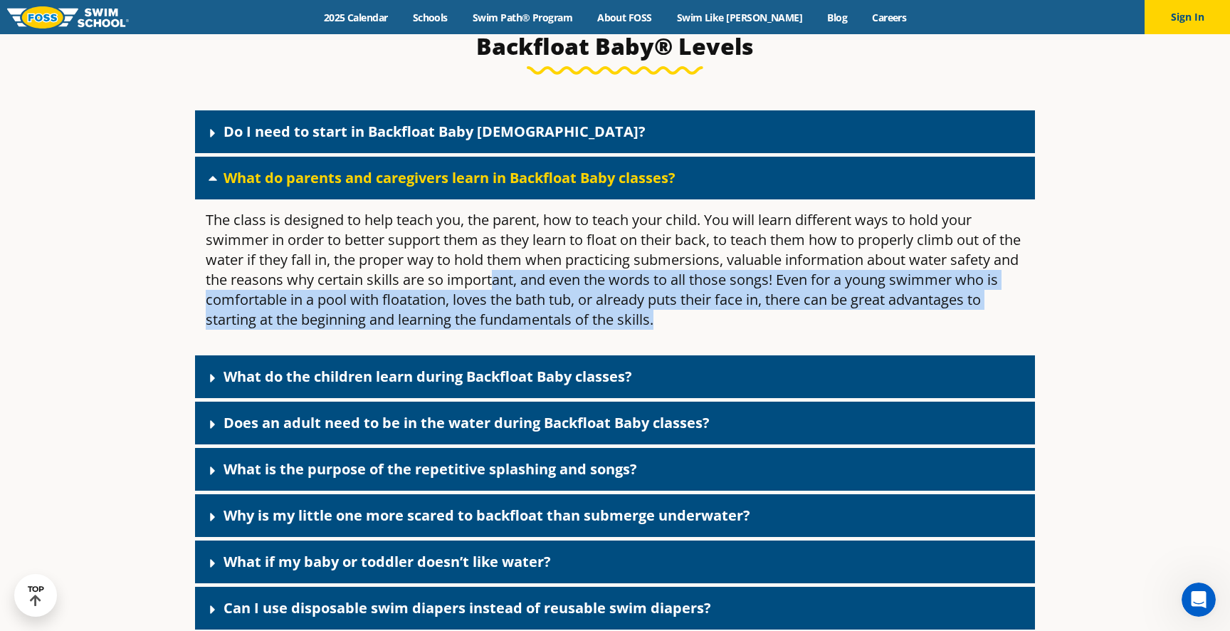
drag, startPoint x: 701, startPoint y: 340, endPoint x: 523, endPoint y: 290, distance: 185.0
click at [523, 290] on p "The class is designed to help teach you, the parent, how to teach your child. Y…" at bounding box center [615, 270] width 819 height 120
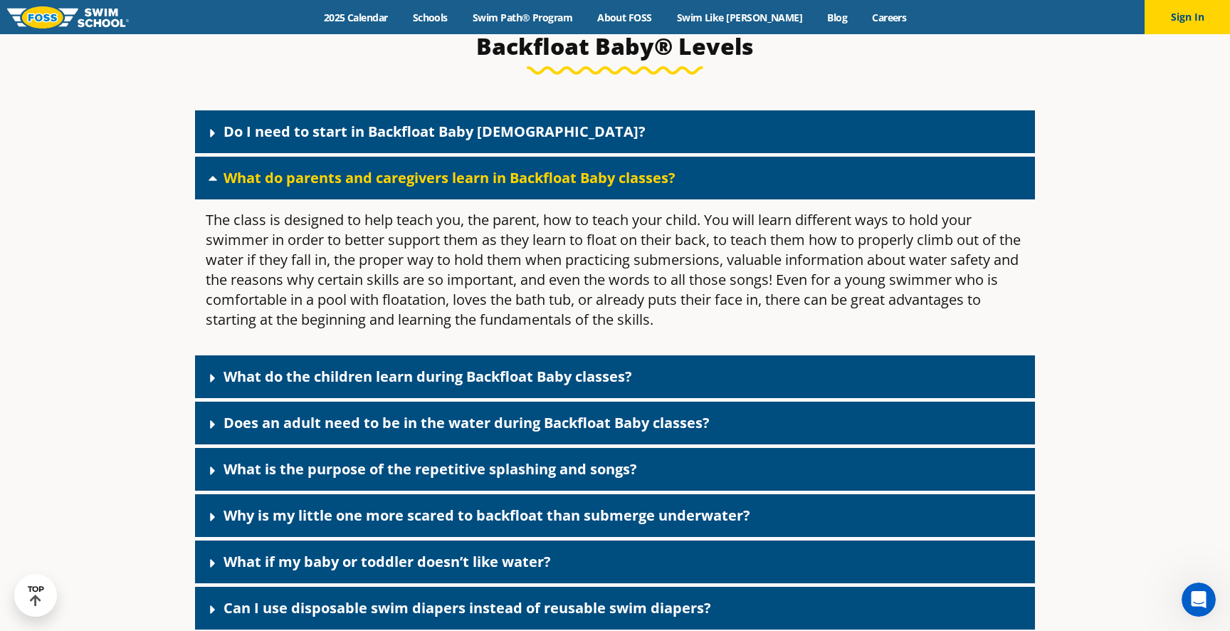
click at [514, 187] on link "What do parents and caregivers learn in Backfloat Baby classes?" at bounding box center [450, 177] width 452 height 19
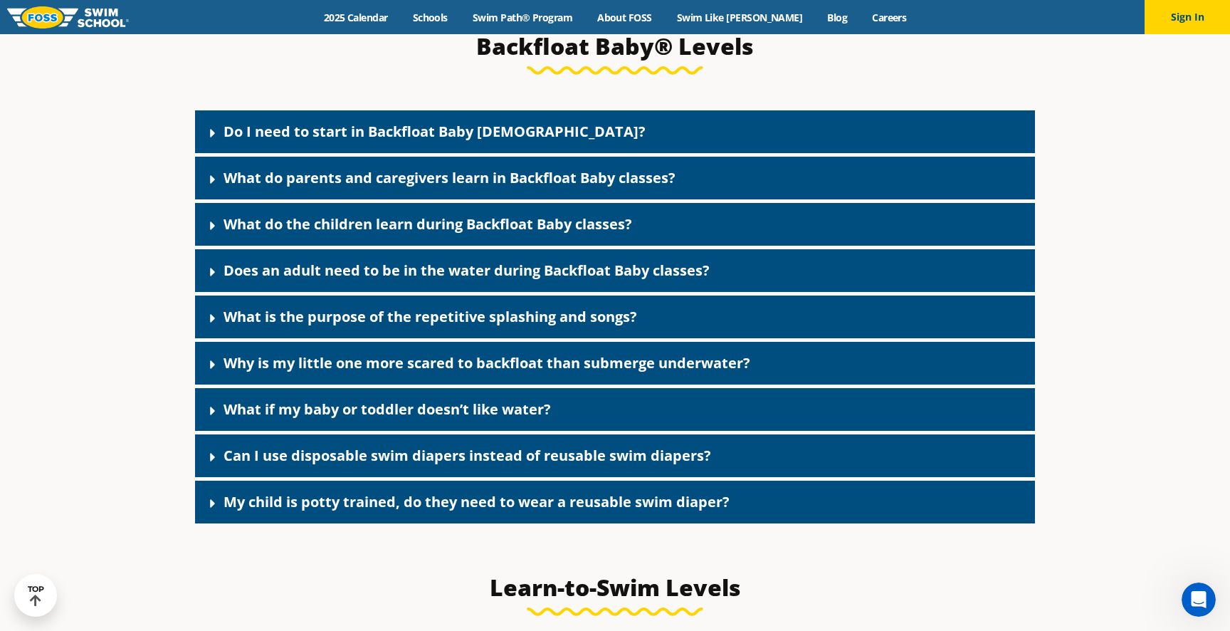
click at [522, 310] on div "Do I need to start in Backfloat Baby [DEMOGRAPHIC_DATA]? In most cases we recom…" at bounding box center [615, 316] width 840 height 413
click at [520, 280] on link "Does an adult need to be in the water during Backfloat Baby classes?" at bounding box center [467, 270] width 486 height 19
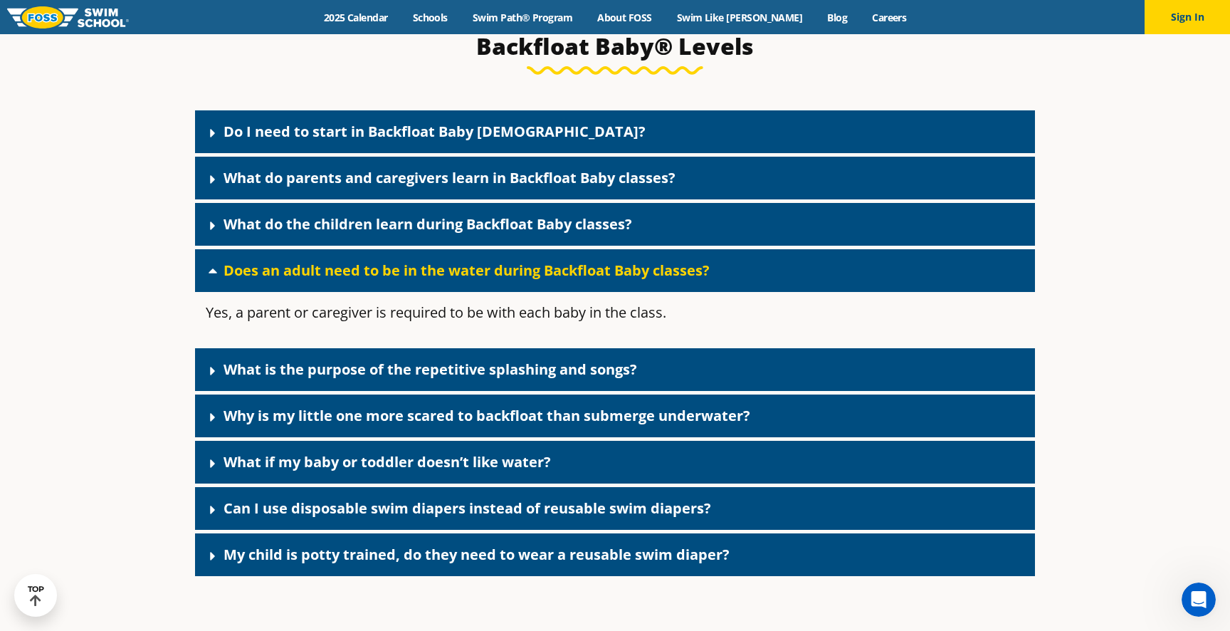
click at [520, 280] on link "Does an adult need to be in the water during Backfloat Baby classes?" at bounding box center [467, 270] width 486 height 19
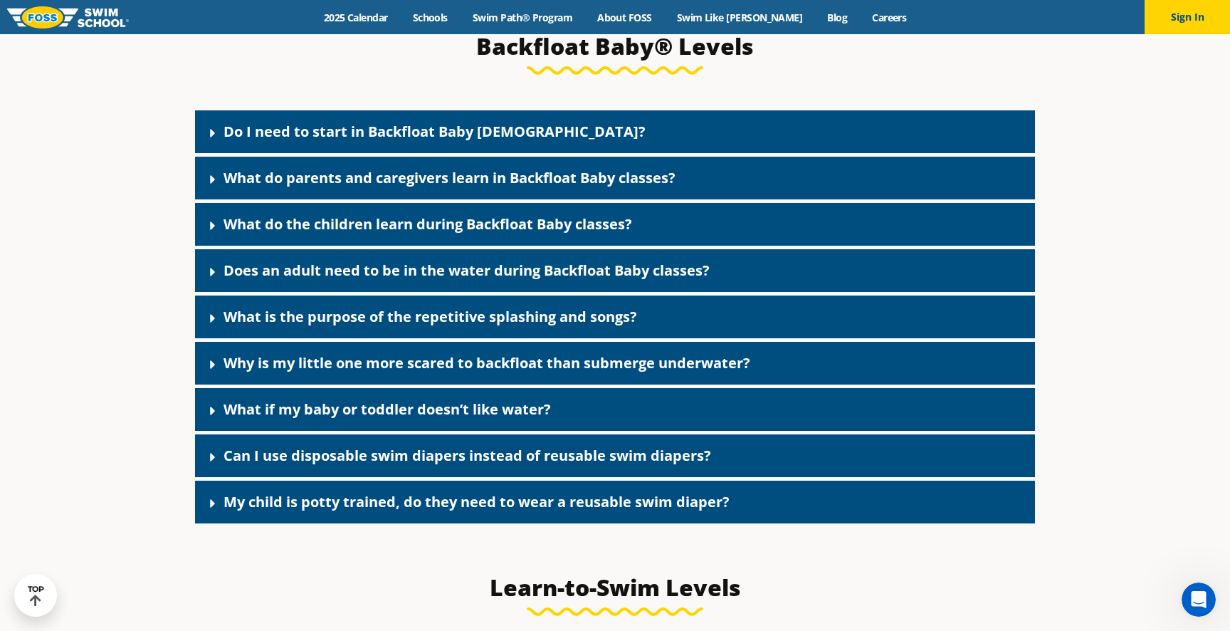
click at [520, 326] on link "What is the purpose of the repetitive splashing and songs?" at bounding box center [431, 316] width 414 height 19
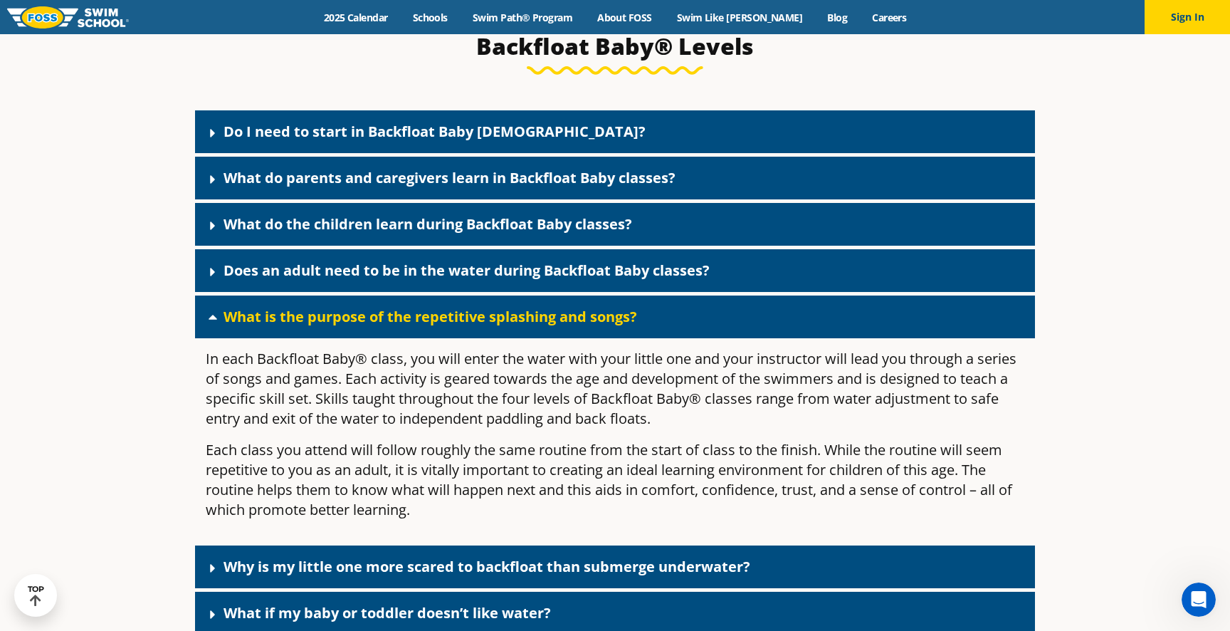
click at [520, 326] on link "What is the purpose of the repetitive splashing and songs?" at bounding box center [431, 316] width 414 height 19
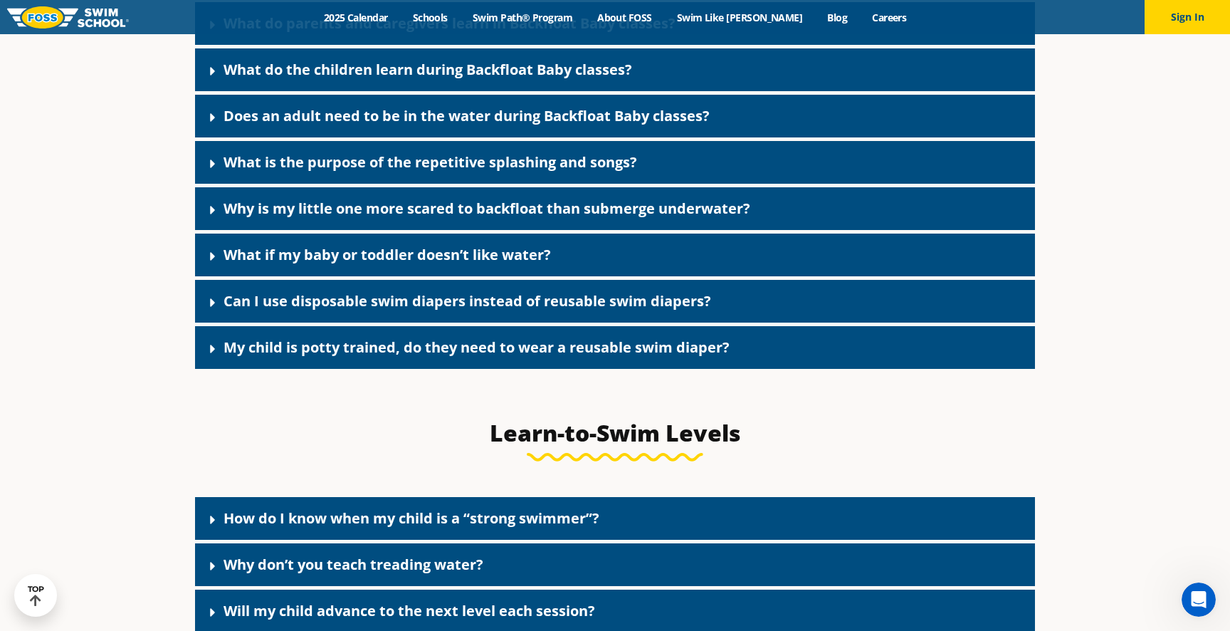
scroll to position [3317, 0]
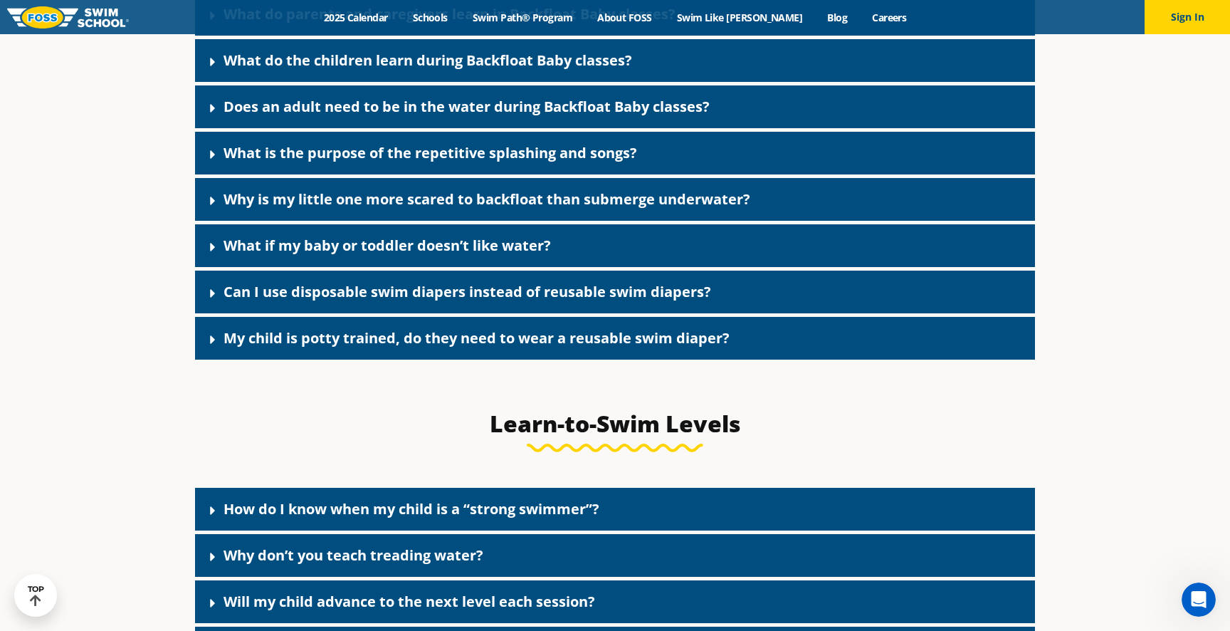
click at [503, 221] on div "Why is my little one more scared to backfloat than submerge underwater?" at bounding box center [615, 199] width 840 height 43
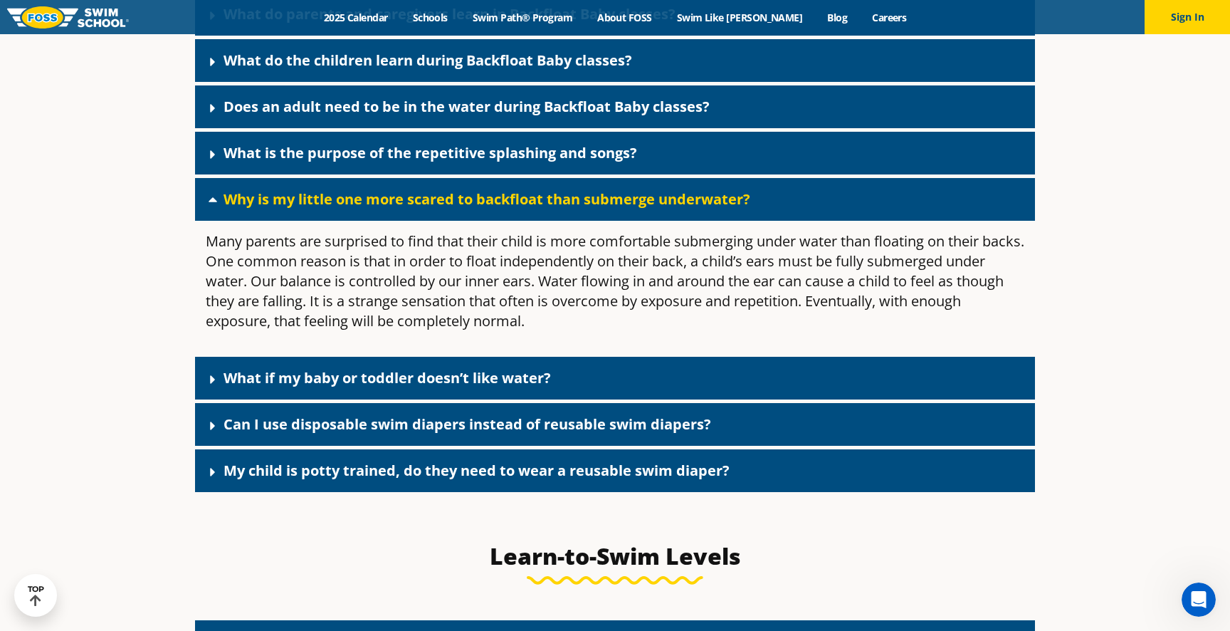
click at [508, 221] on div "Why is my little one more scared to backfloat than submerge underwater?" at bounding box center [615, 199] width 840 height 43
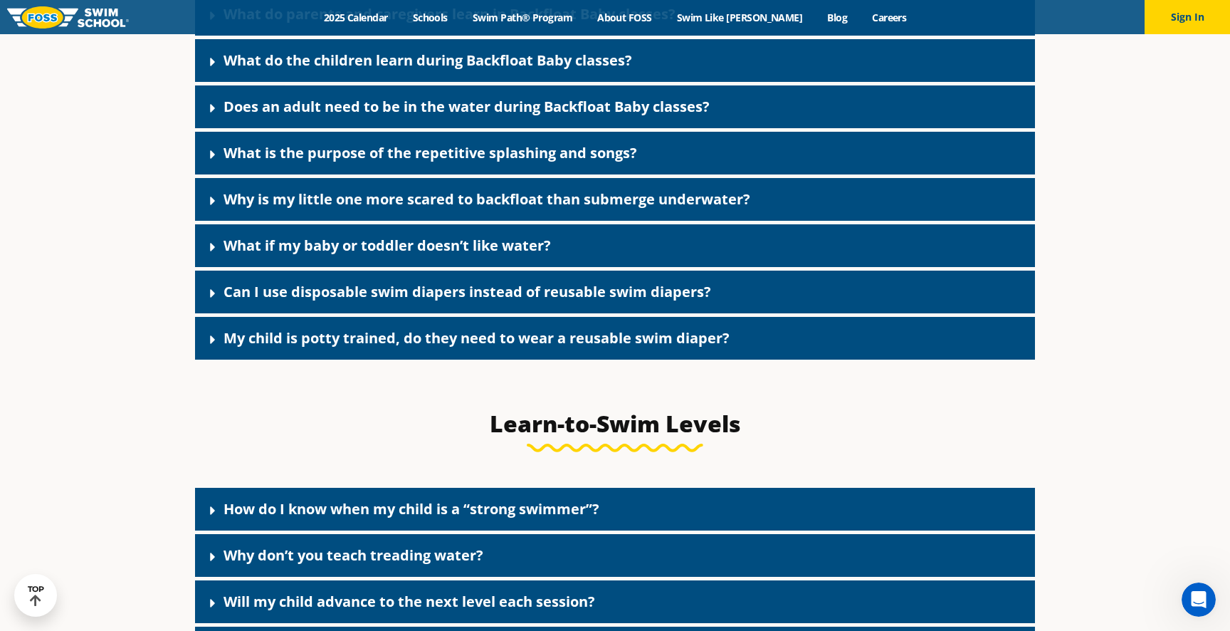
click at [508, 255] on link "What if my baby or toddler doesn’t like water?" at bounding box center [387, 245] width 327 height 19
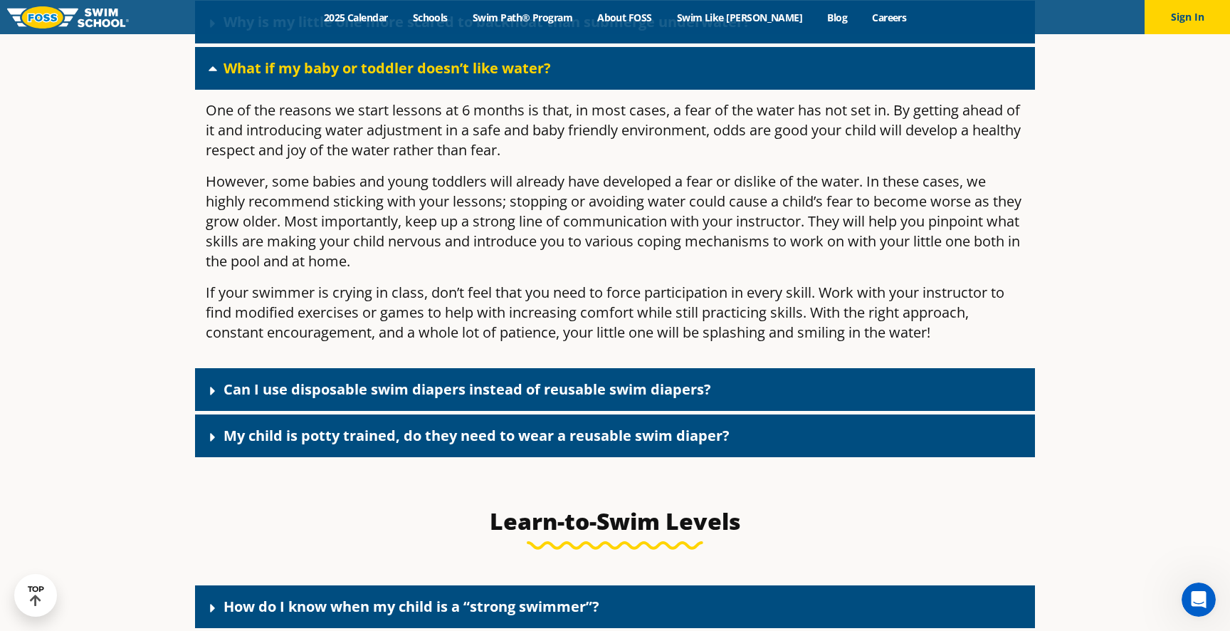
scroll to position [3496, 0]
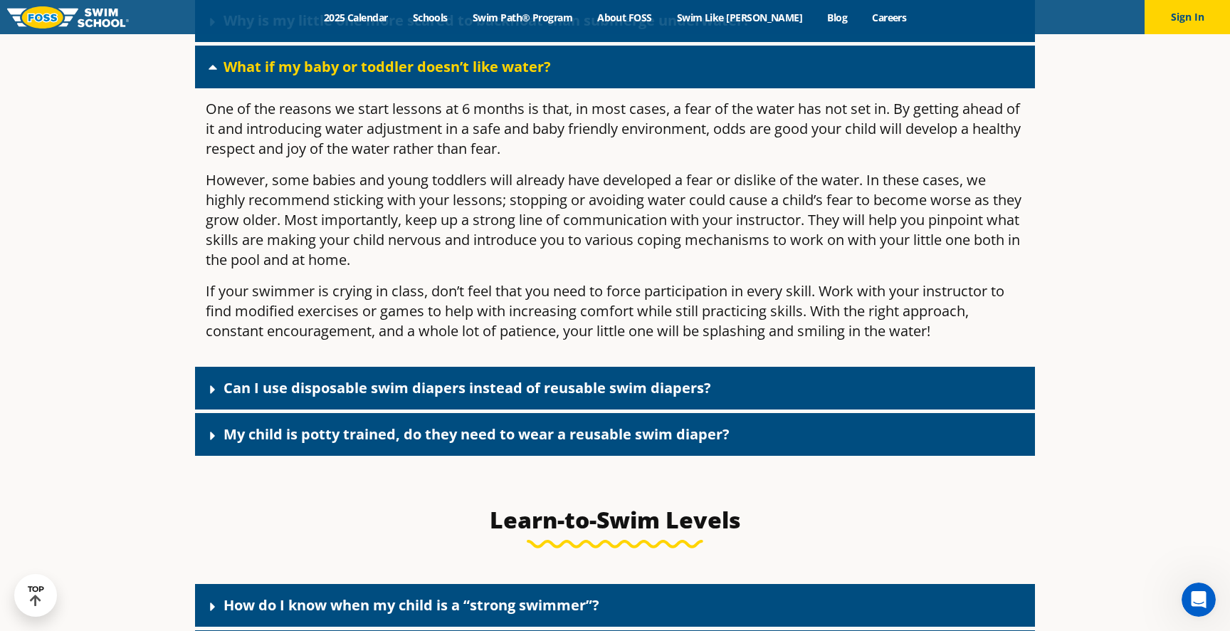
click at [568, 88] on div "What if my baby or toddler doesn’t like water?" at bounding box center [615, 67] width 840 height 43
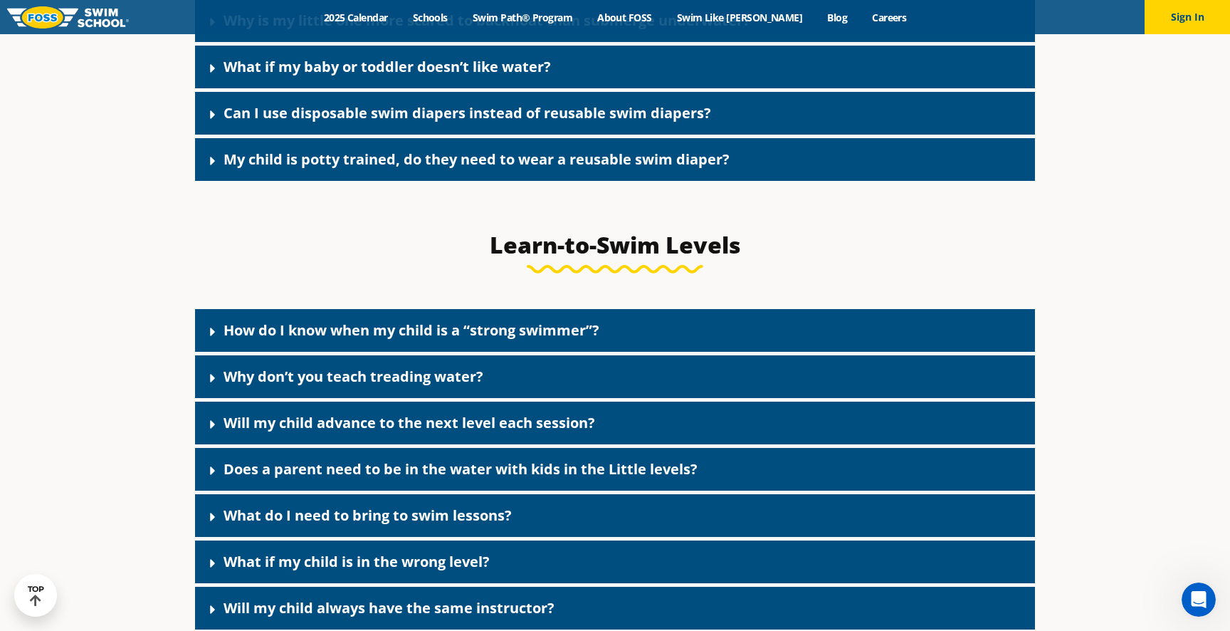
click at [558, 169] on link "My child is potty trained, do they need to wear a reusable swim diaper?" at bounding box center [477, 158] width 506 height 19
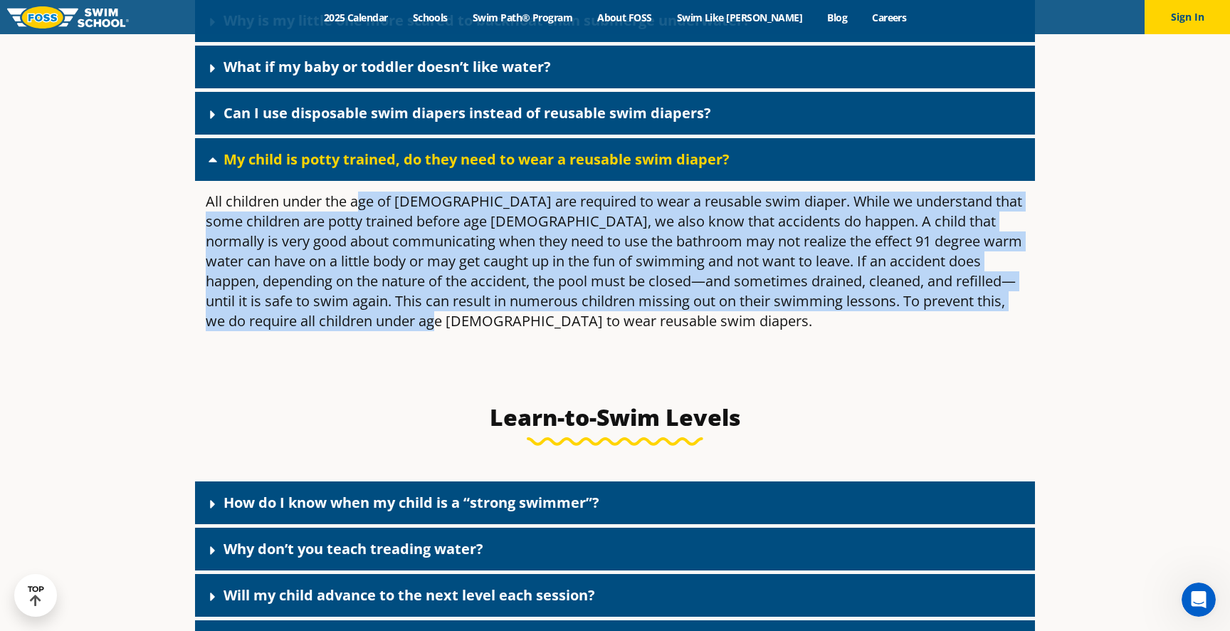
drag, startPoint x: 357, startPoint y: 222, endPoint x: 472, endPoint y: 343, distance: 167.2
click at [472, 331] on p "All children under the age of [DEMOGRAPHIC_DATA] are required to wear a reusabl…" at bounding box center [615, 261] width 819 height 140
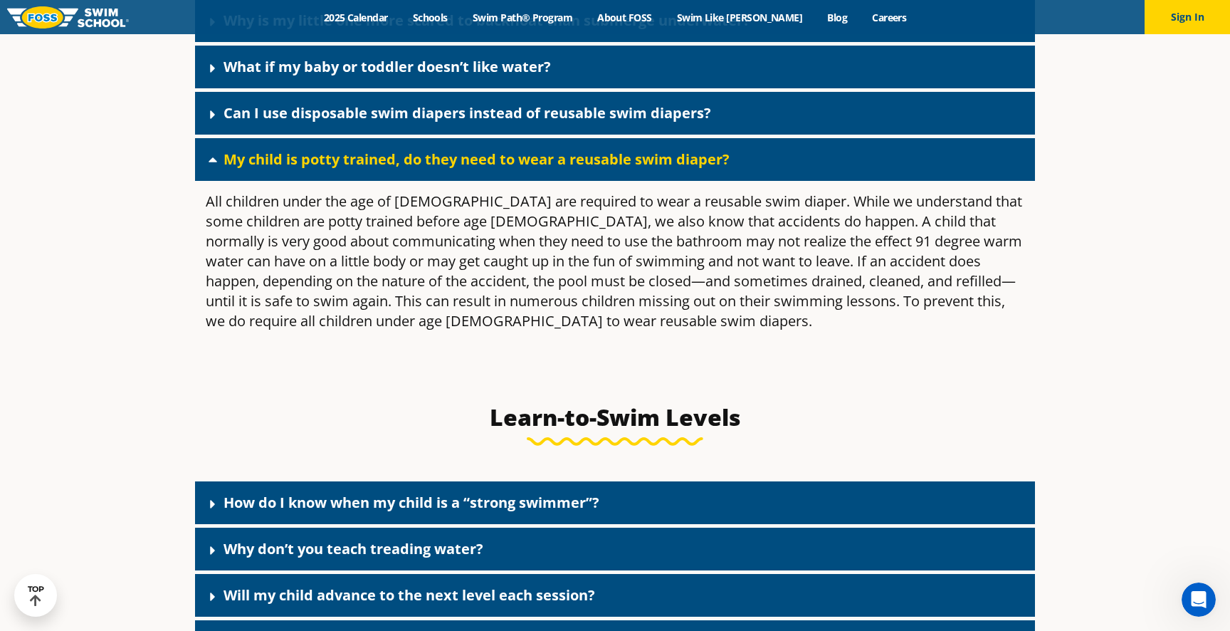
click at [475, 169] on link "My child is potty trained, do they need to wear a reusable swim diaper?" at bounding box center [477, 158] width 506 height 19
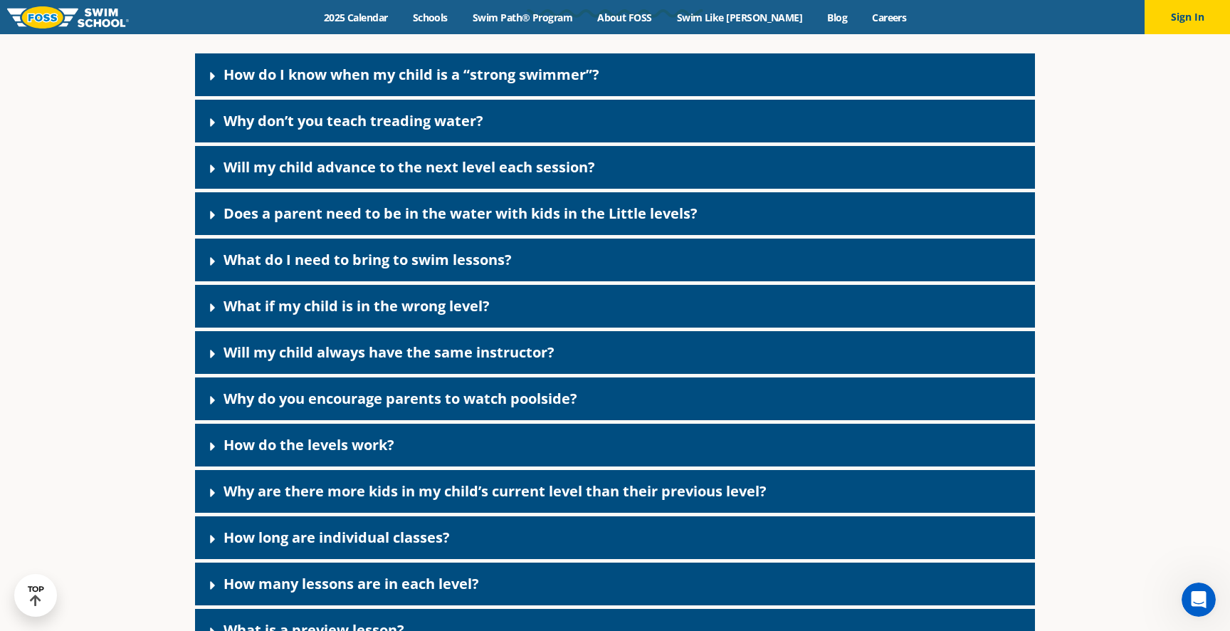
scroll to position [3753, 0]
